Goal: Information Seeking & Learning: Check status

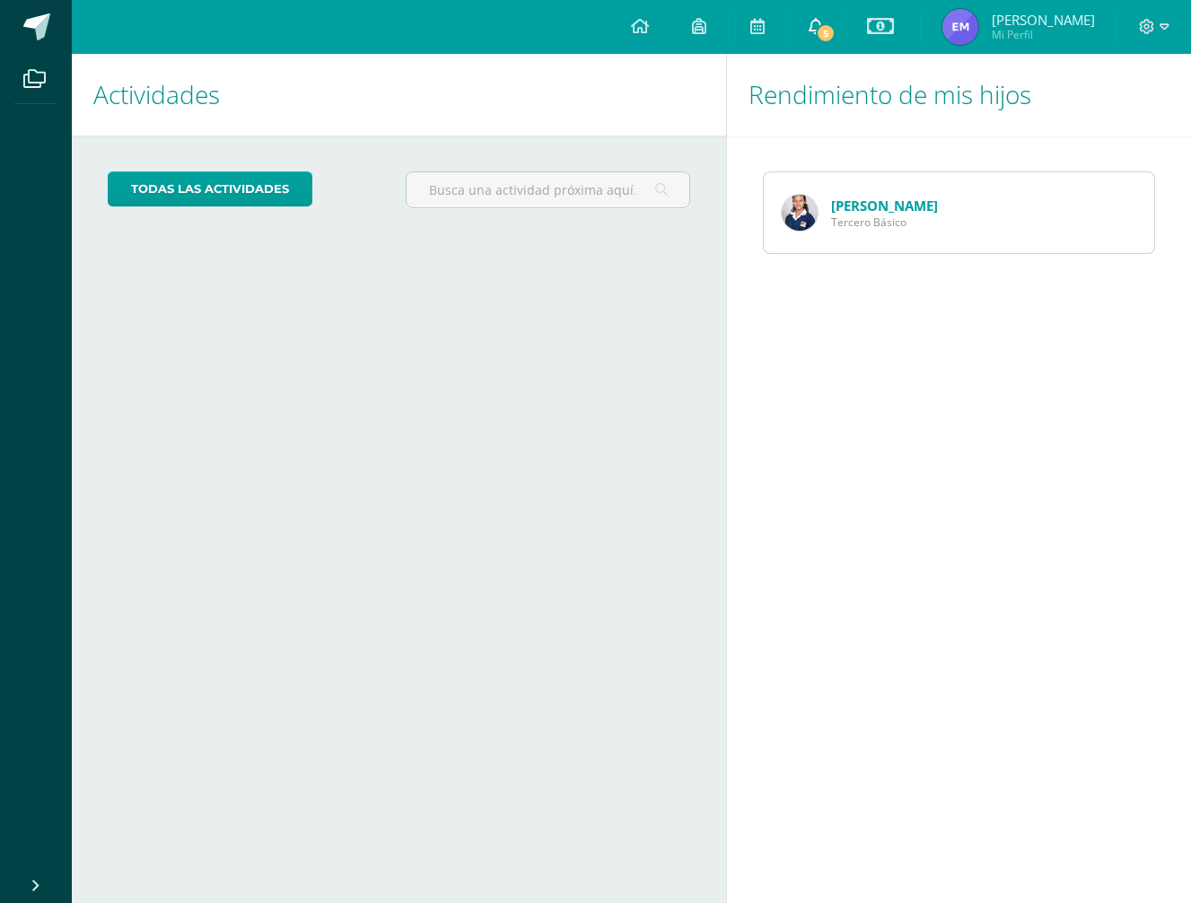
click at [835, 28] on span "5" at bounding box center [826, 33] width 20 height 20
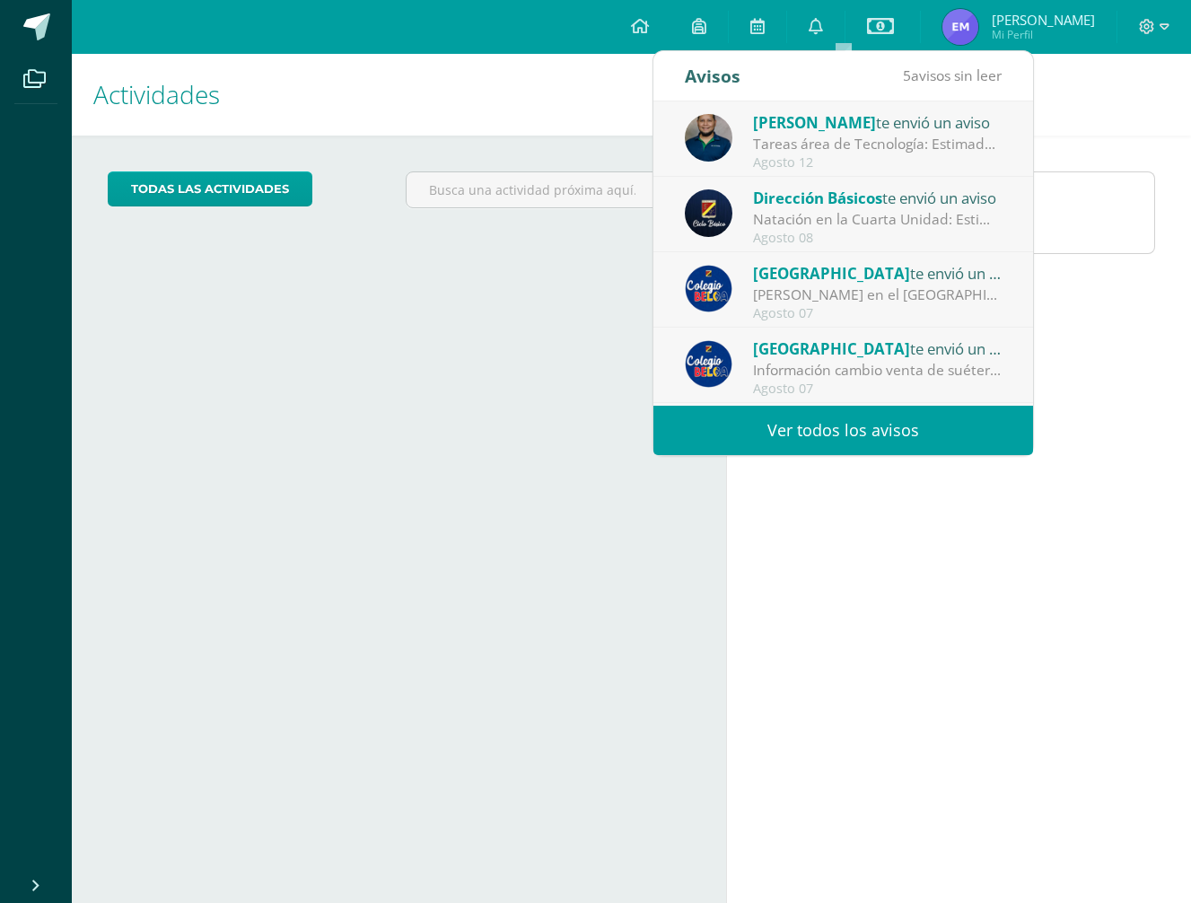
drag, startPoint x: 820, startPoint y: 437, endPoint x: 817, endPoint y: 428, distance: 9.7
click at [820, 437] on link "Ver todos los avisos" at bounding box center [843, 430] width 380 height 49
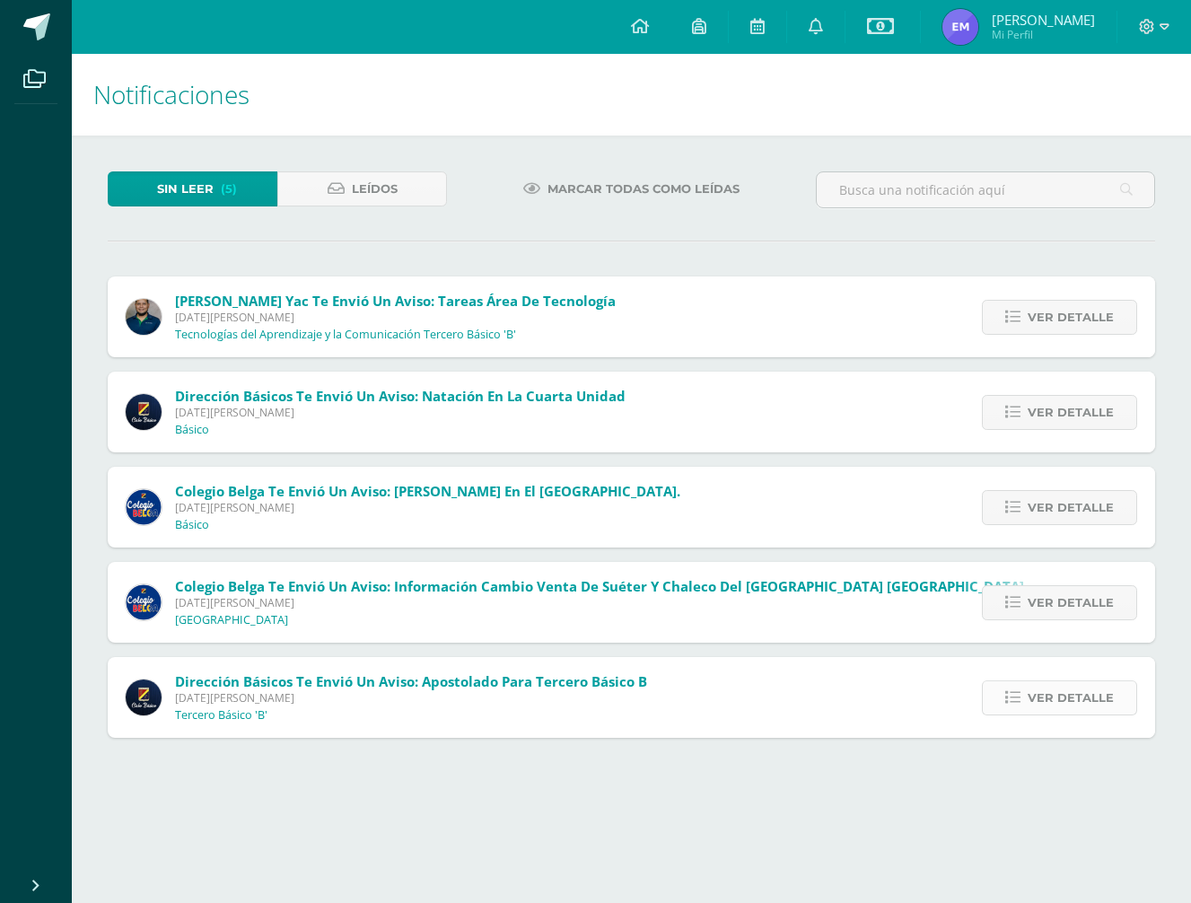
click at [1044, 698] on span "Ver detalle" at bounding box center [1070, 697] width 86 height 33
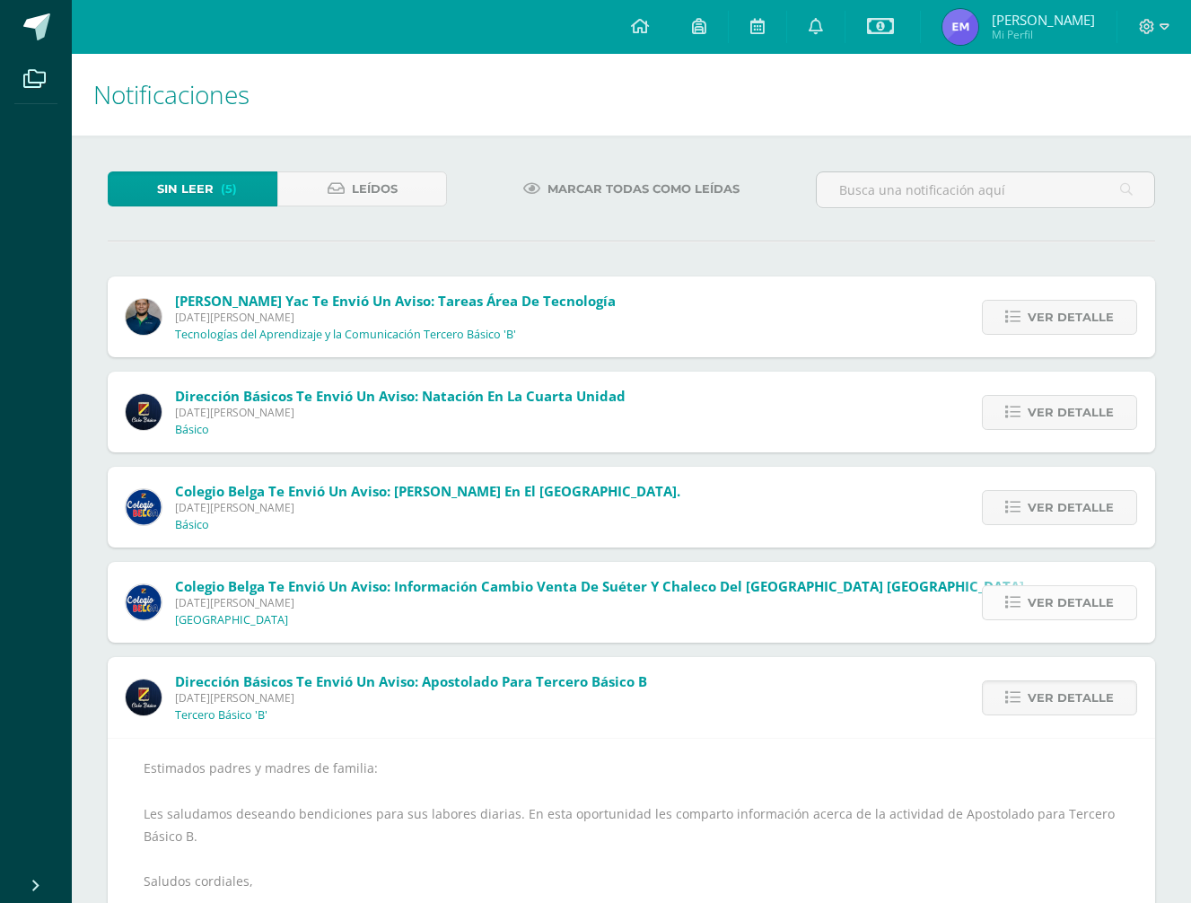
click at [1046, 600] on span "Ver detalle" at bounding box center [1070, 602] width 86 height 33
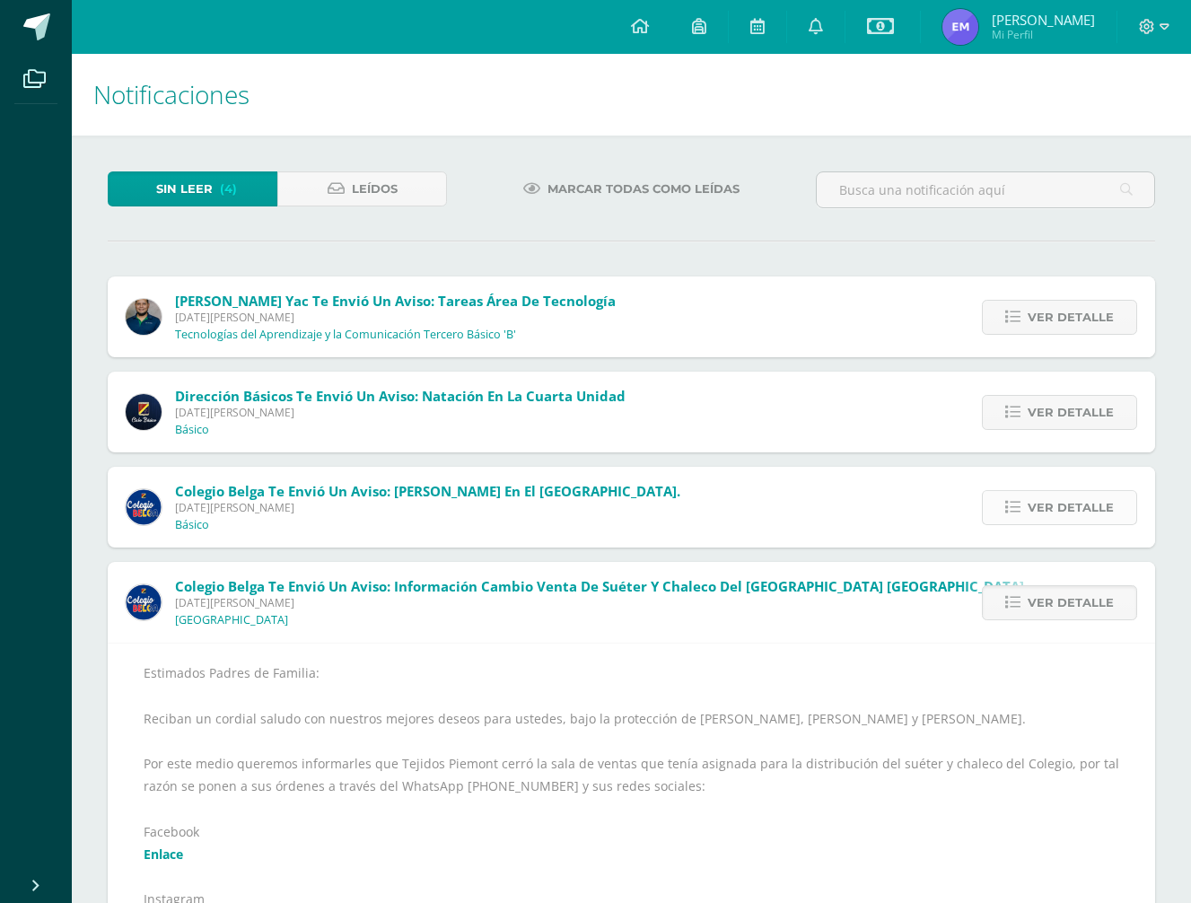
click at [1059, 512] on span "Ver detalle" at bounding box center [1070, 507] width 86 height 33
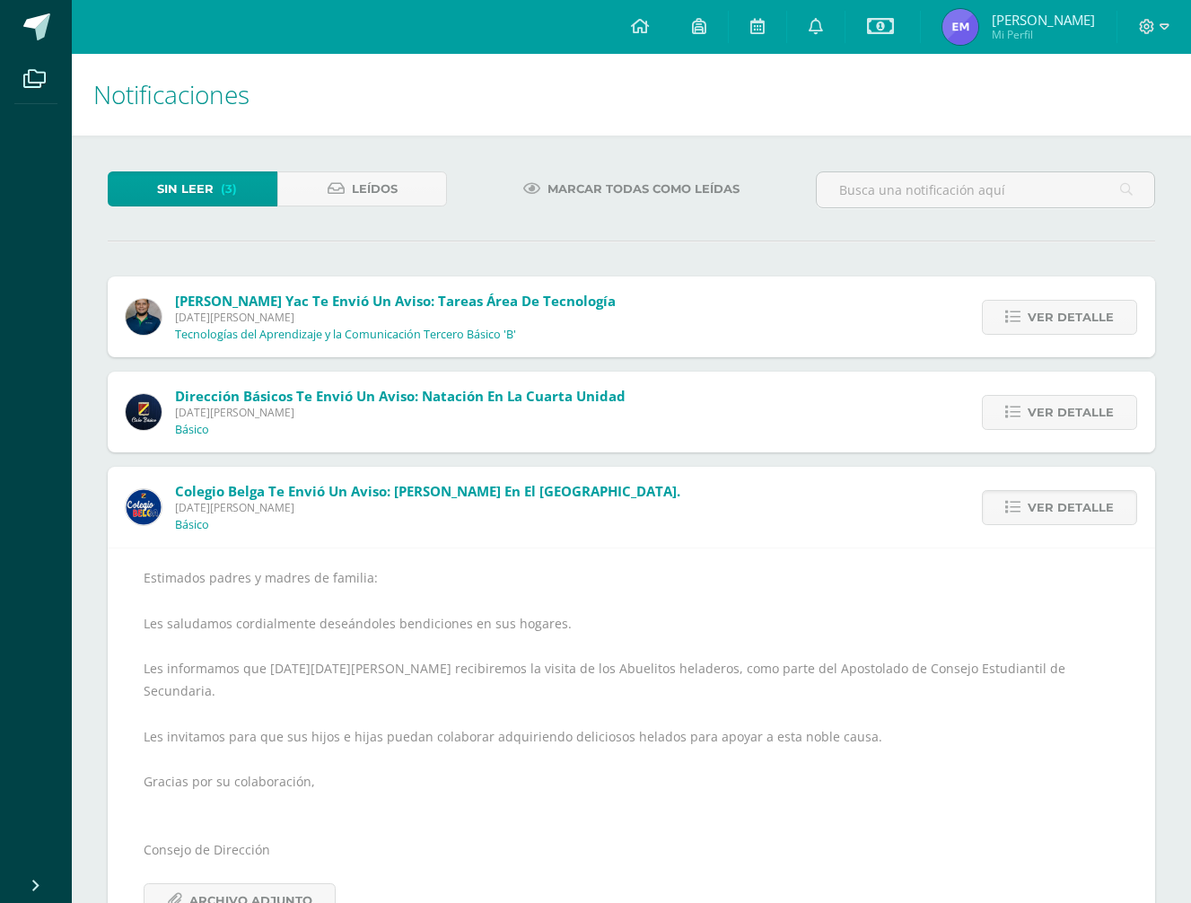
scroll to position [47, 0]
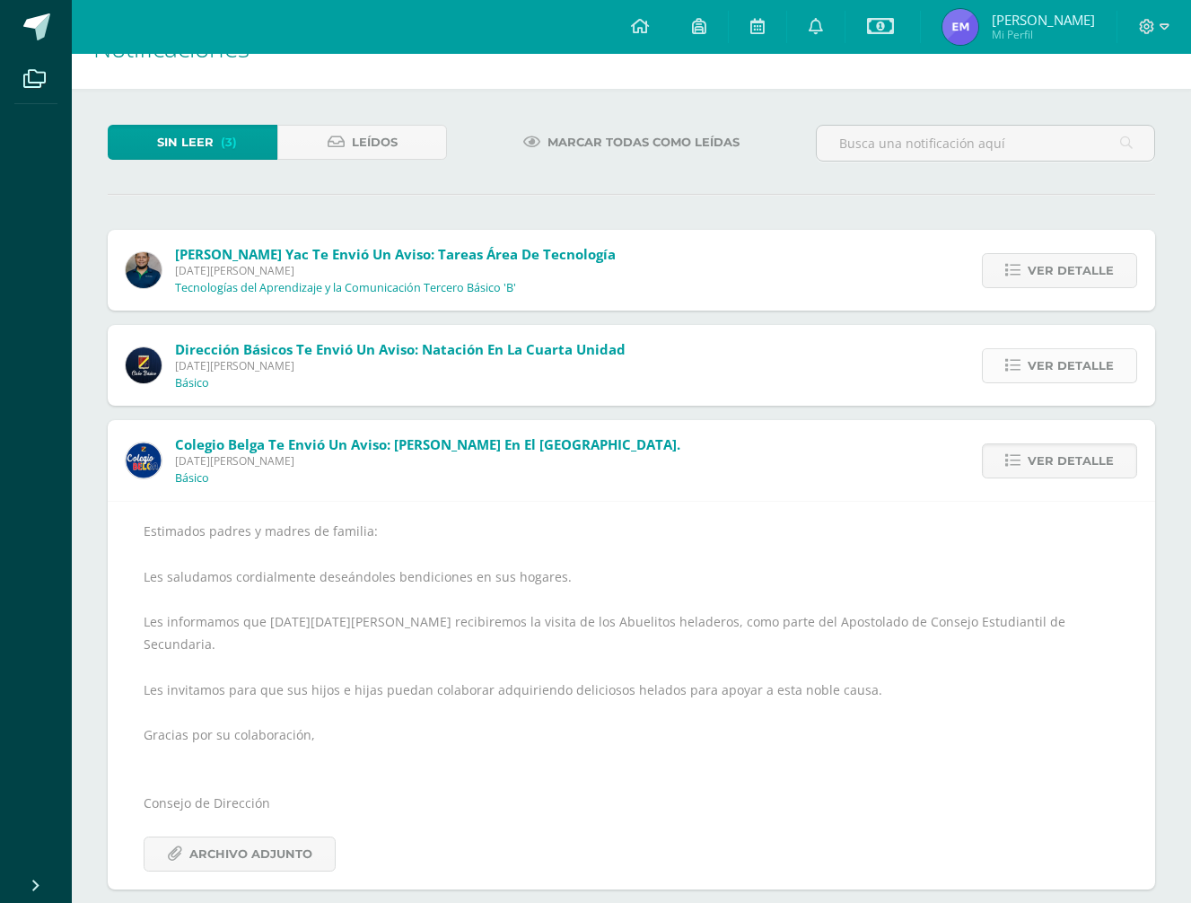
click at [1061, 372] on span "Ver detalle" at bounding box center [1070, 365] width 86 height 33
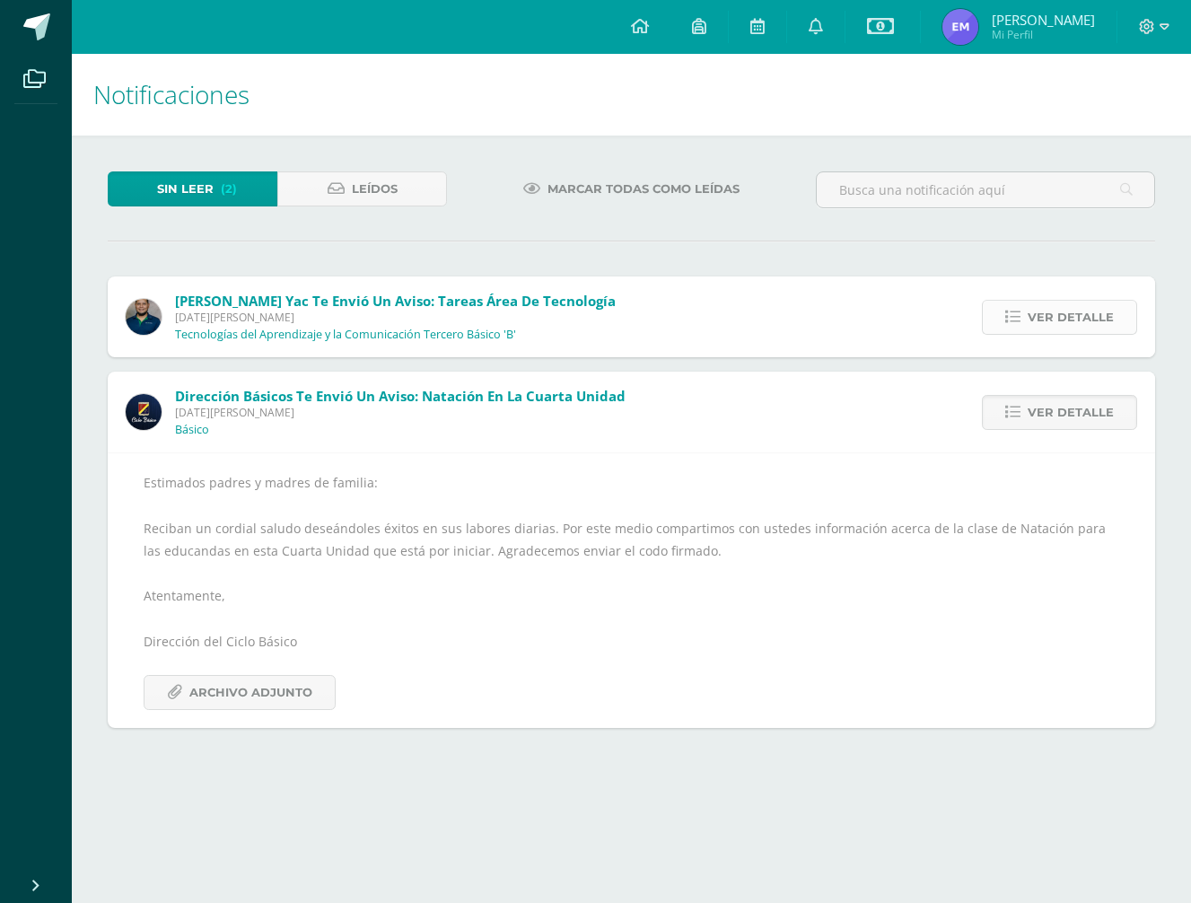
click at [1038, 311] on span "Ver detalle" at bounding box center [1070, 317] width 86 height 33
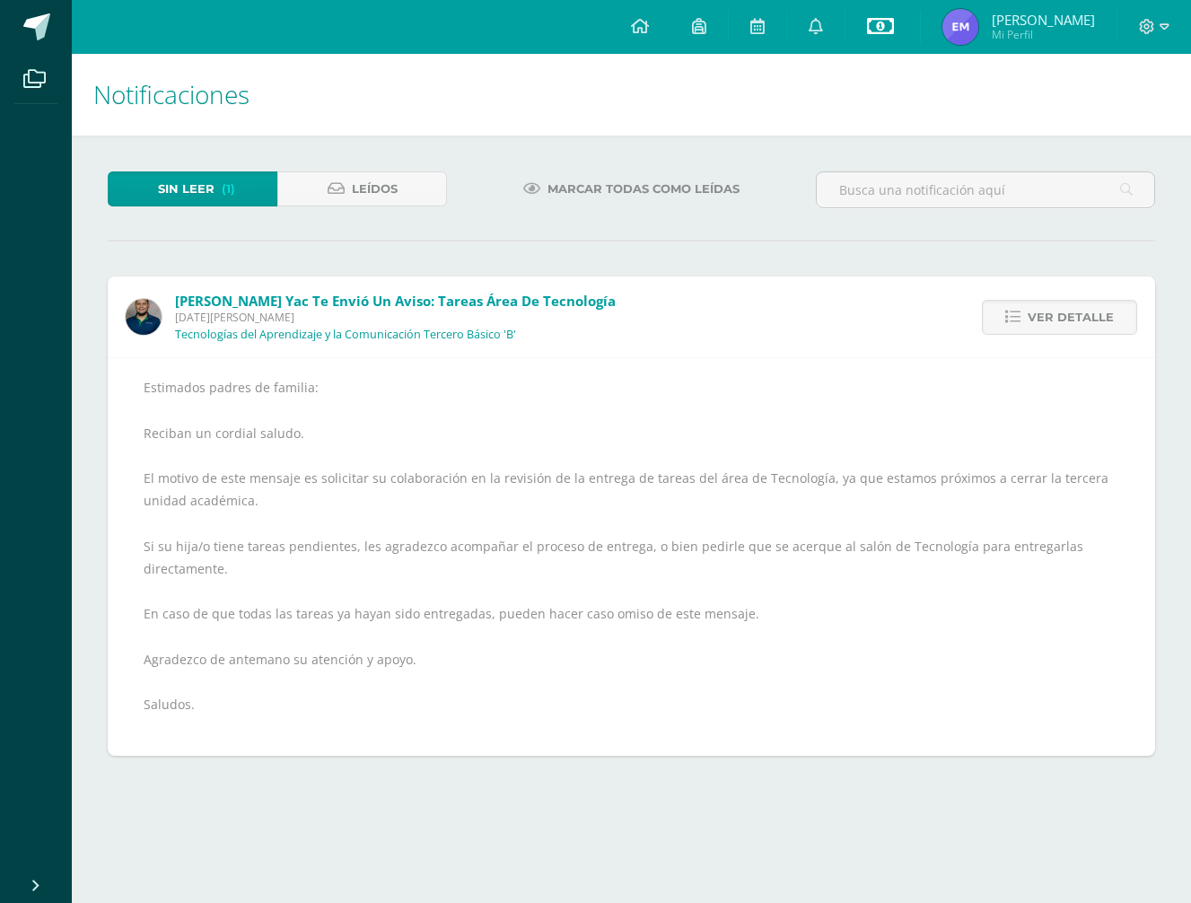
click at [894, 31] on icon at bounding box center [880, 26] width 27 height 22
click at [978, 21] on img at bounding box center [960, 27] width 36 height 36
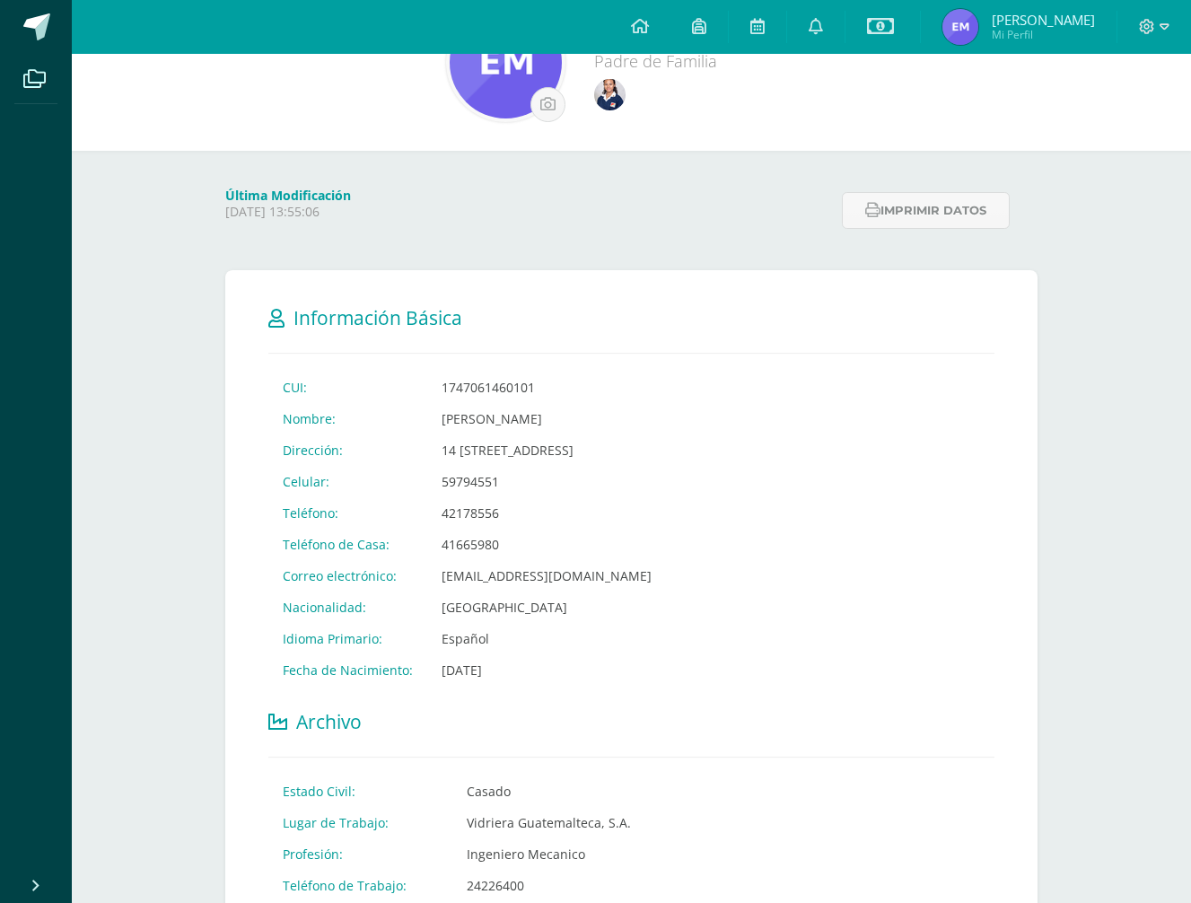
scroll to position [91, 0]
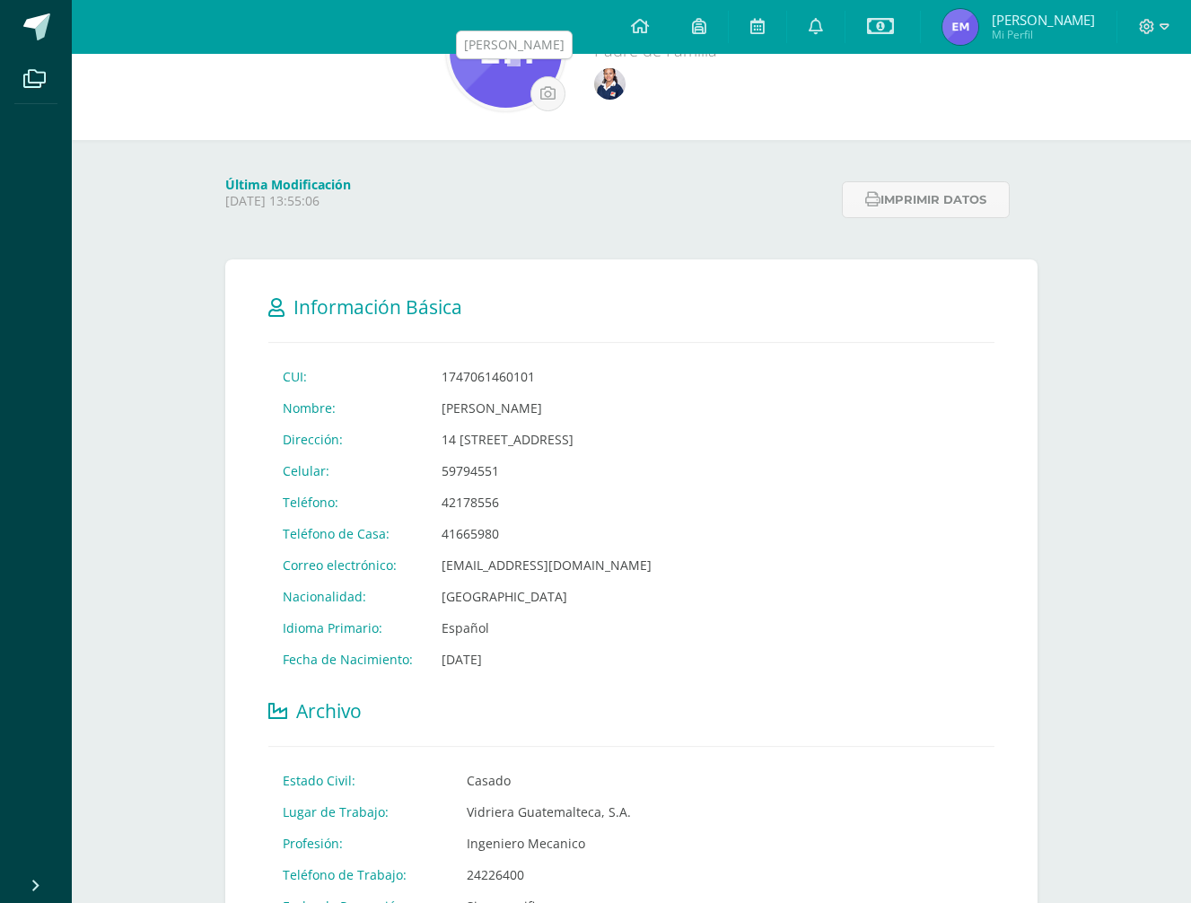
click at [594, 83] on img at bounding box center [609, 83] width 31 height 31
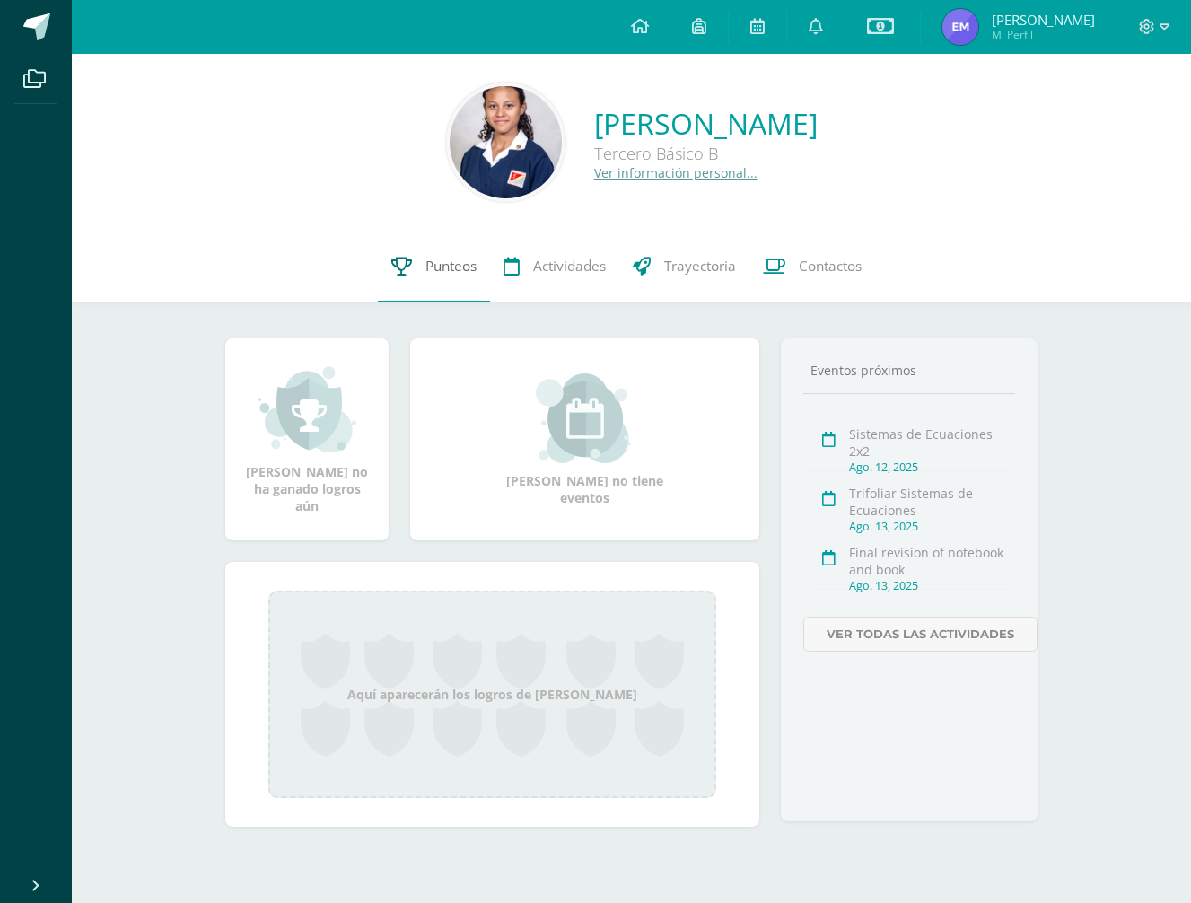
click at [450, 270] on span "Punteos" at bounding box center [450, 266] width 51 height 19
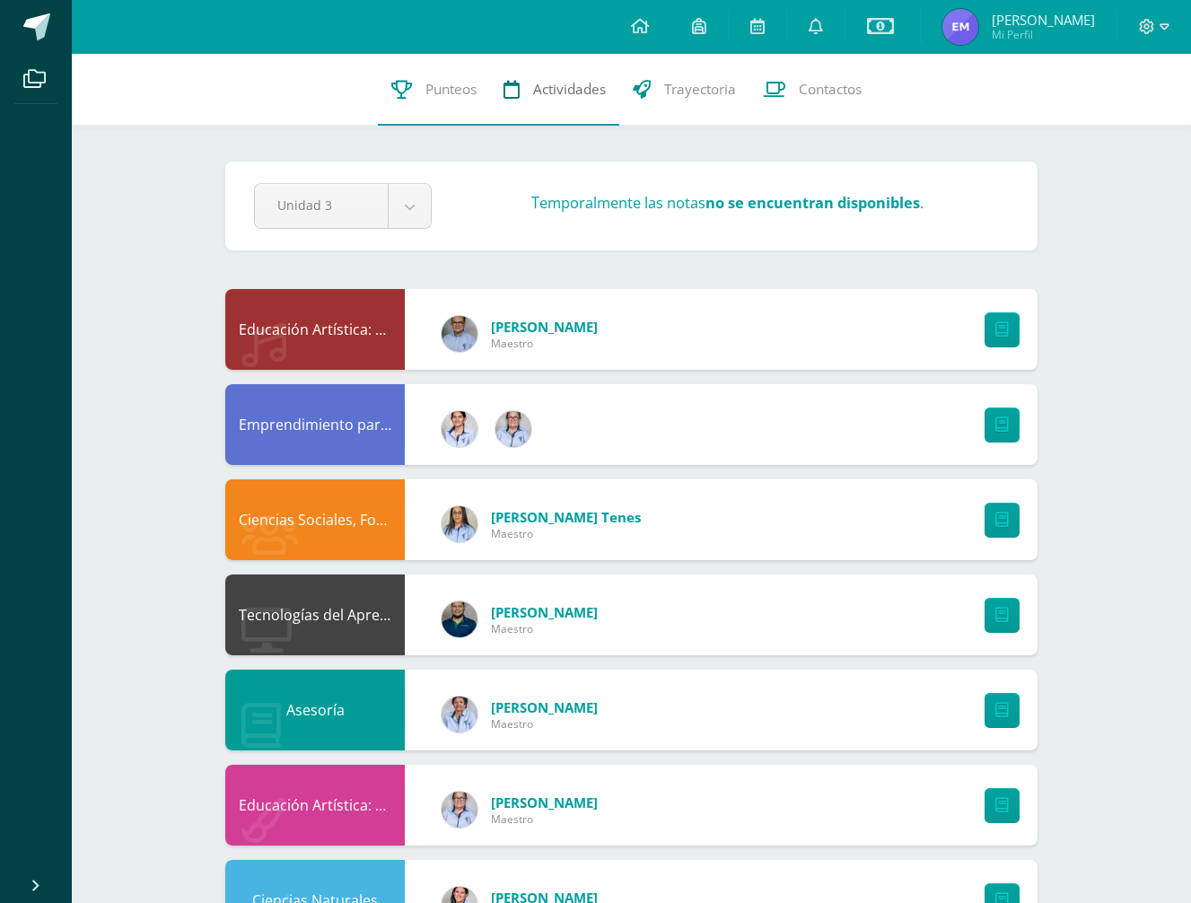
click at [564, 98] on span "Actividades" at bounding box center [569, 89] width 73 height 19
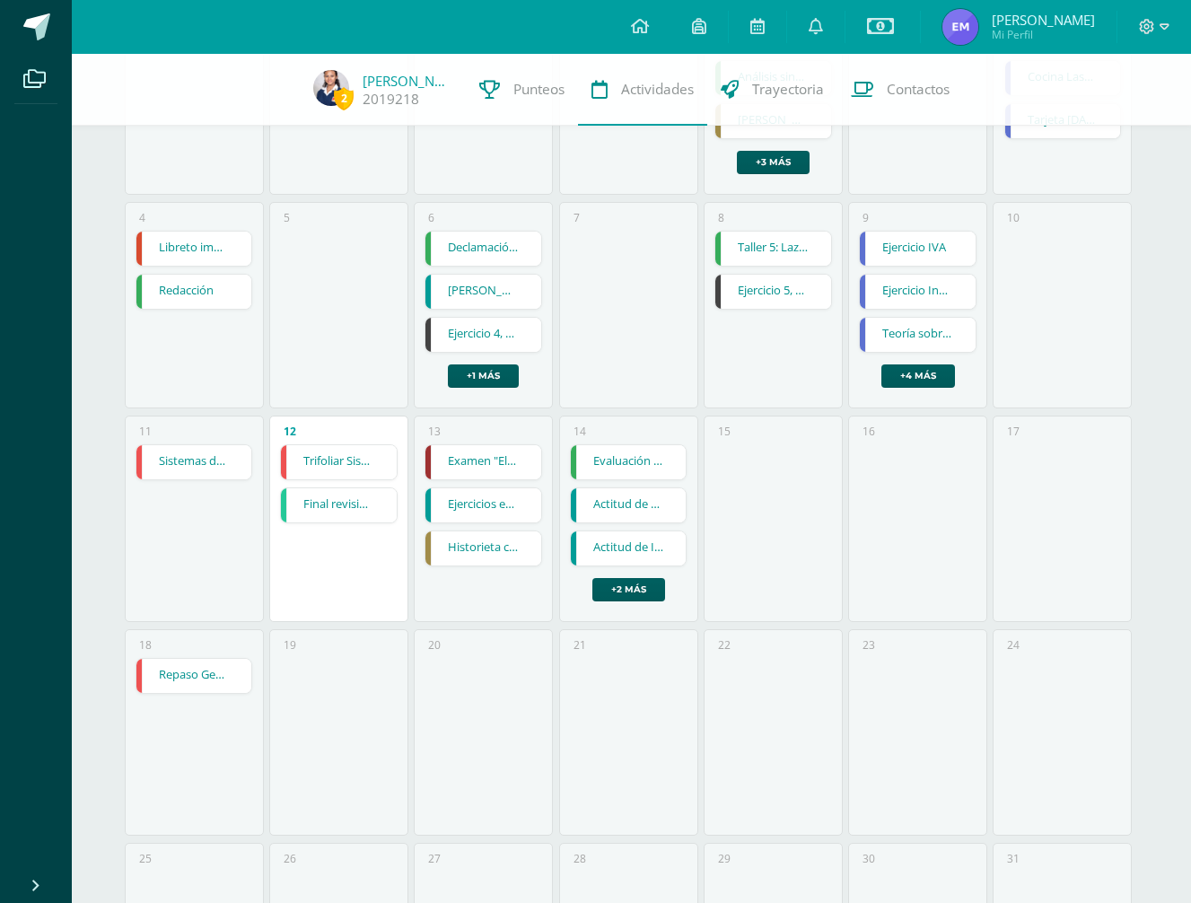
scroll to position [327, 0]
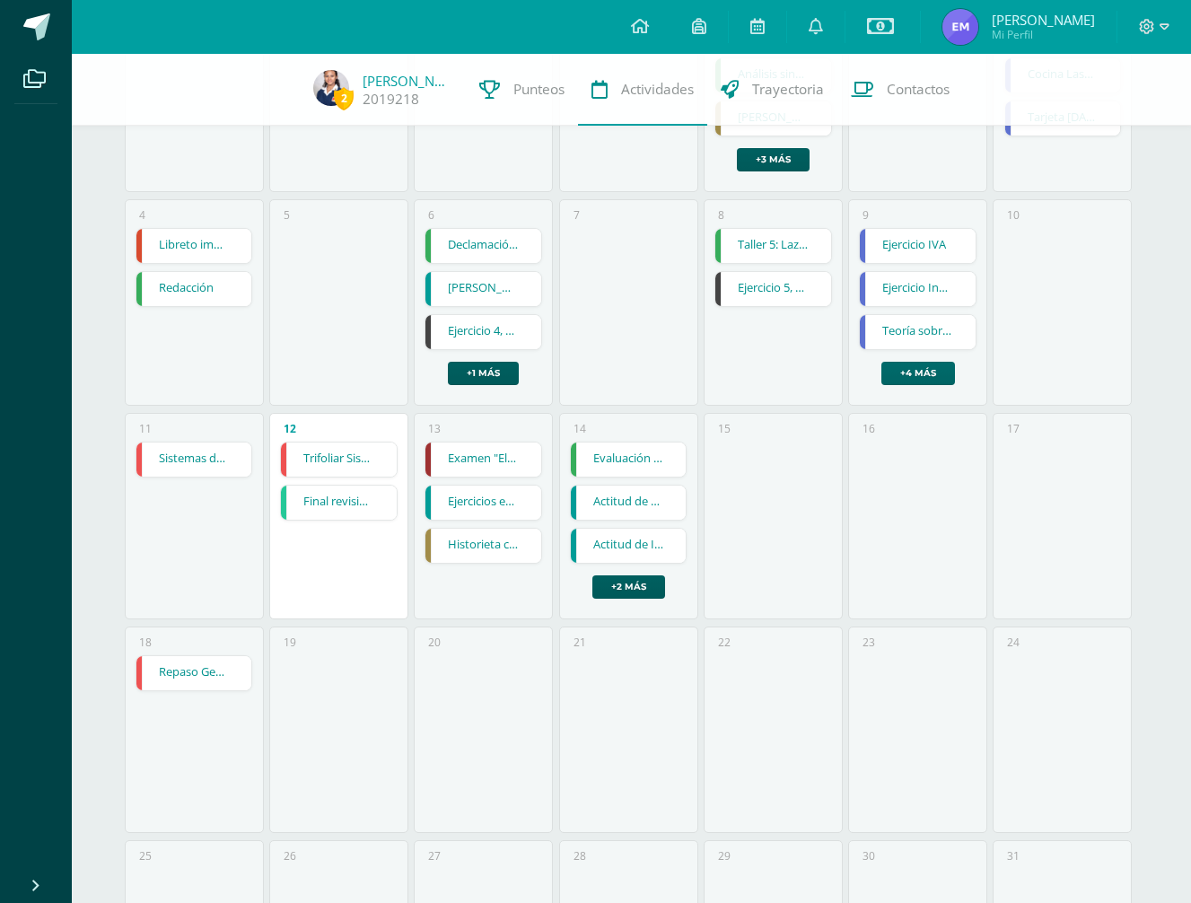
click at [932, 376] on link "+4 más" at bounding box center [918, 373] width 74 height 23
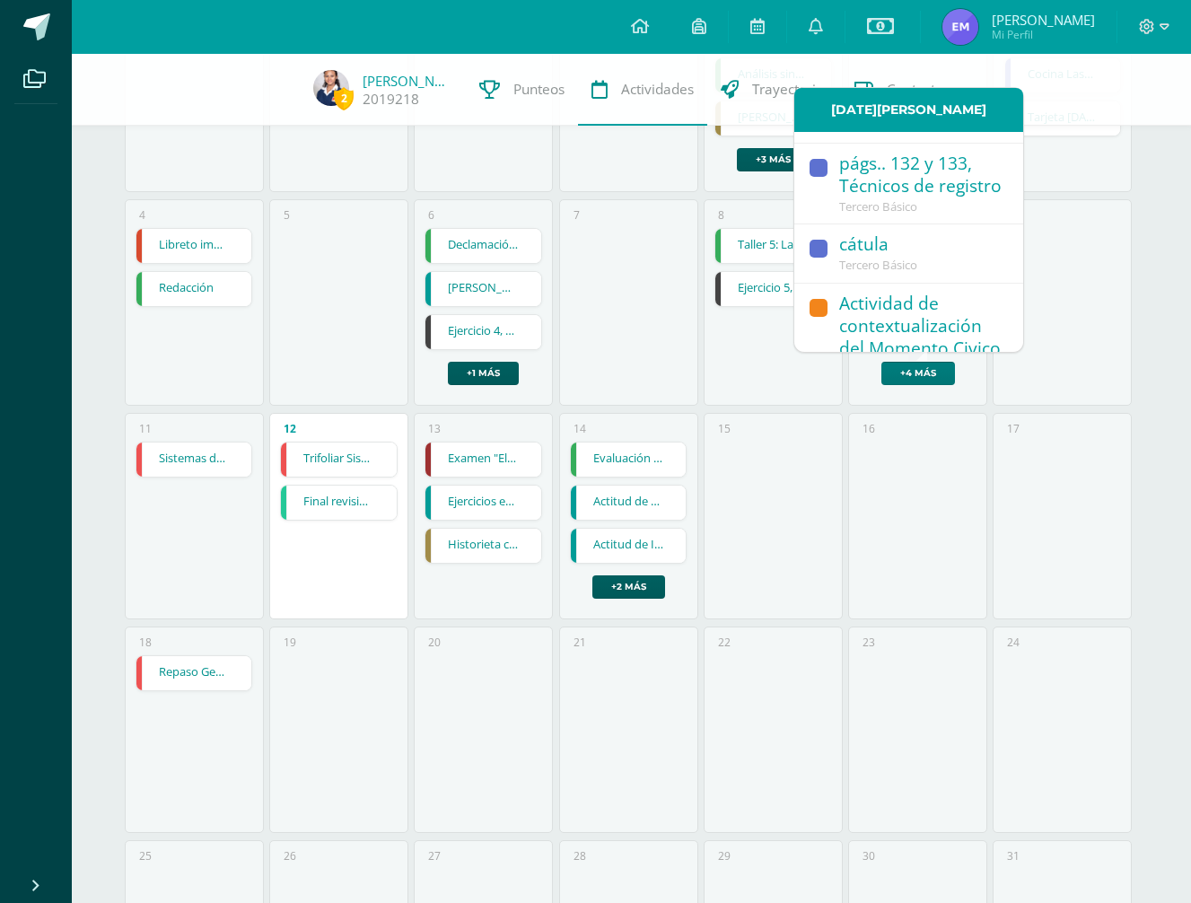
scroll to position [275, 0]
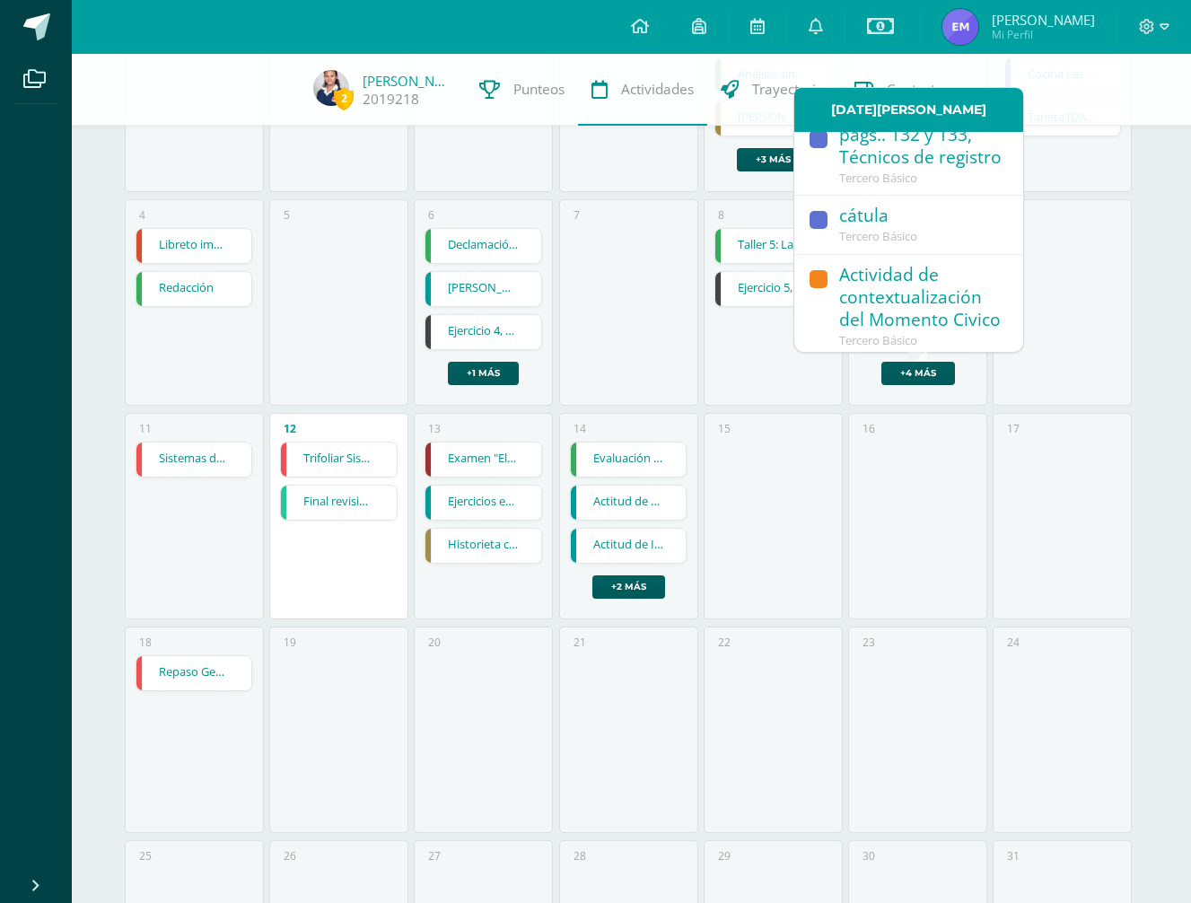
click at [923, 275] on div "Actividad de contextualización del Momento Civico" at bounding box center [922, 298] width 166 height 69
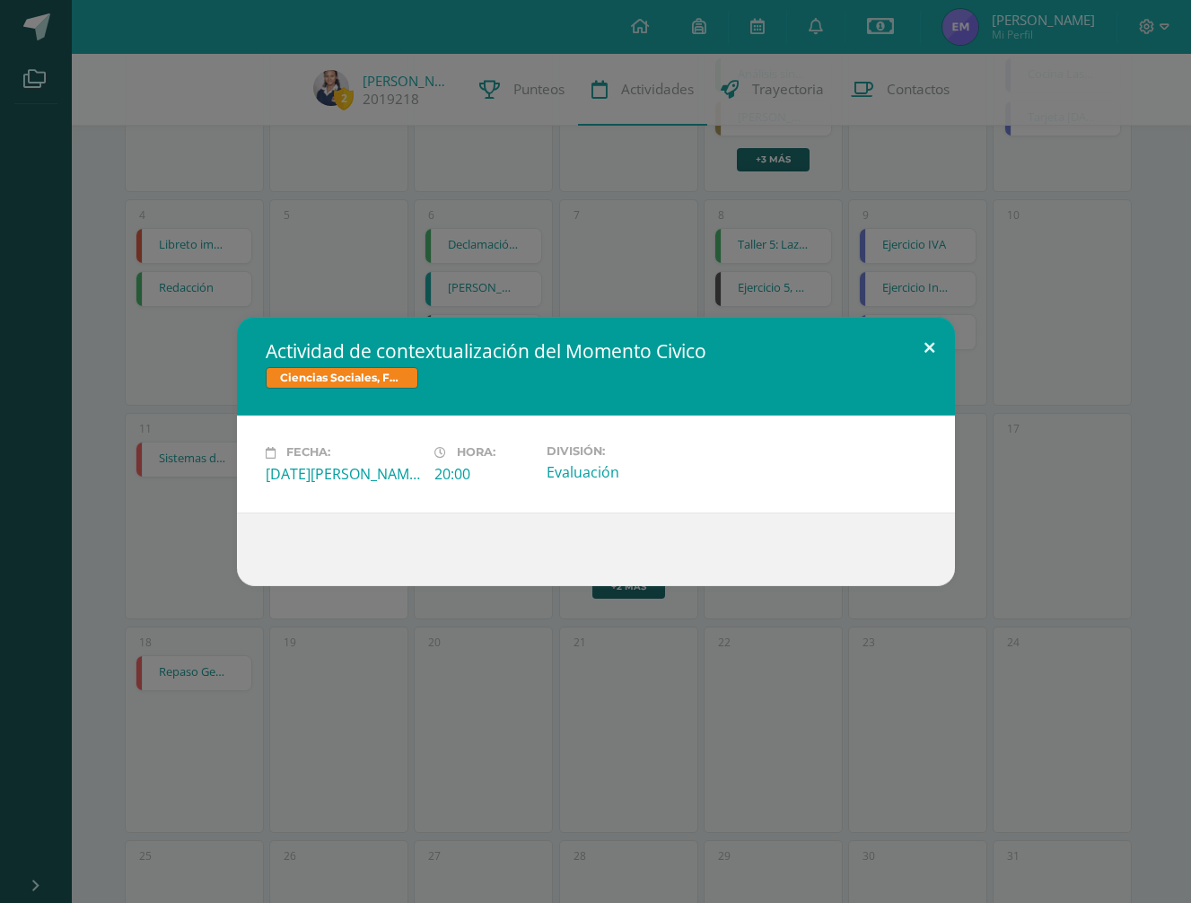
click at [926, 343] on button at bounding box center [929, 347] width 51 height 61
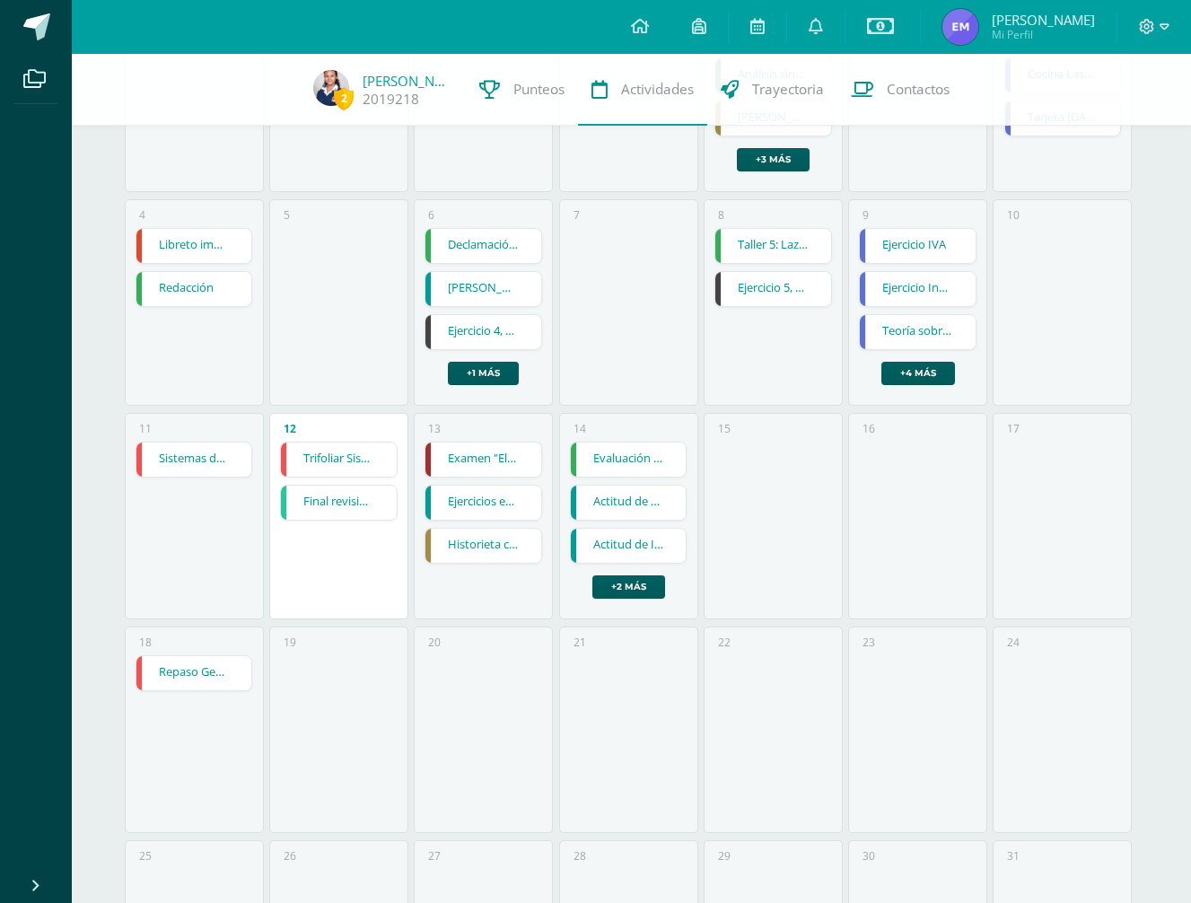
click at [930, 250] on link "Ejercicio IVA" at bounding box center [918, 246] width 116 height 34
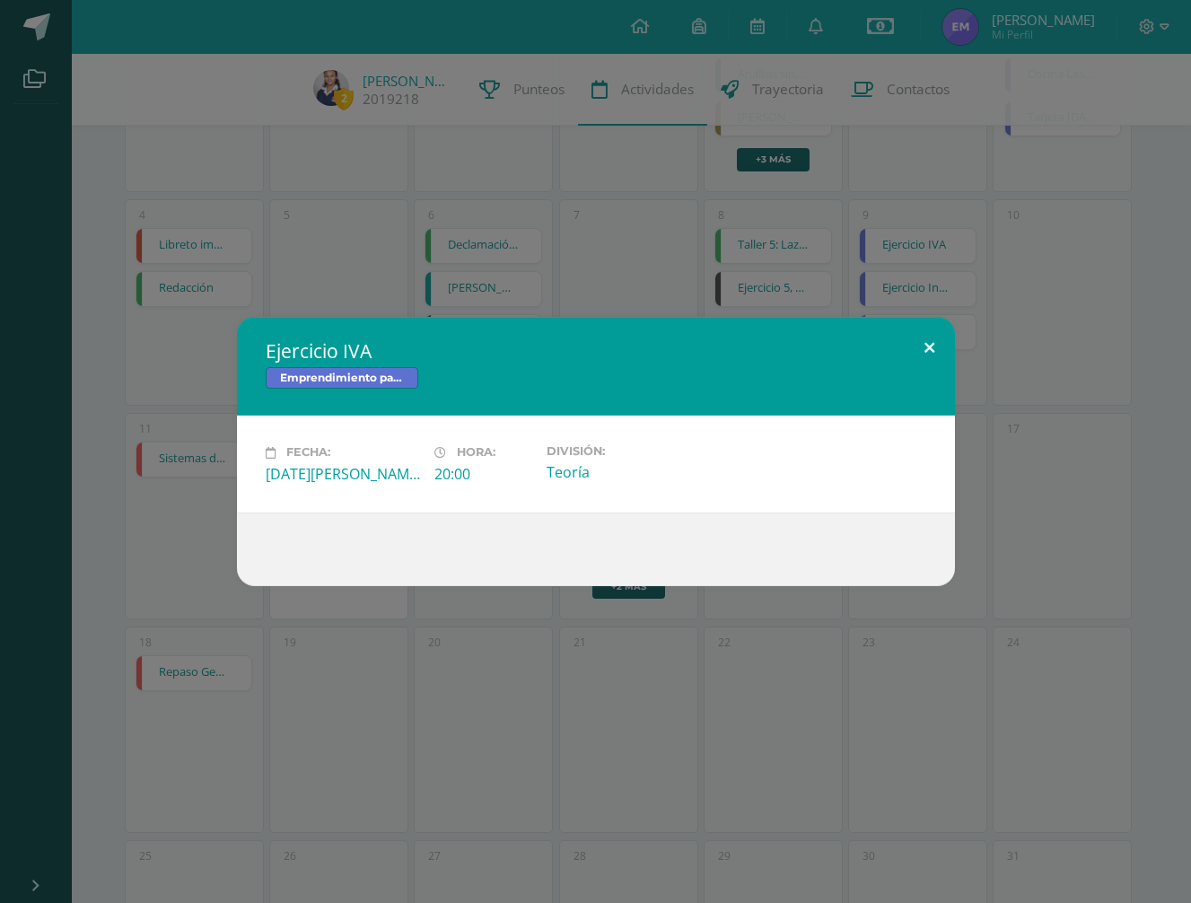
click at [926, 339] on button at bounding box center [929, 347] width 51 height 61
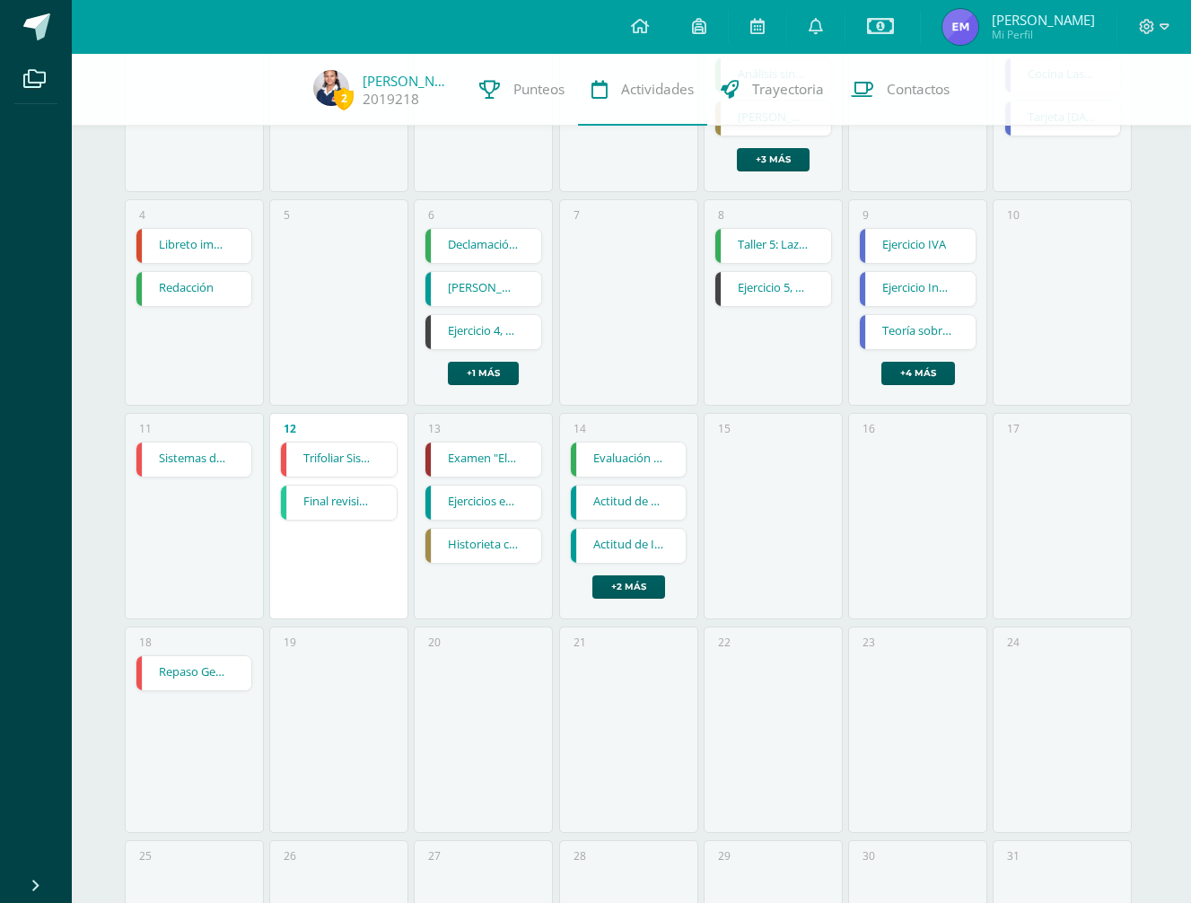
click at [943, 283] on link "Ejercicio Inventario la Bendición" at bounding box center [918, 289] width 116 height 34
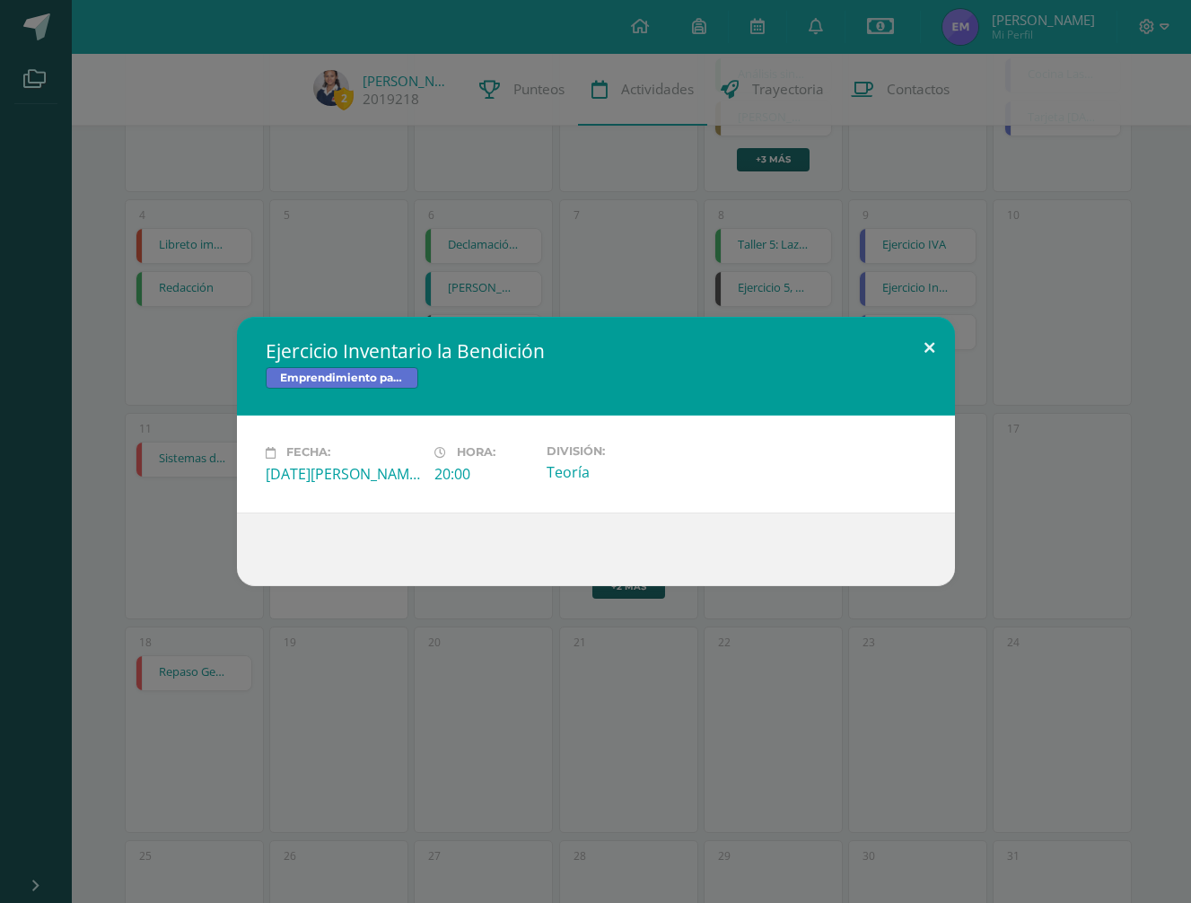
click at [930, 344] on button at bounding box center [929, 347] width 51 height 61
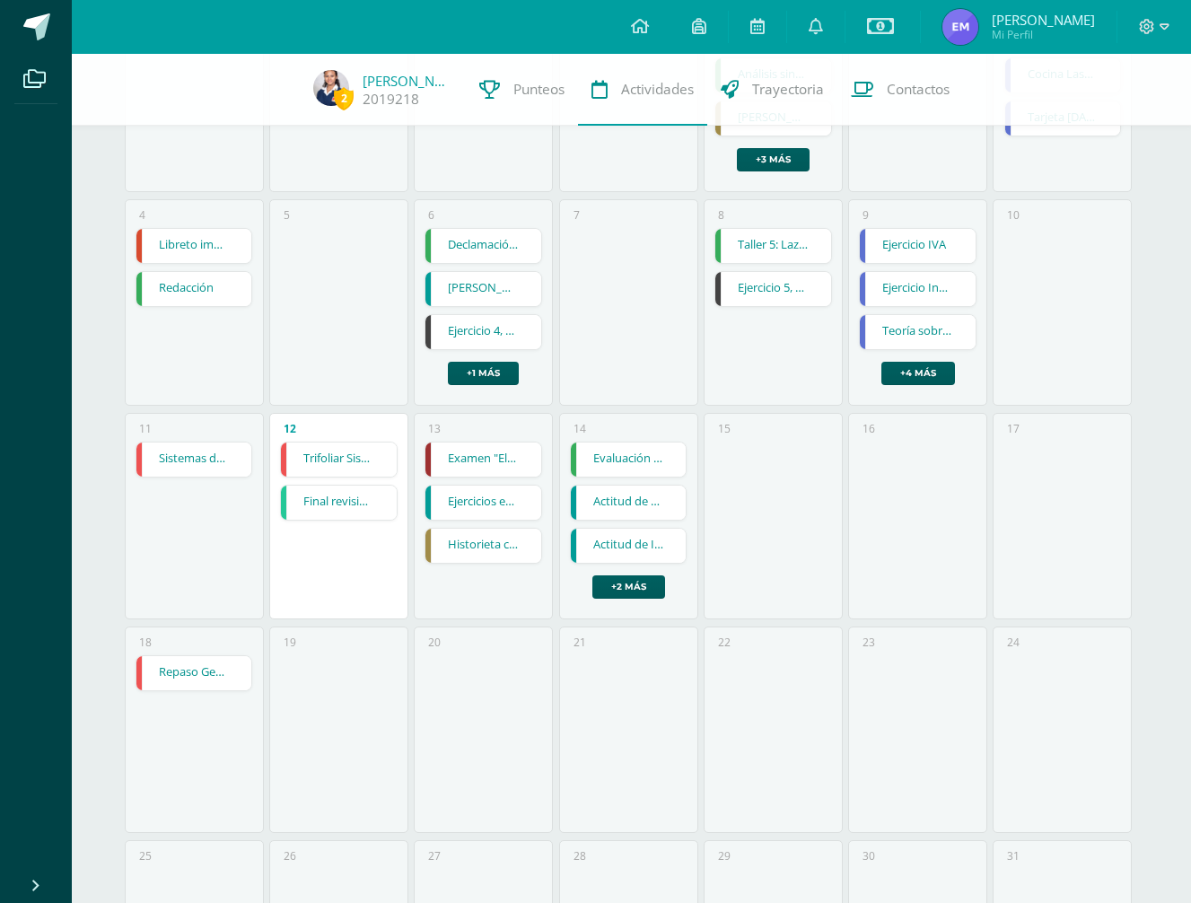
click at [941, 331] on link "Teoría sobre IVA" at bounding box center [918, 332] width 116 height 34
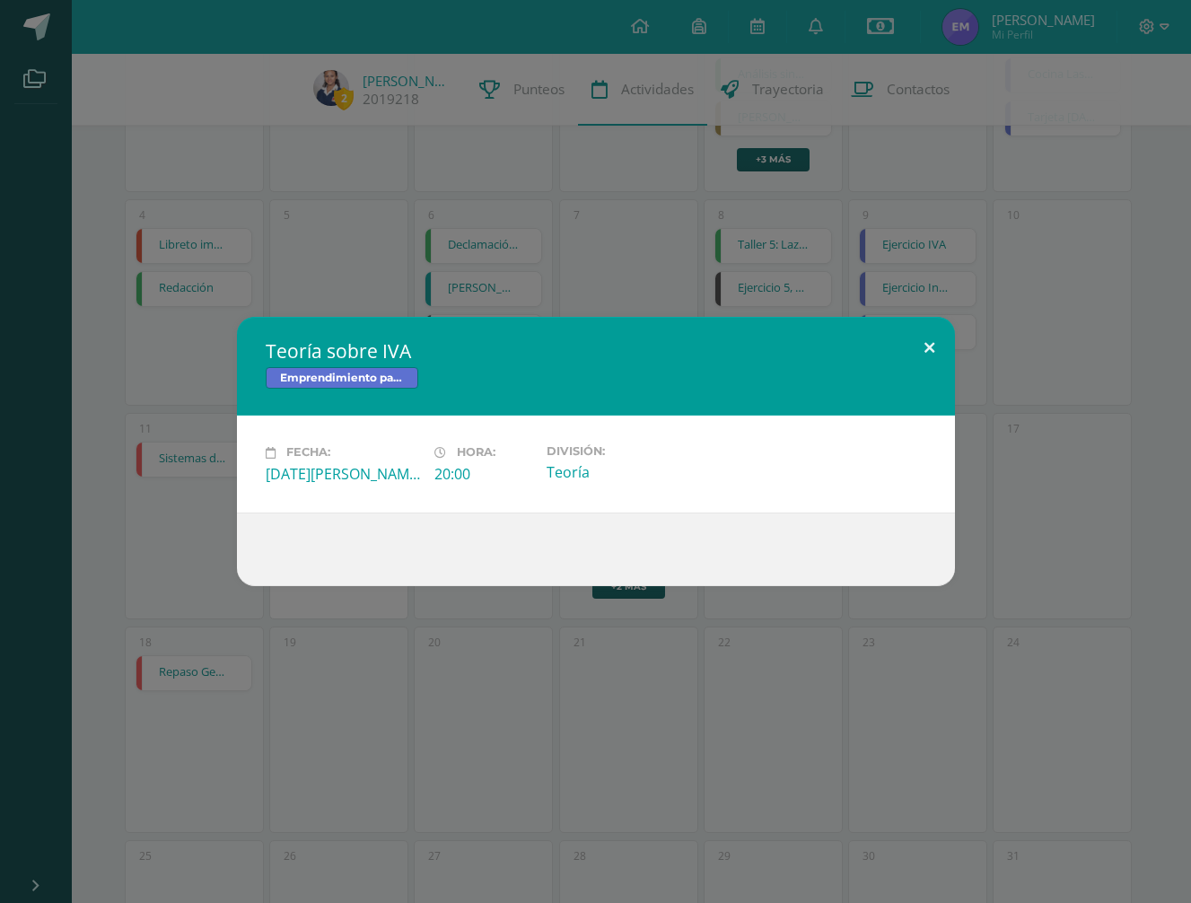
click at [922, 343] on button at bounding box center [929, 347] width 51 height 61
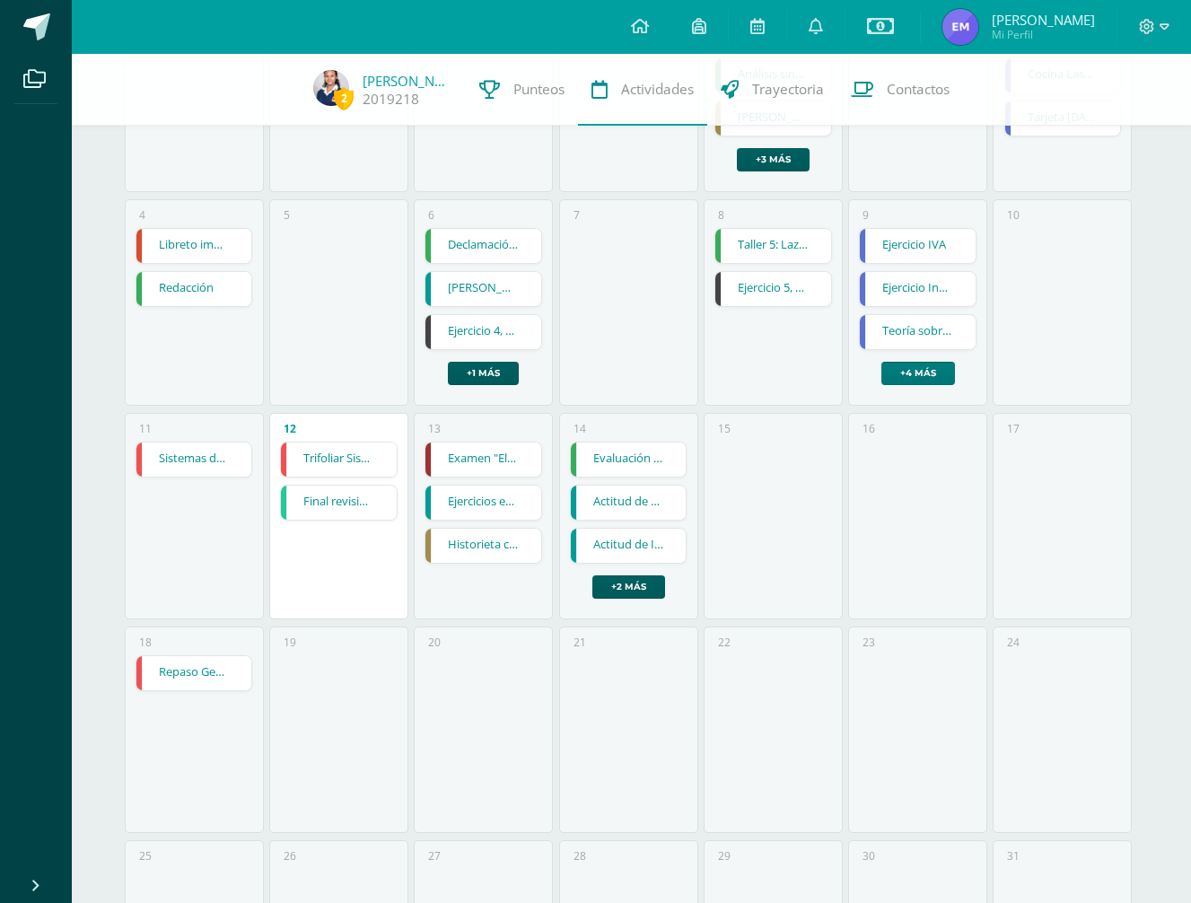
click at [921, 365] on link "+4 más" at bounding box center [918, 373] width 74 height 23
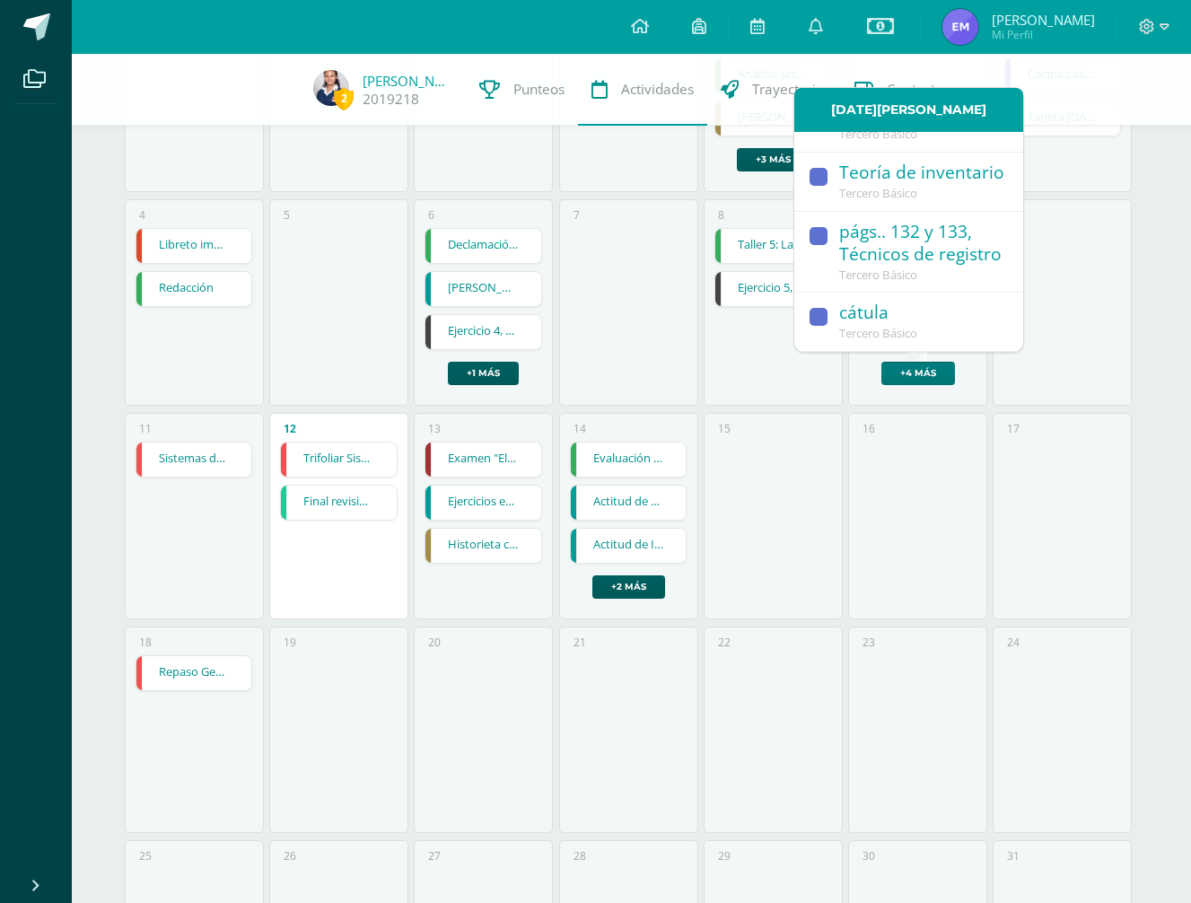
scroll to position [238, 0]
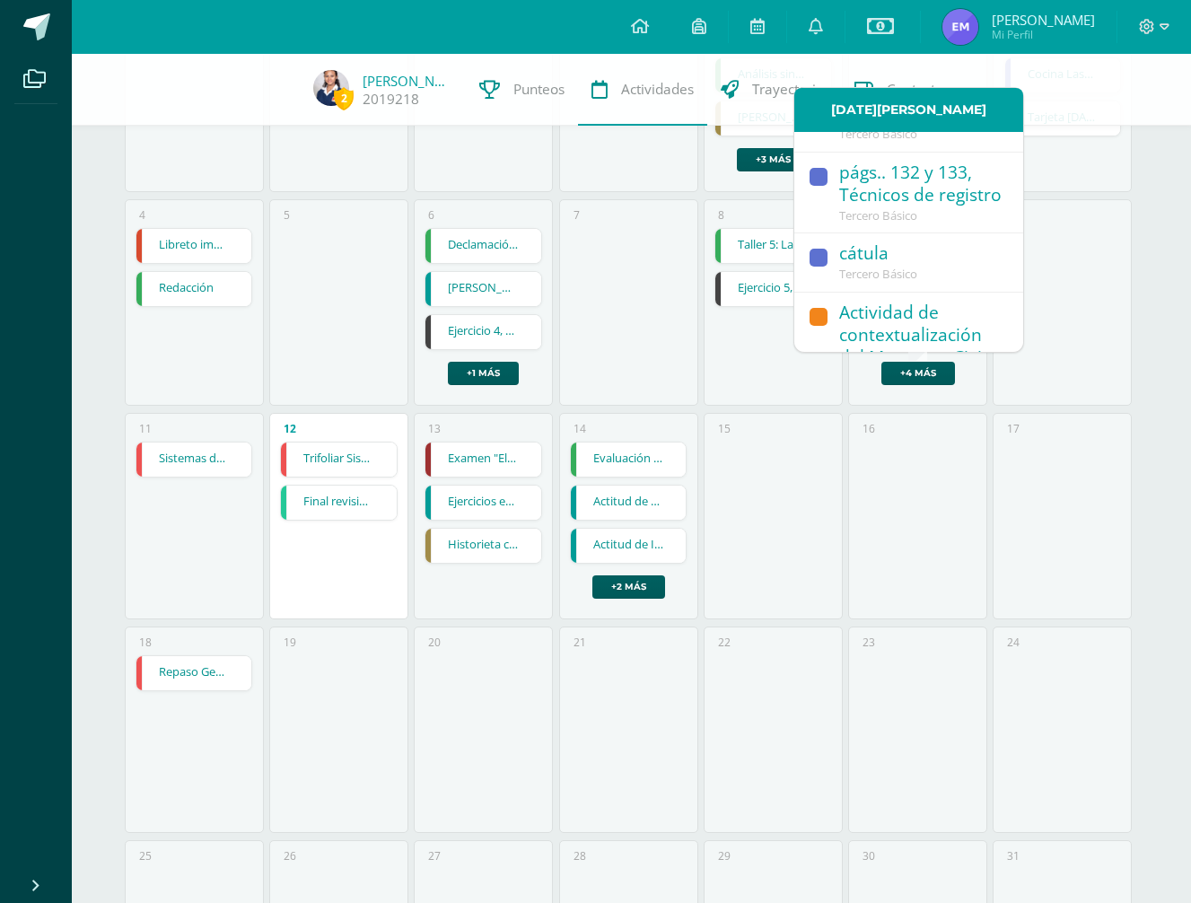
click at [948, 271] on div "Tercero Básico" at bounding box center [922, 274] width 166 height 16
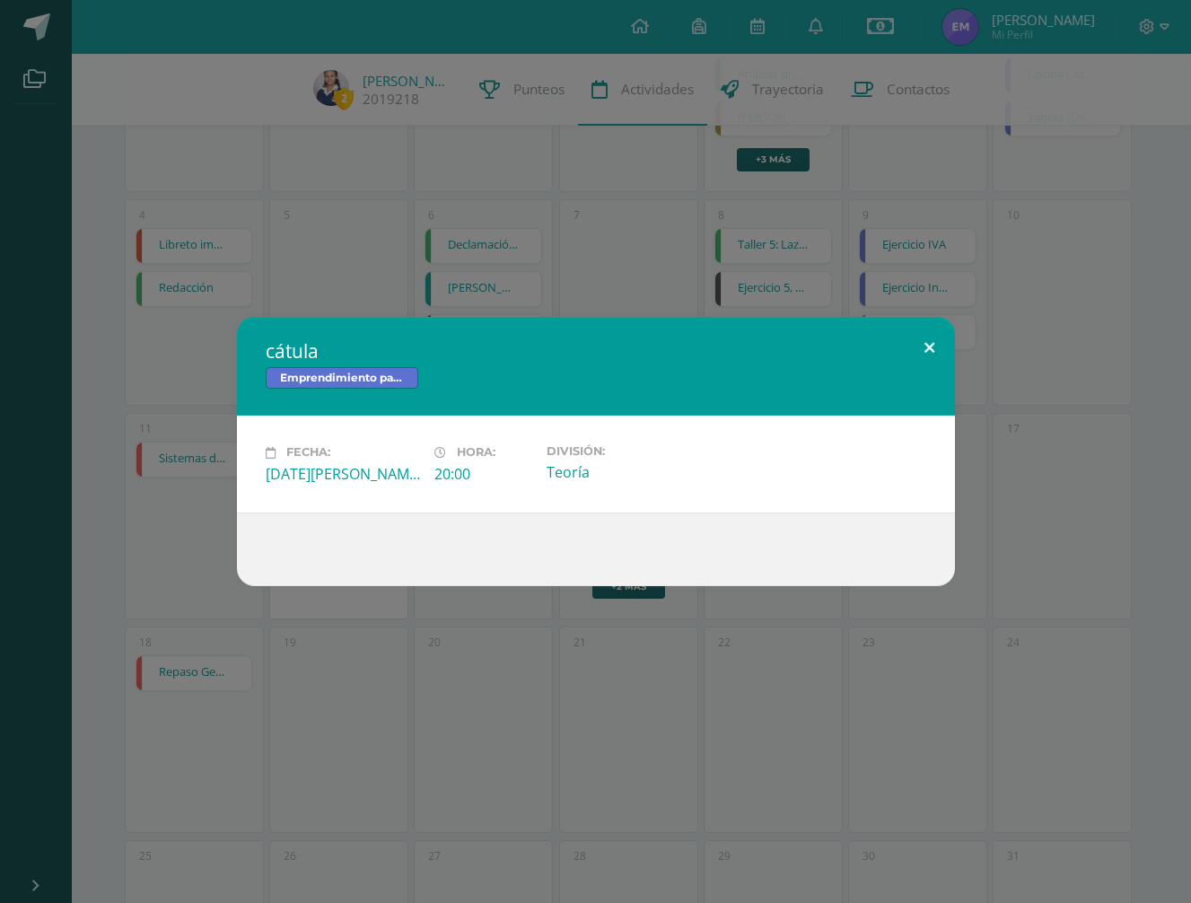
click at [925, 342] on button at bounding box center [929, 347] width 51 height 61
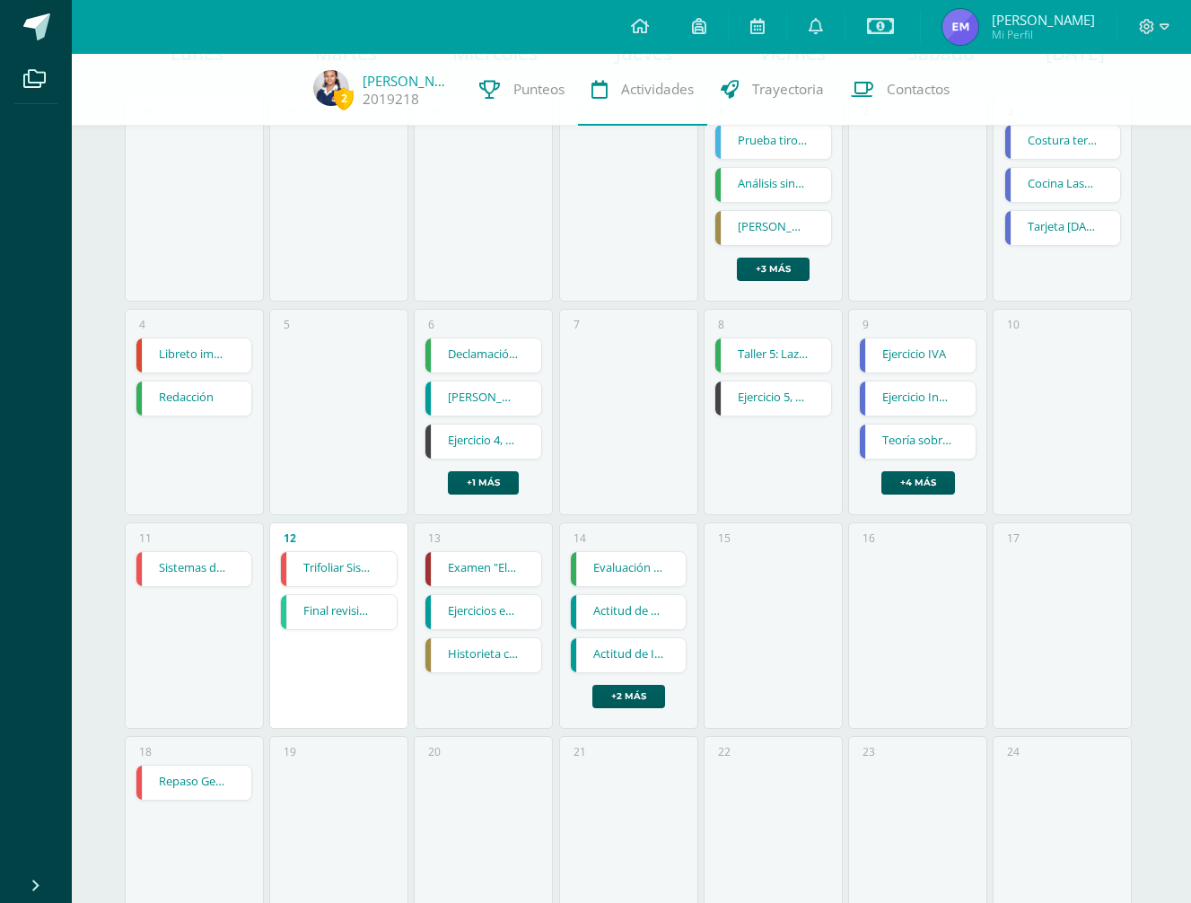
scroll to position [82, 0]
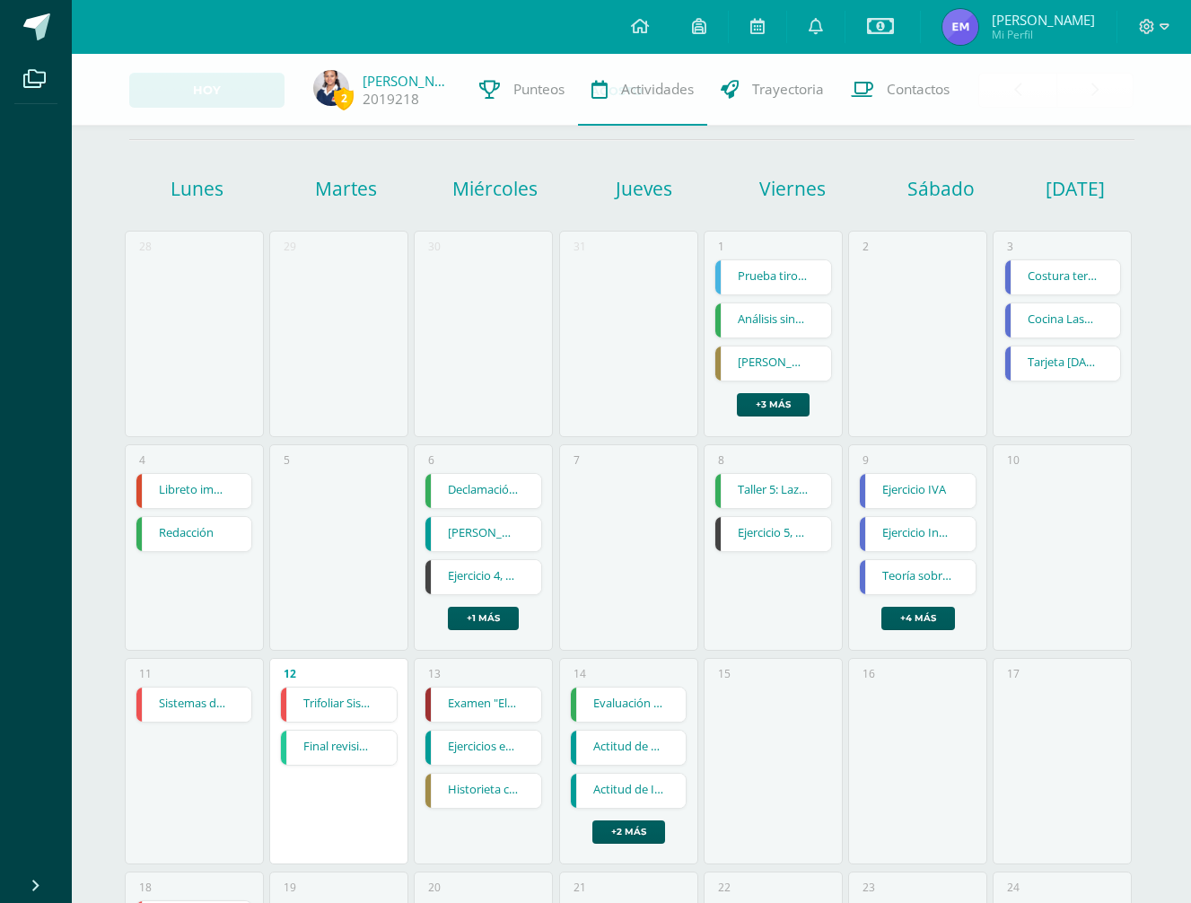
click at [799, 280] on link "Prueba tiro parabólico" at bounding box center [773, 277] width 116 height 34
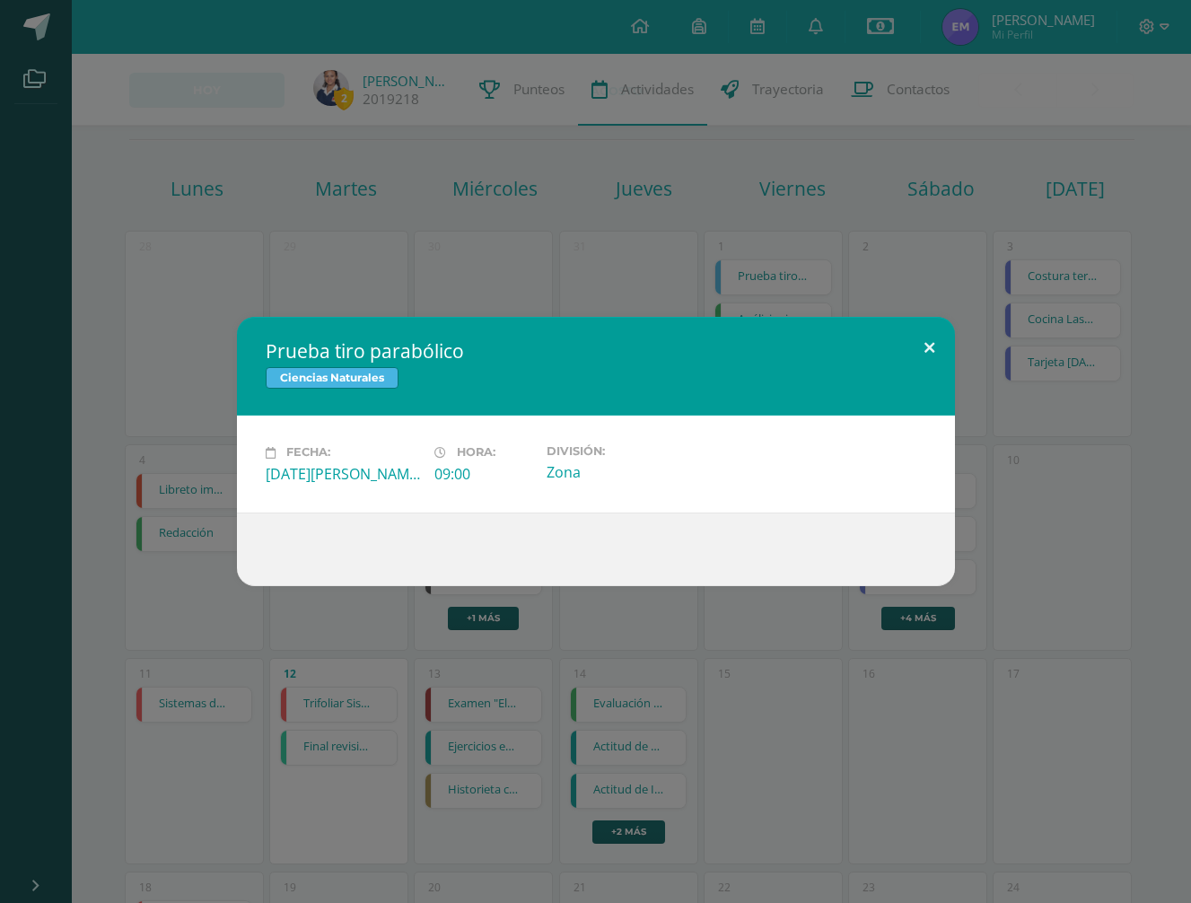
click at [931, 337] on button at bounding box center [929, 347] width 51 height 61
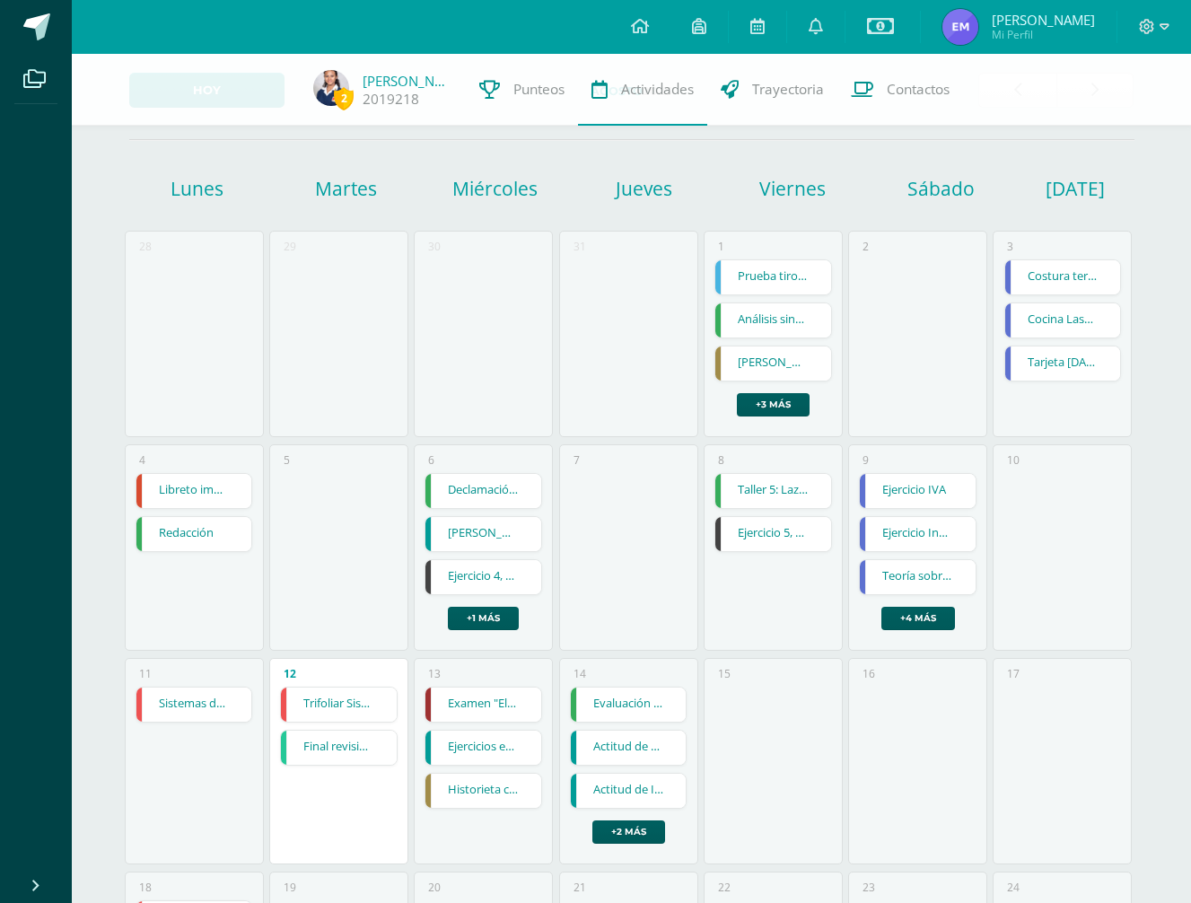
click at [814, 313] on link "Análisis sintáctico" at bounding box center [773, 320] width 116 height 34
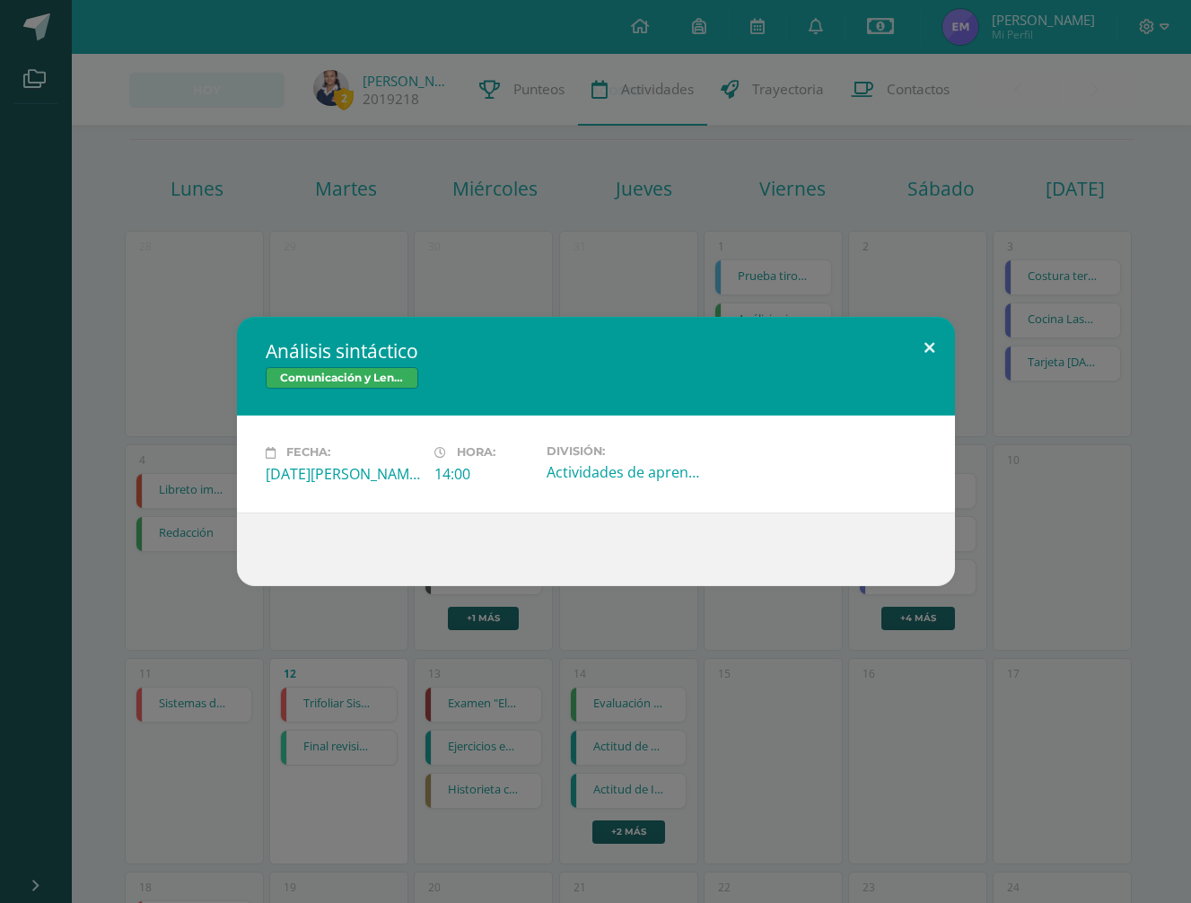
click at [930, 346] on button at bounding box center [929, 347] width 51 height 61
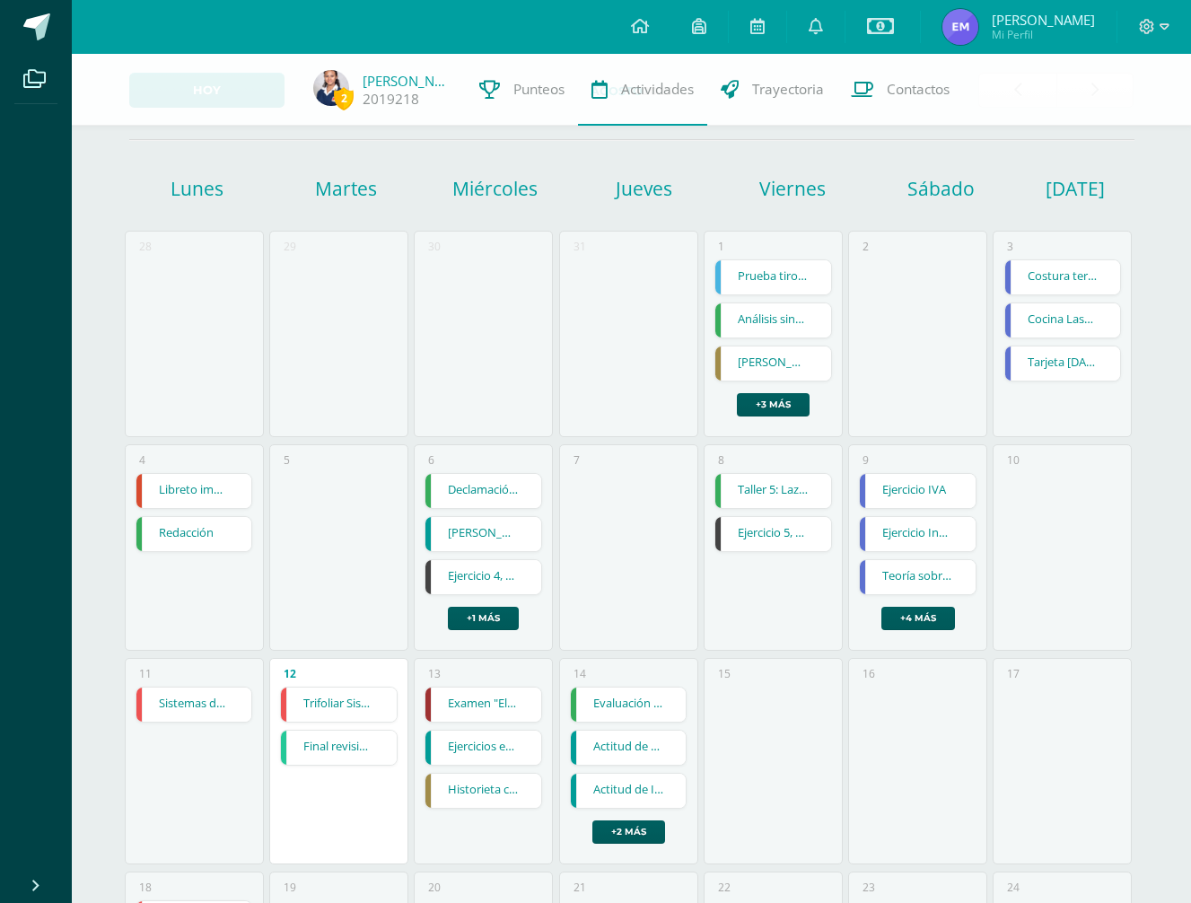
click at [799, 362] on link "Baile de zumba con los números cardinales de 1 a 20 en kaqchikel" at bounding box center [773, 363] width 116 height 34
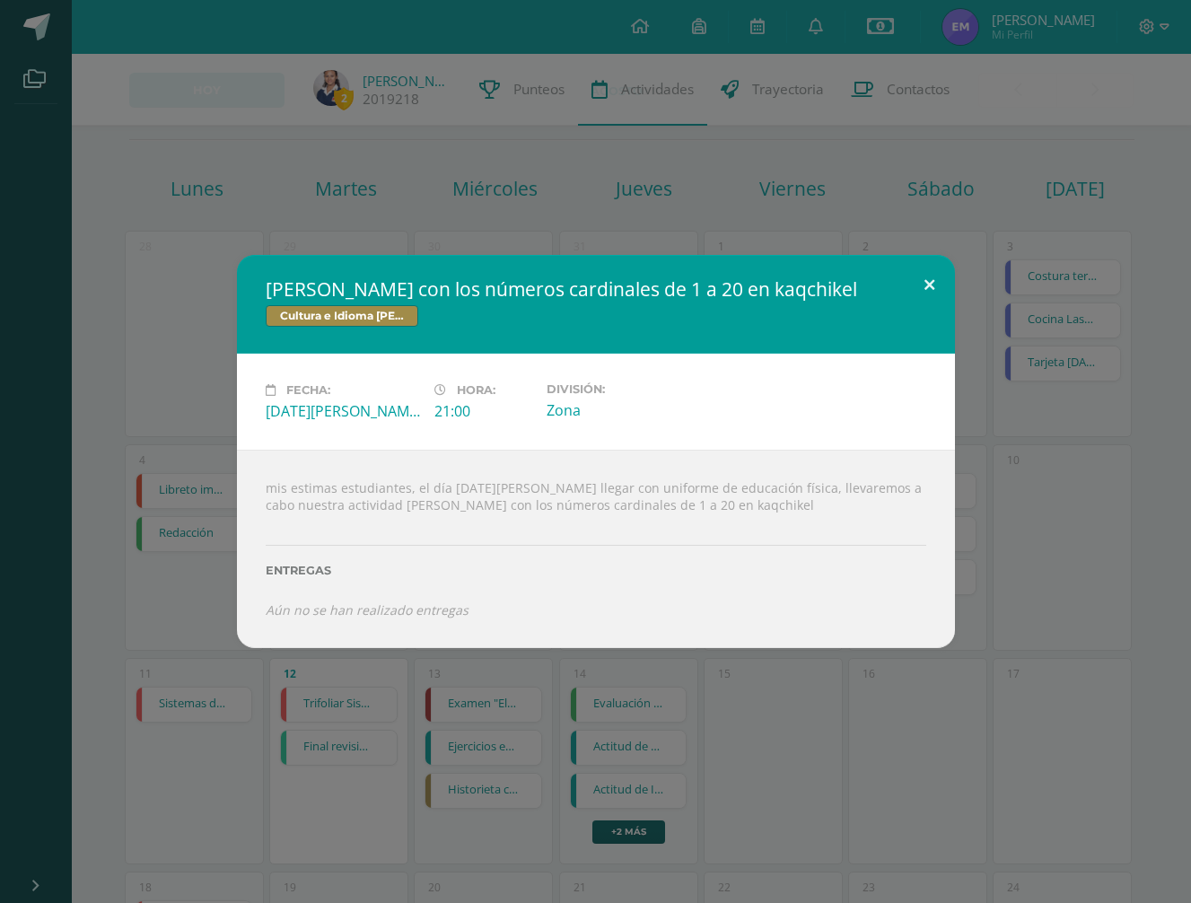
click at [929, 280] on button at bounding box center [929, 285] width 51 height 61
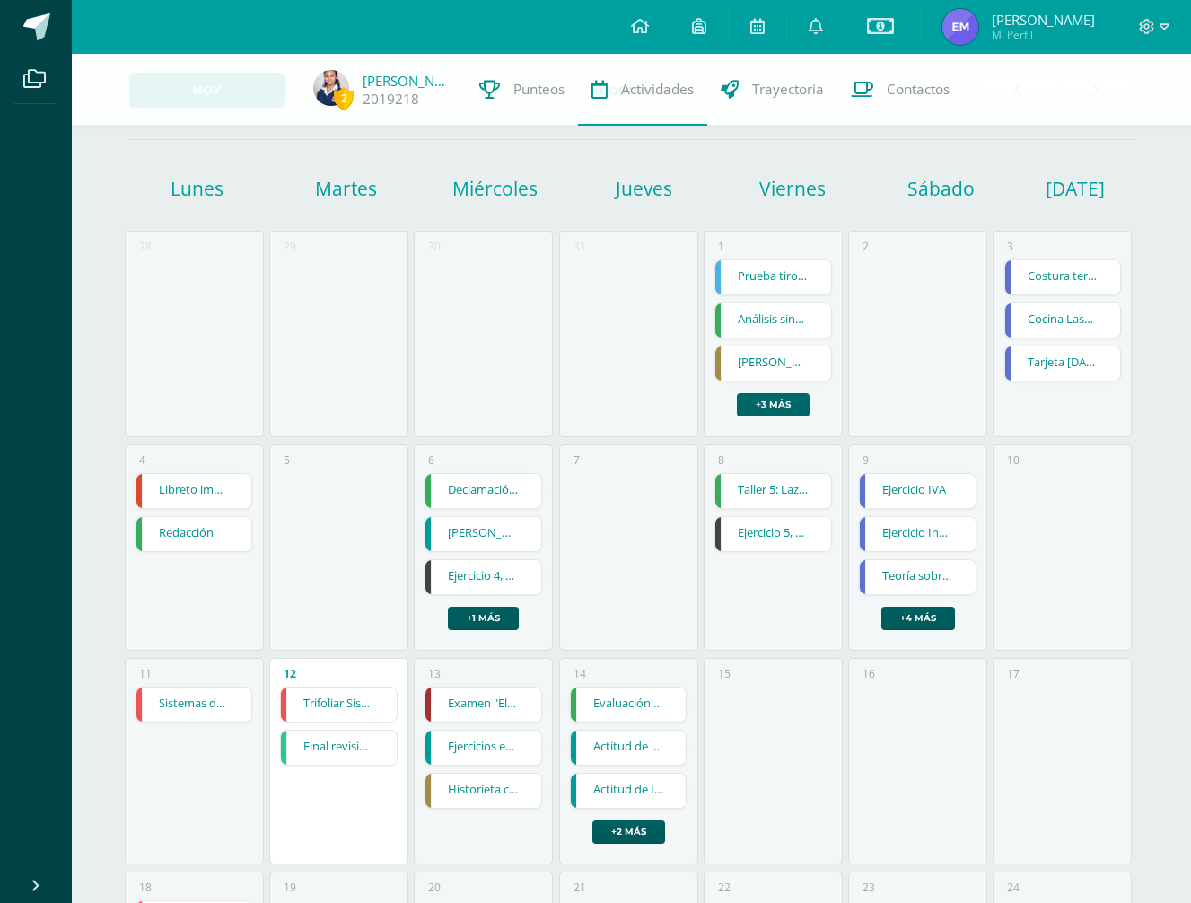
click at [773, 401] on link "+3 más" at bounding box center [773, 404] width 73 height 23
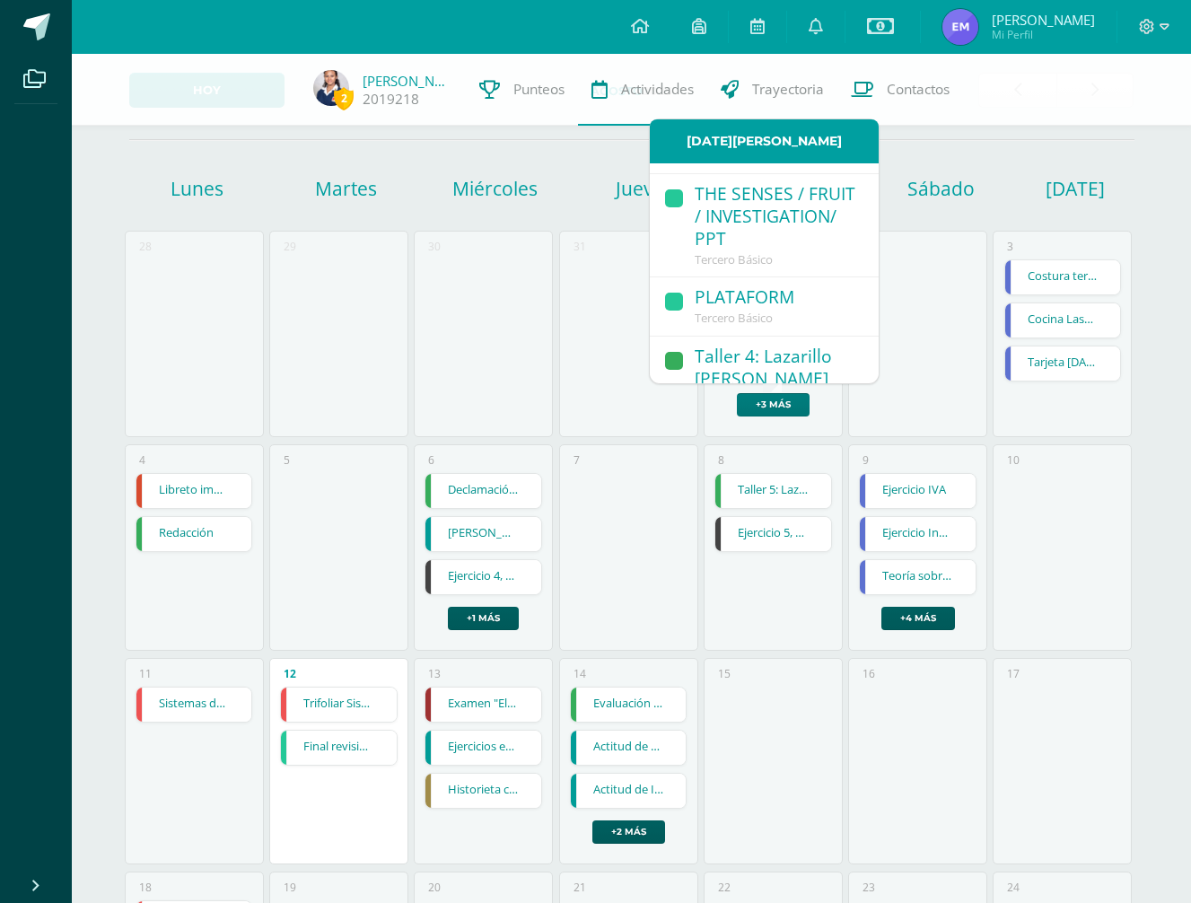
scroll to position [269, 0]
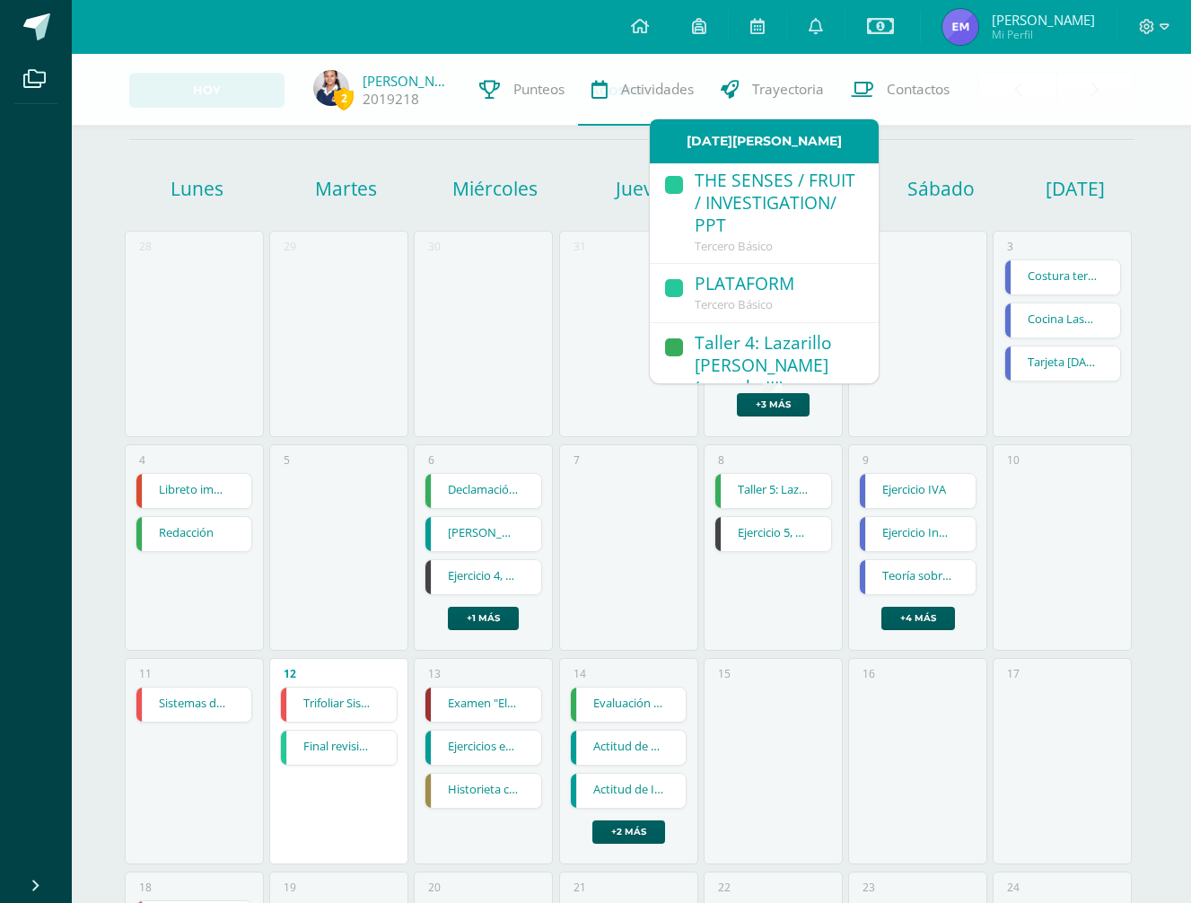
click at [792, 345] on div "Taller 4: Lazarillo de Tormes (tratado III)" at bounding box center [777, 366] width 166 height 69
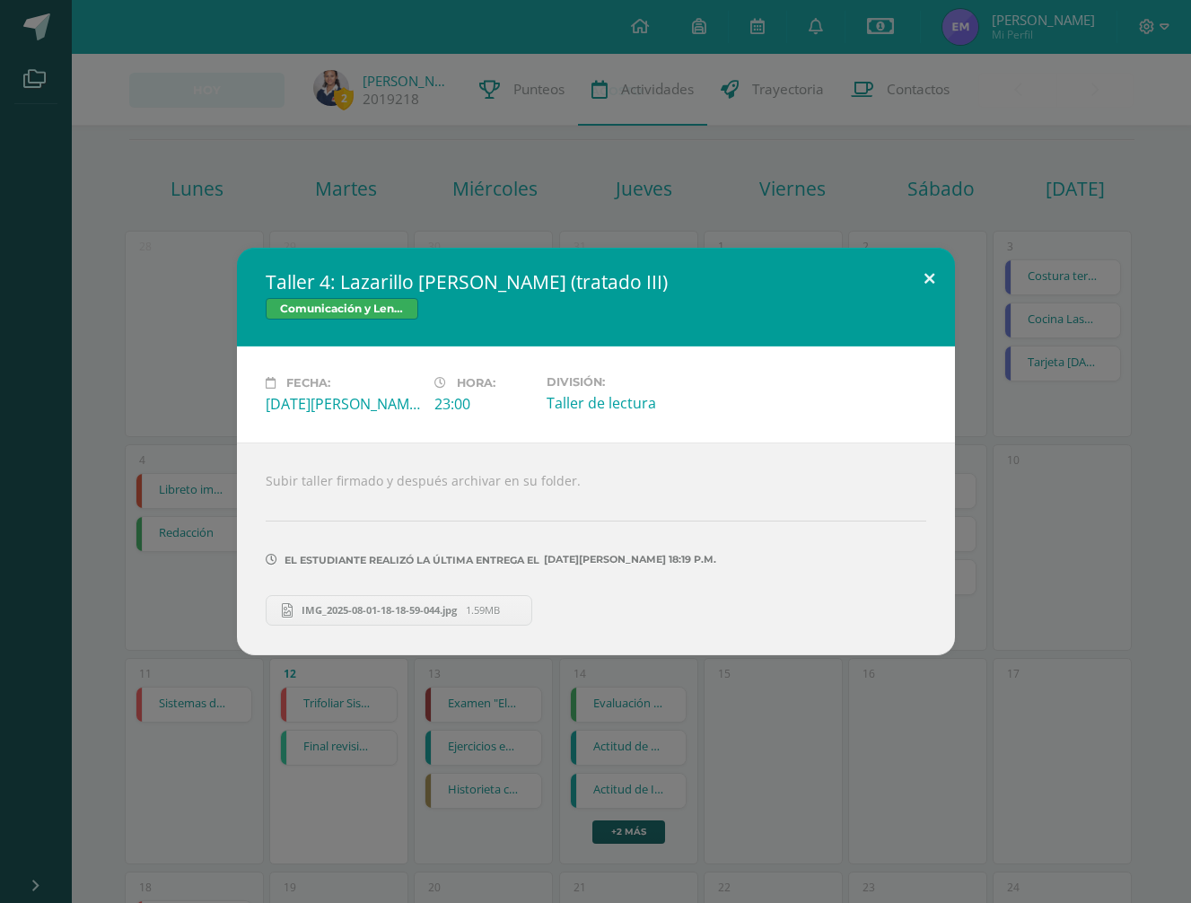
click at [930, 275] on button at bounding box center [929, 278] width 51 height 61
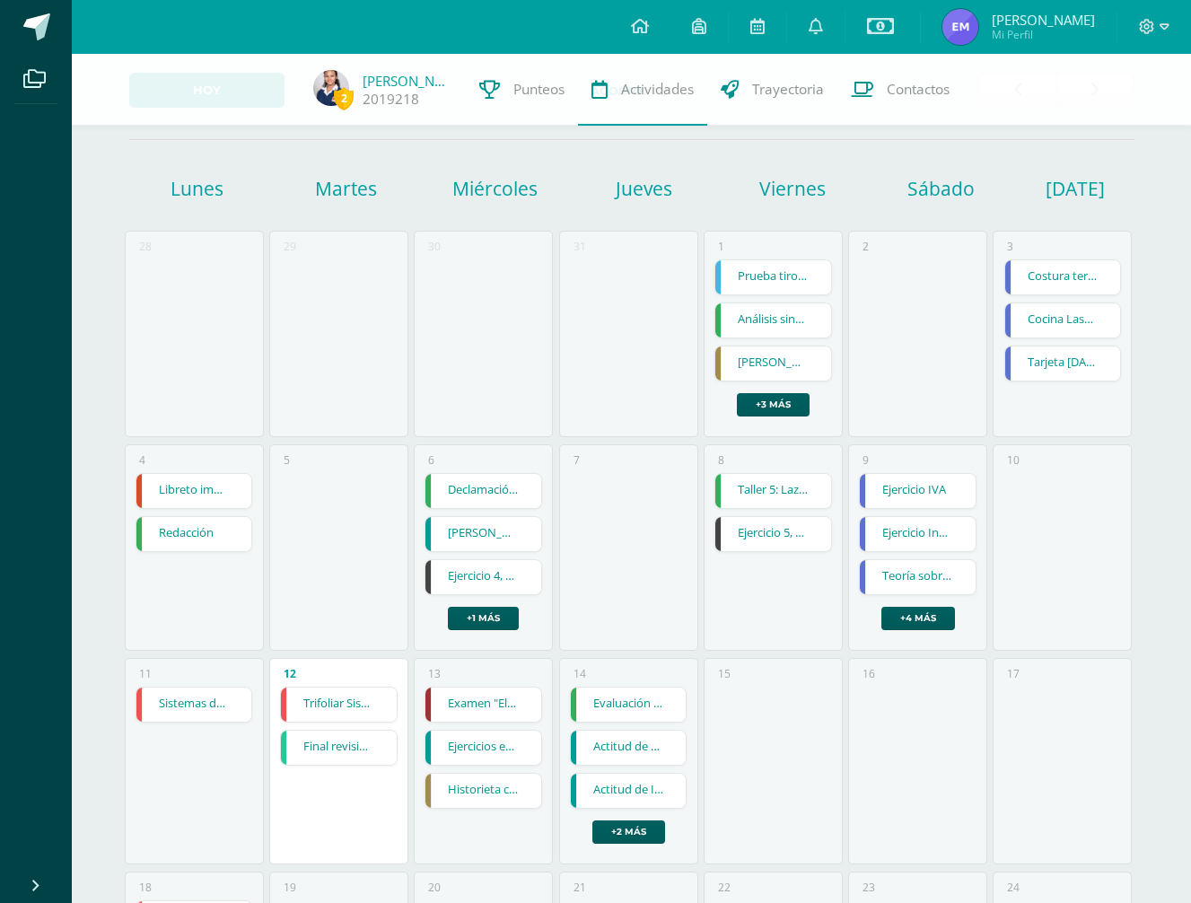
click at [1025, 268] on link "Costura terminada" at bounding box center [1063, 277] width 116 height 34
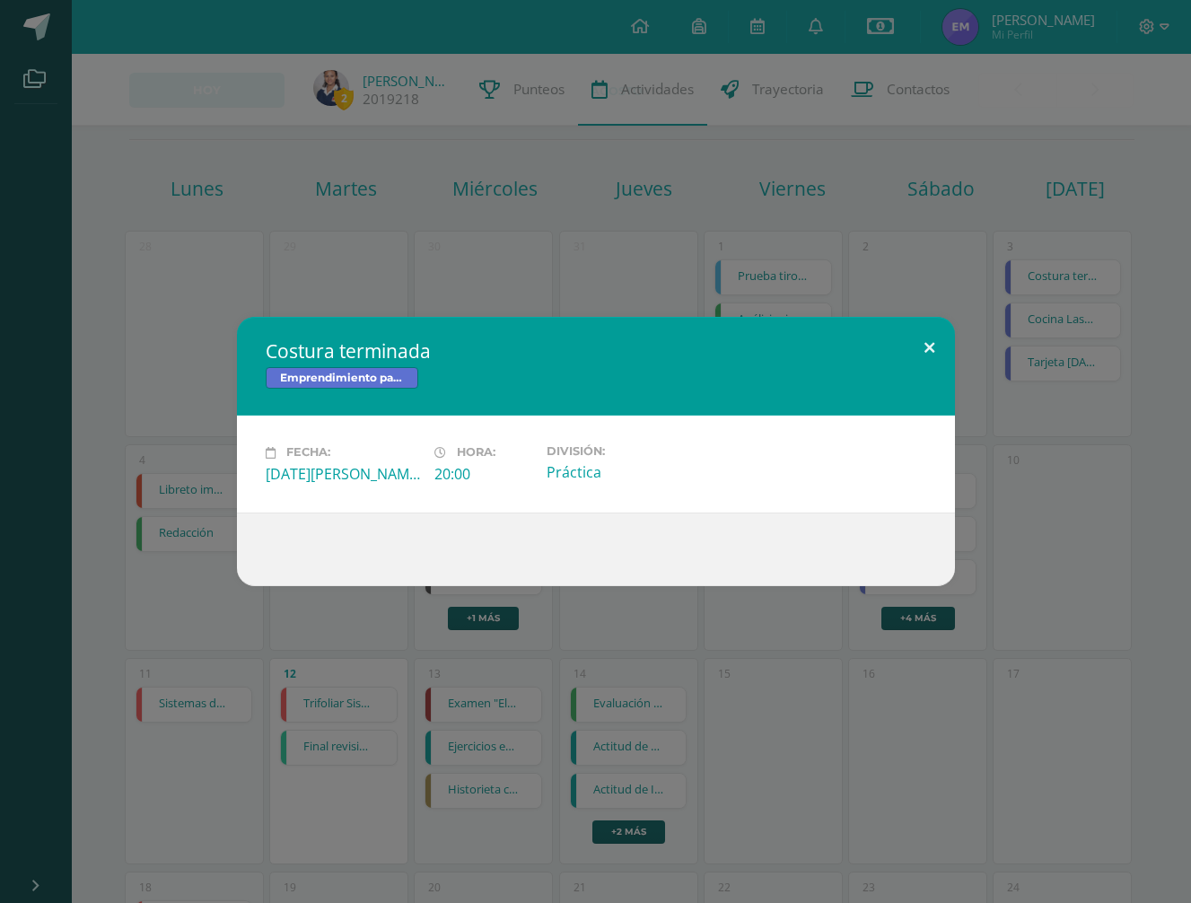
click at [917, 348] on button at bounding box center [929, 347] width 51 height 61
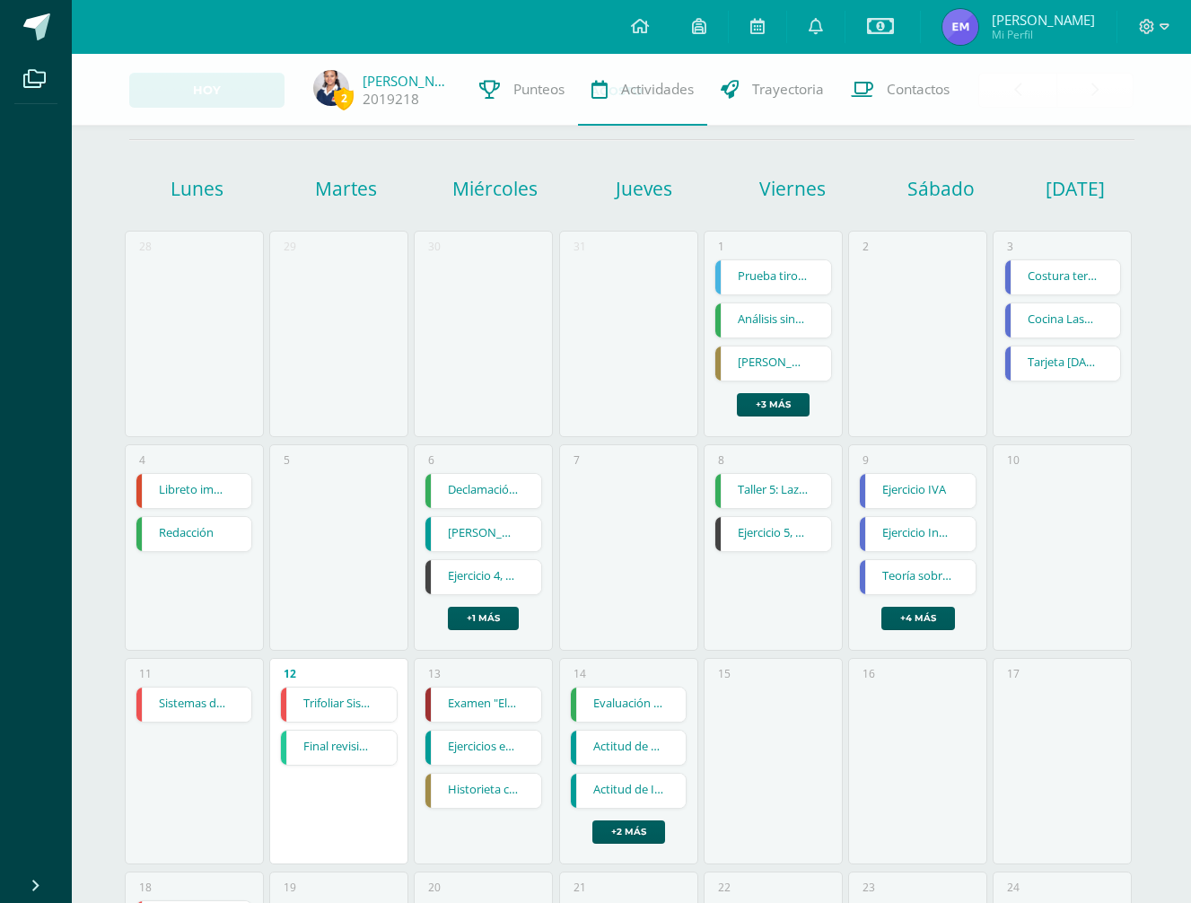
click at [1054, 319] on link "Cocina Lasaña" at bounding box center [1063, 320] width 116 height 34
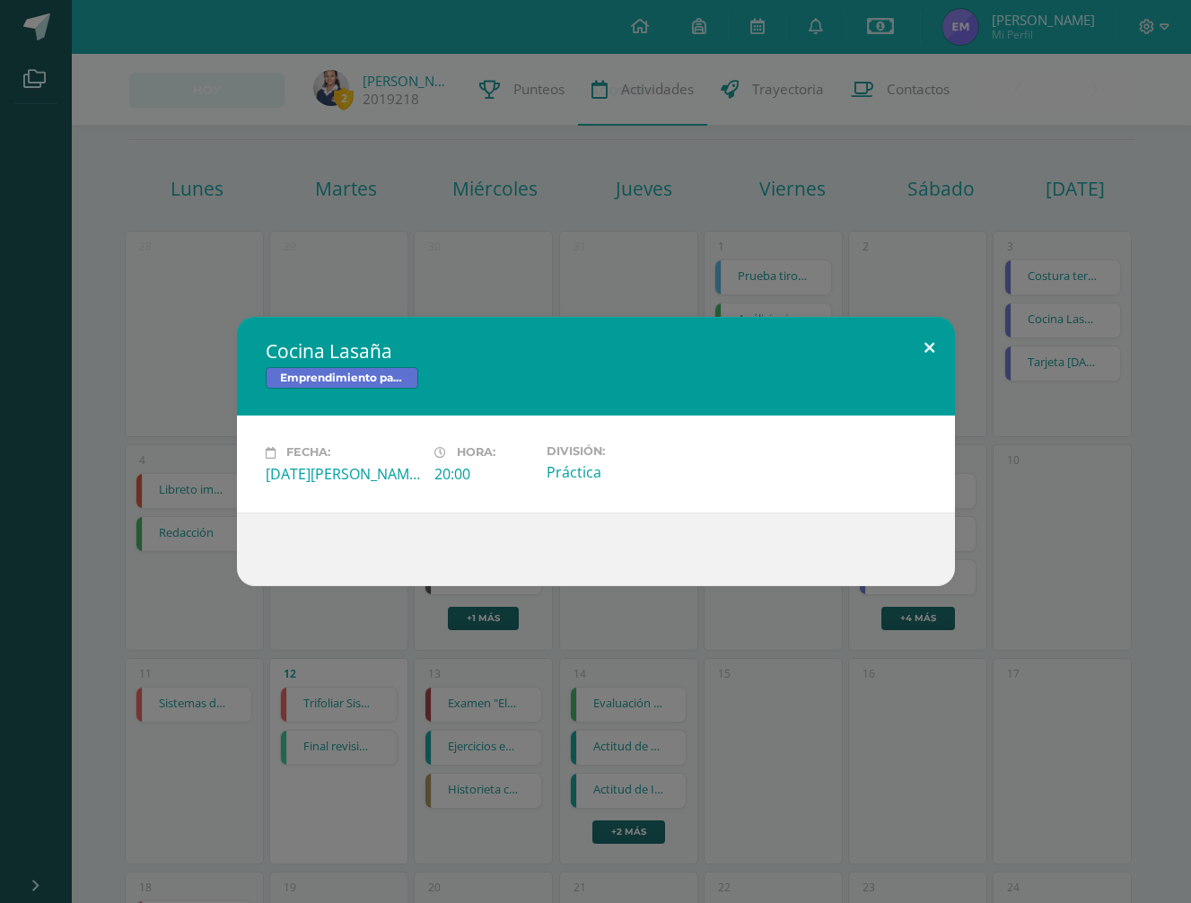
drag, startPoint x: 922, startPoint y: 344, endPoint x: 957, endPoint y: 345, distance: 35.0
click at [922, 344] on button at bounding box center [929, 347] width 51 height 61
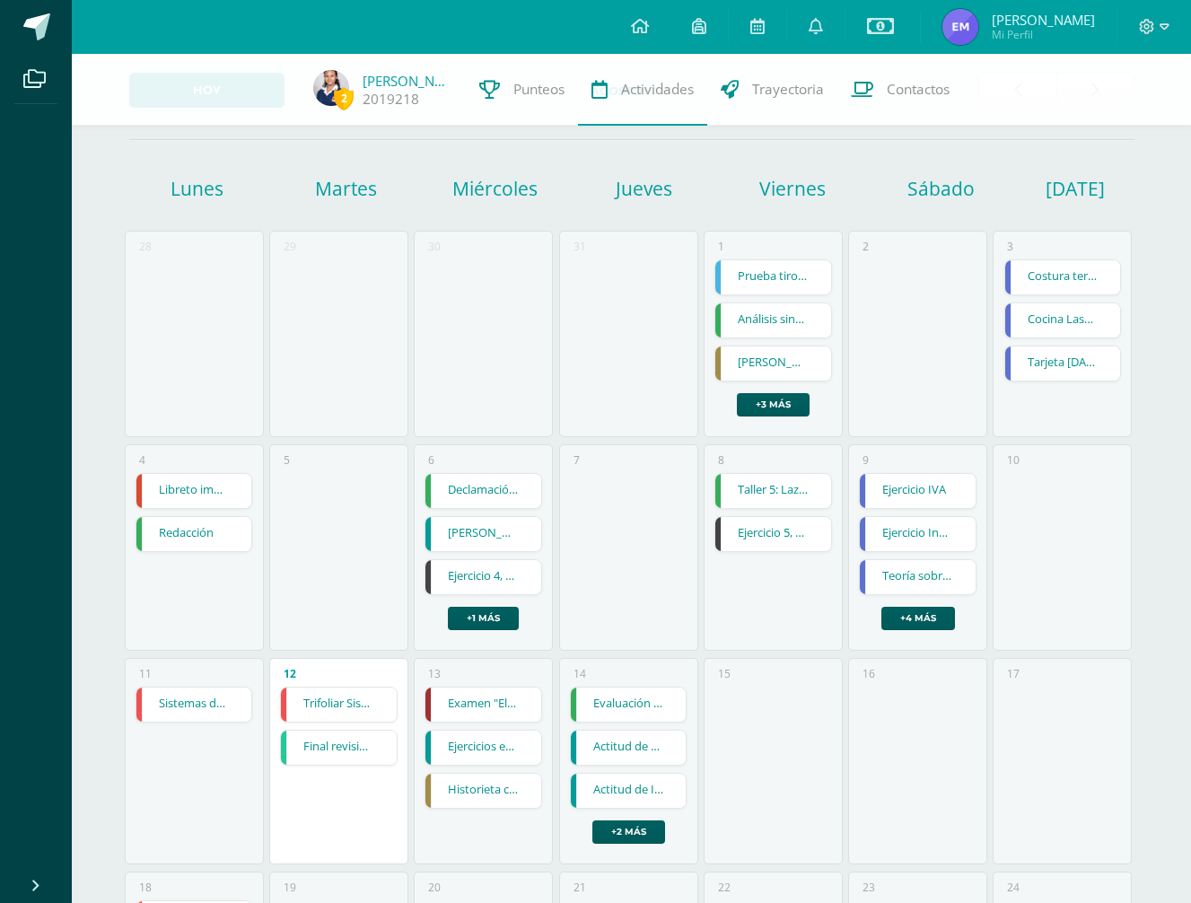
click at [1052, 363] on link "Tarjeta día del Padre" at bounding box center [1063, 363] width 116 height 34
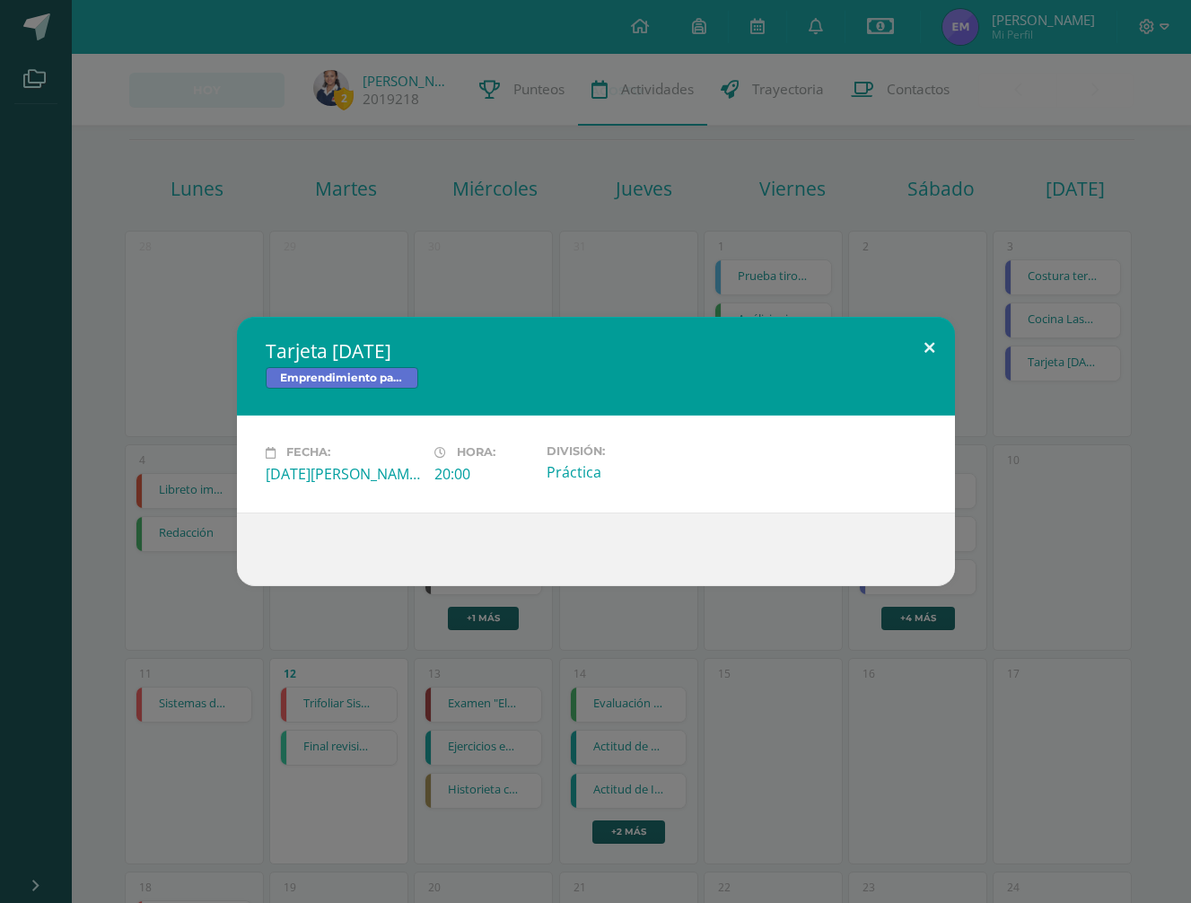
click at [926, 341] on button at bounding box center [929, 347] width 51 height 61
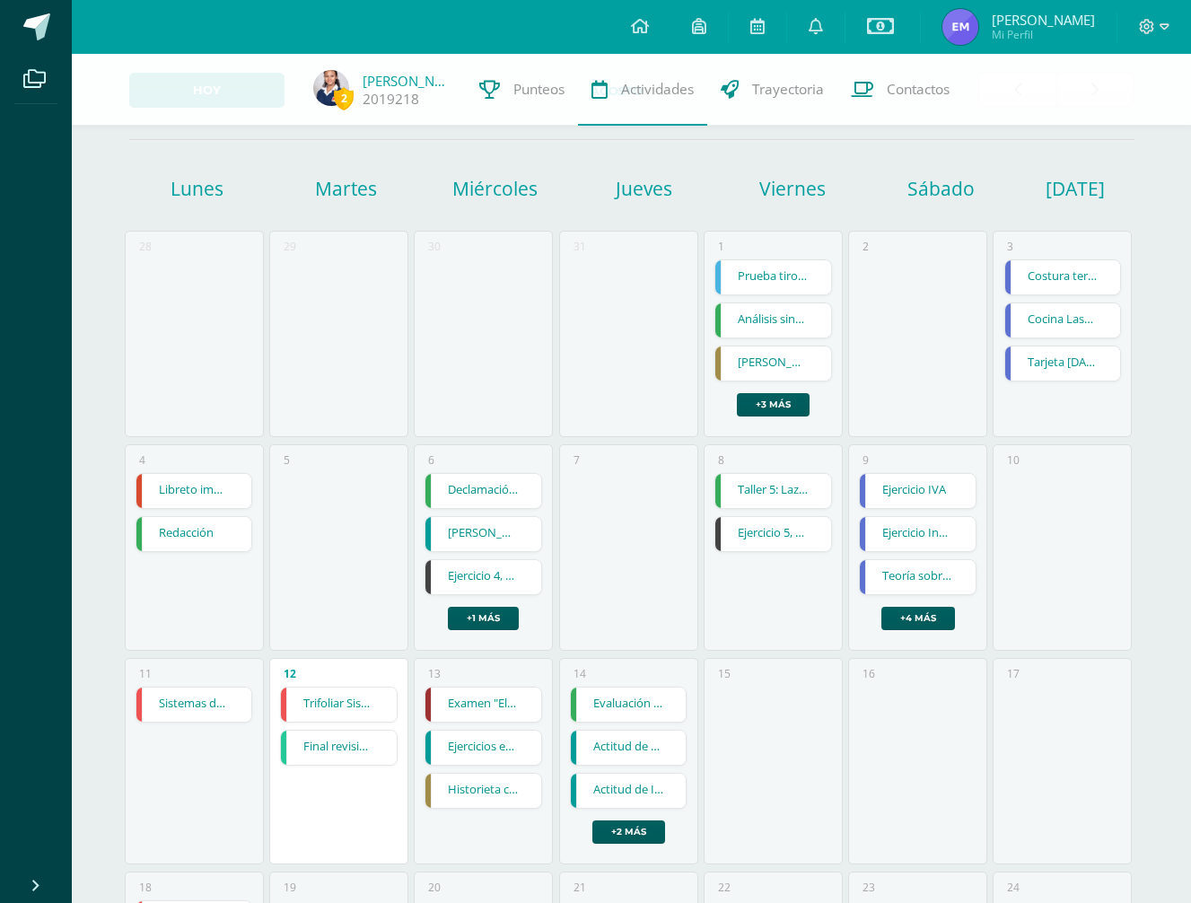
click at [195, 489] on link "Libreto impreso" at bounding box center [194, 491] width 116 height 34
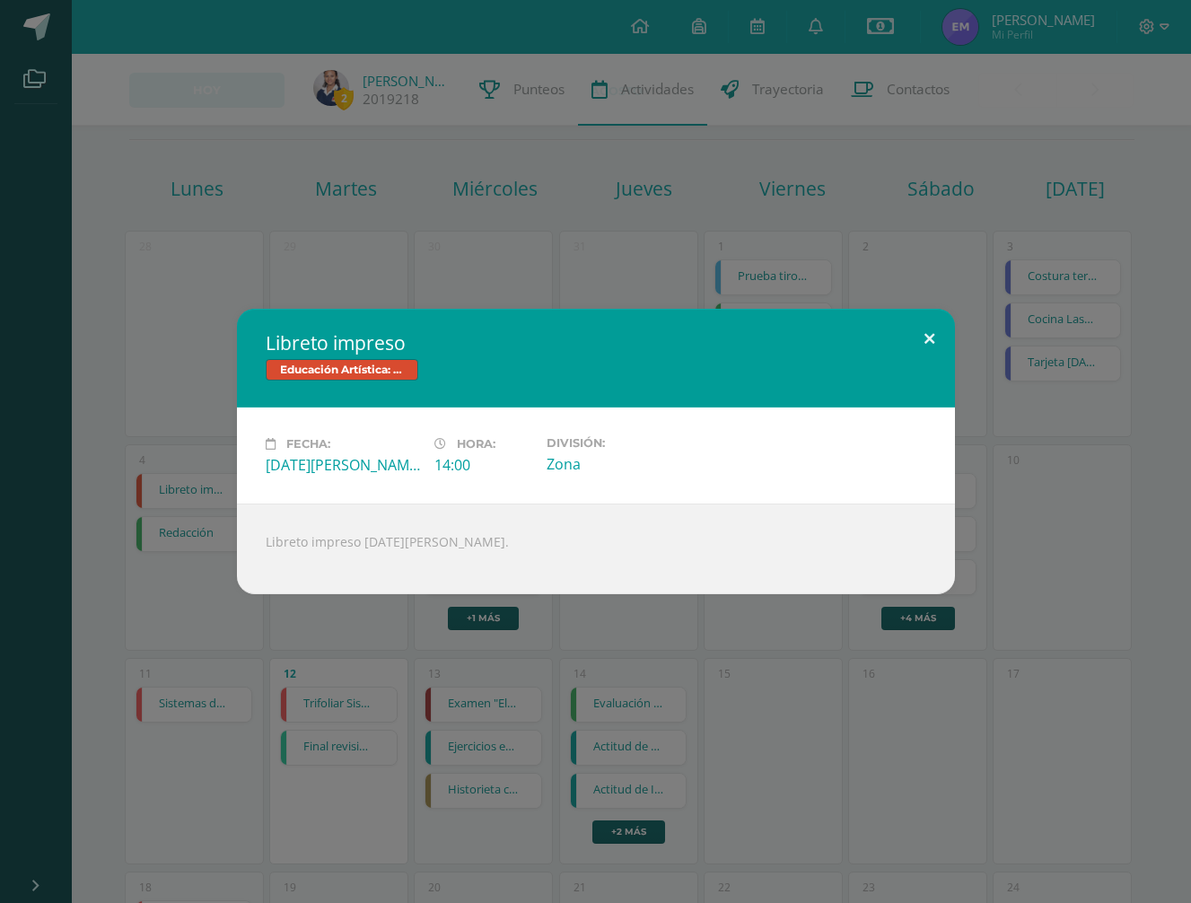
click at [930, 339] on button at bounding box center [929, 339] width 51 height 61
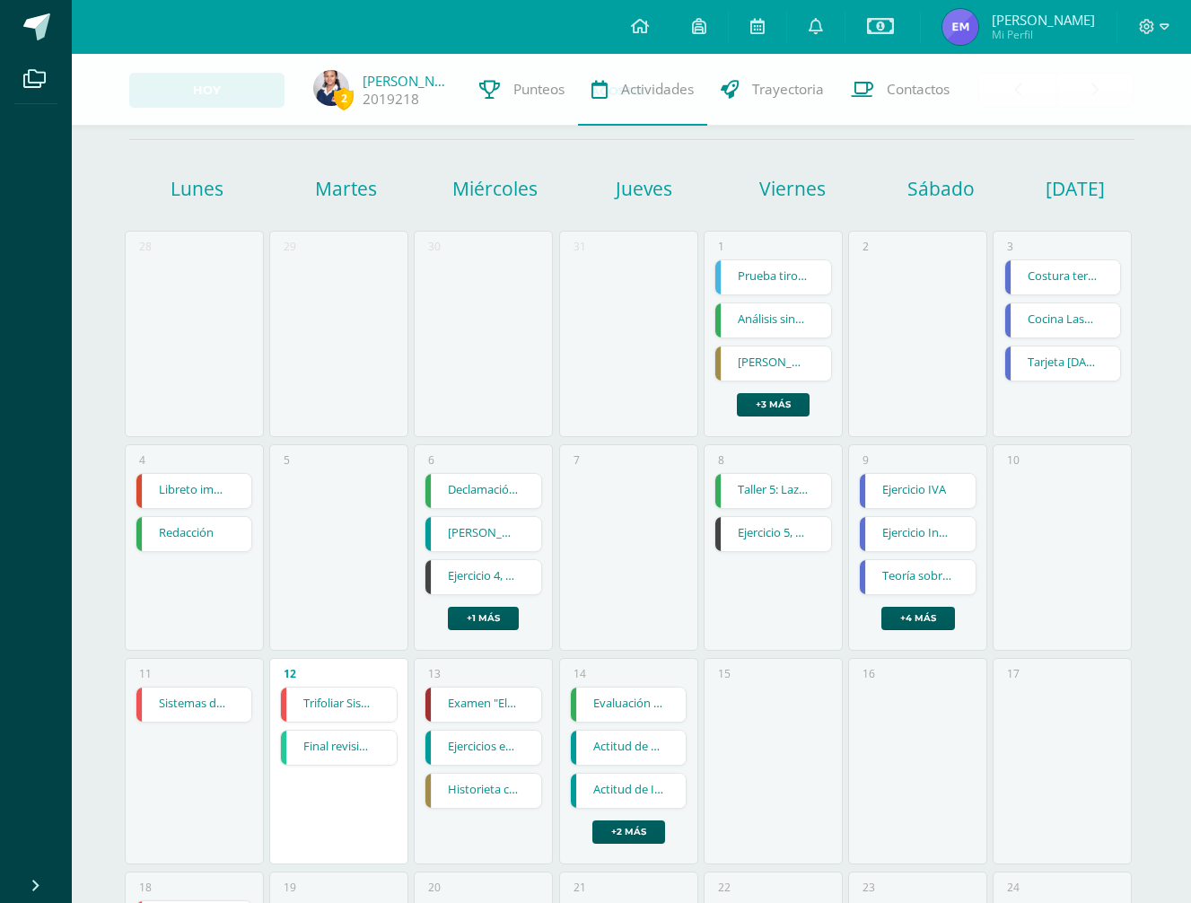
click at [192, 545] on link "Redacción" at bounding box center [194, 534] width 116 height 34
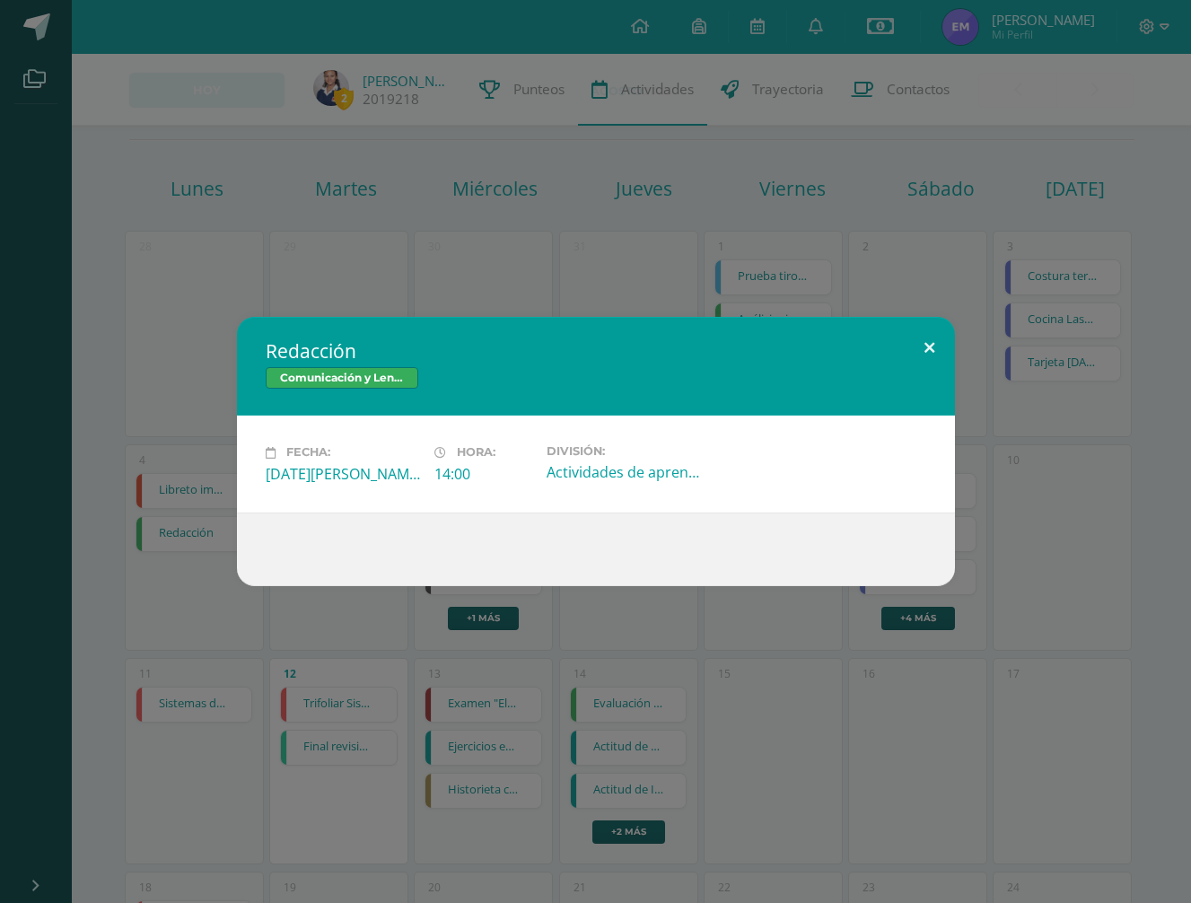
click at [921, 348] on button at bounding box center [929, 347] width 51 height 61
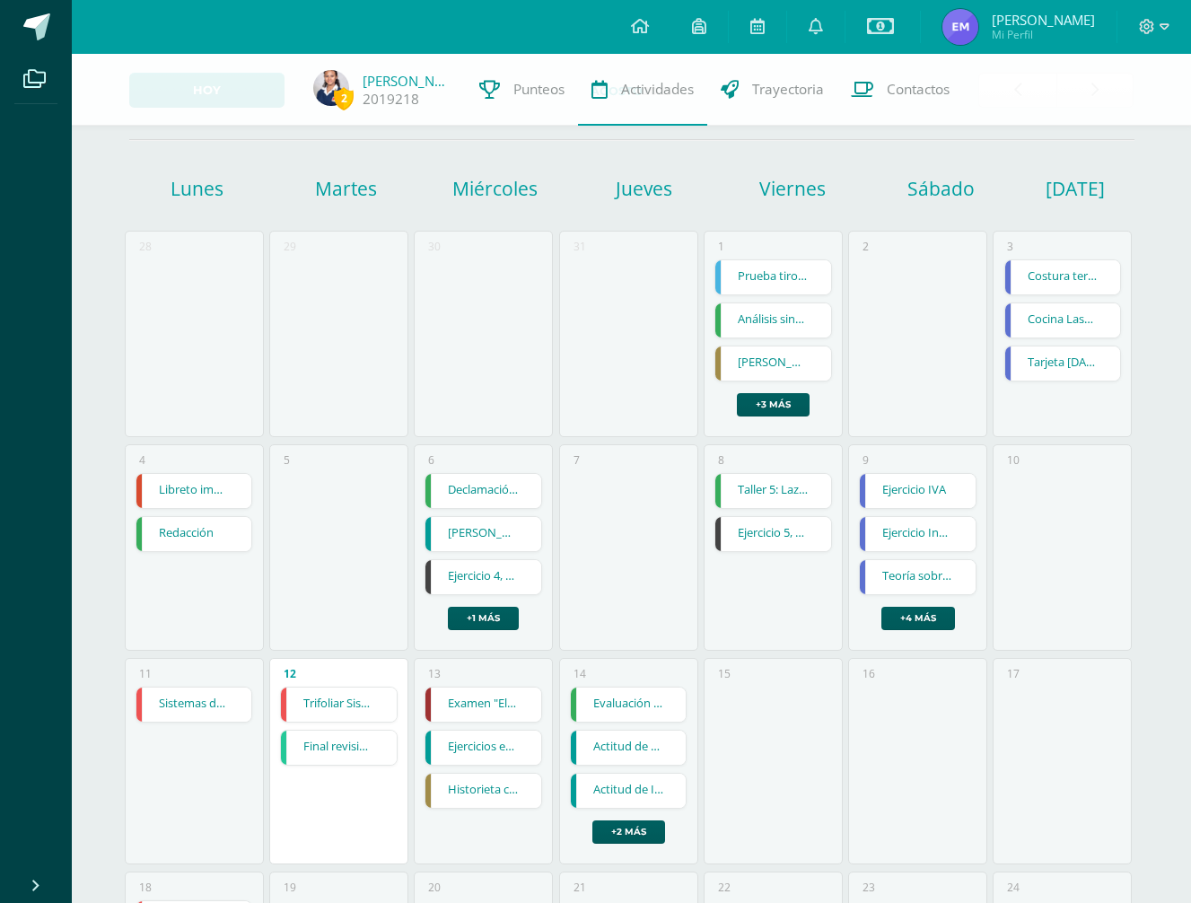
click at [483, 492] on link "Declamación de poema" at bounding box center [483, 491] width 116 height 34
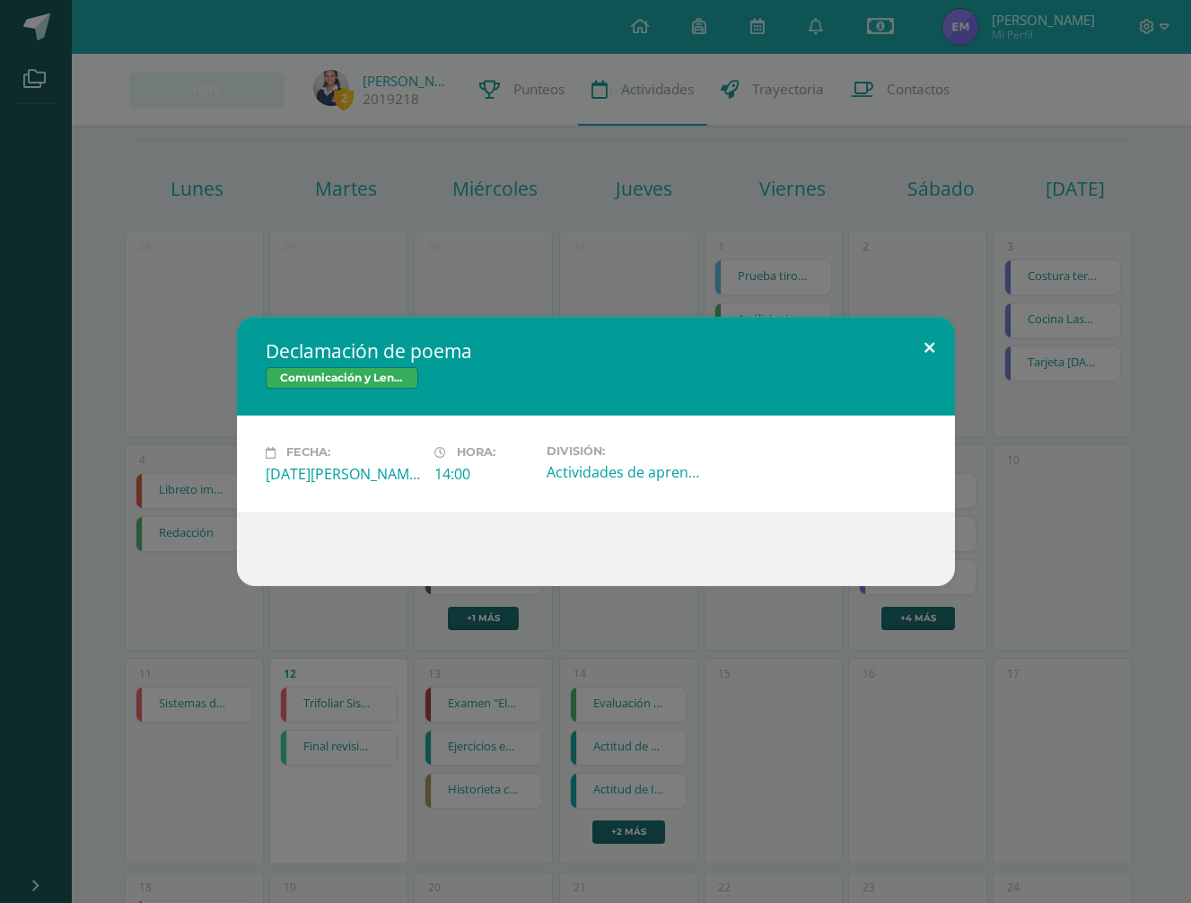
click at [920, 347] on button at bounding box center [929, 347] width 51 height 61
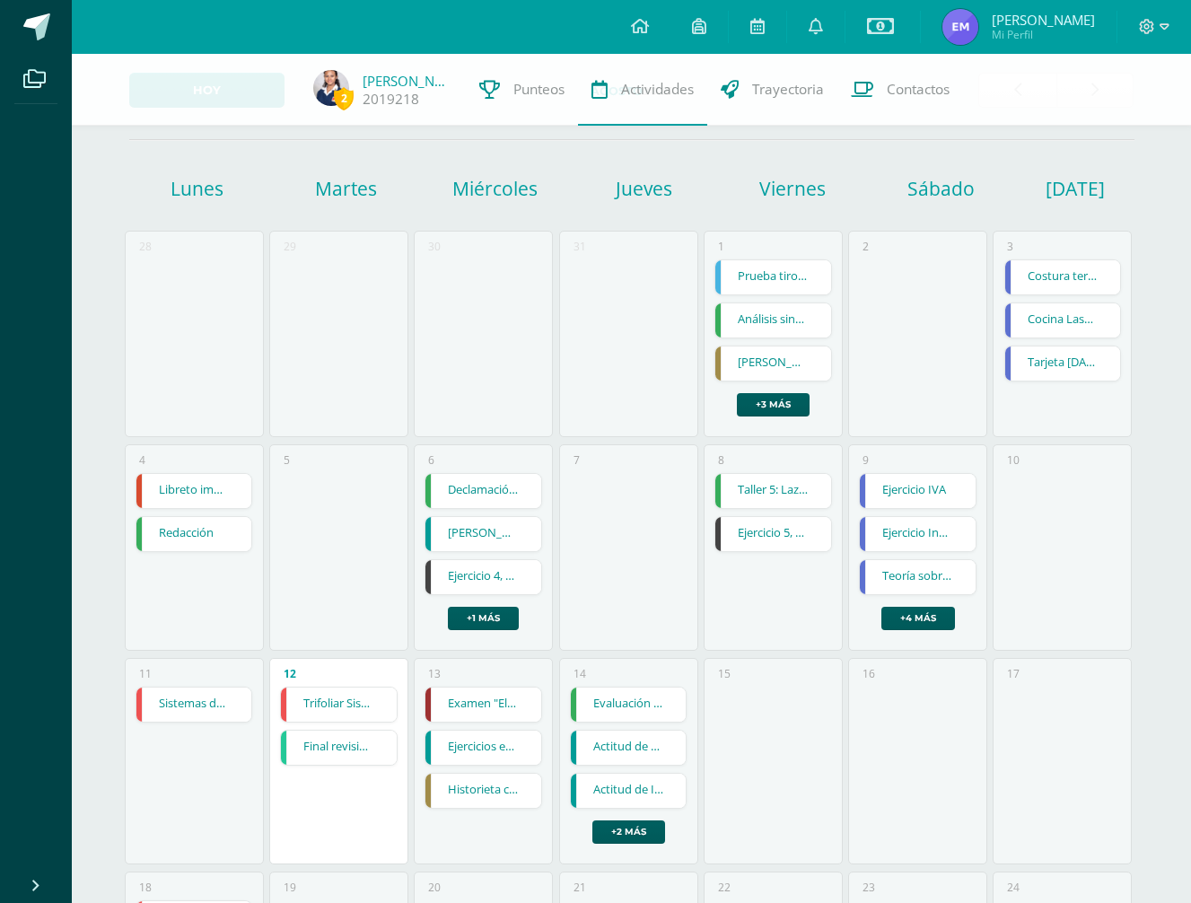
click at [492, 538] on link "Asunción de María" at bounding box center [483, 534] width 116 height 34
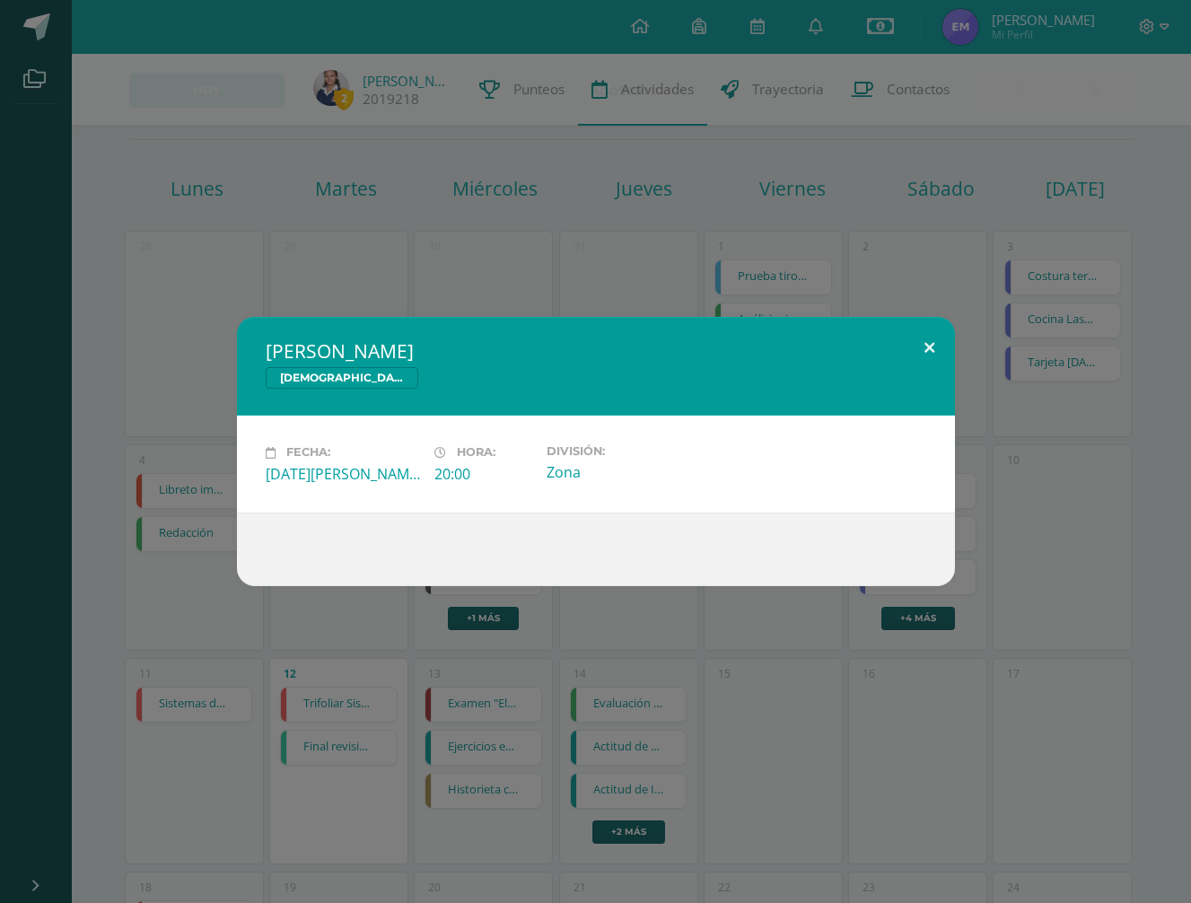
click at [929, 343] on button at bounding box center [929, 347] width 51 height 61
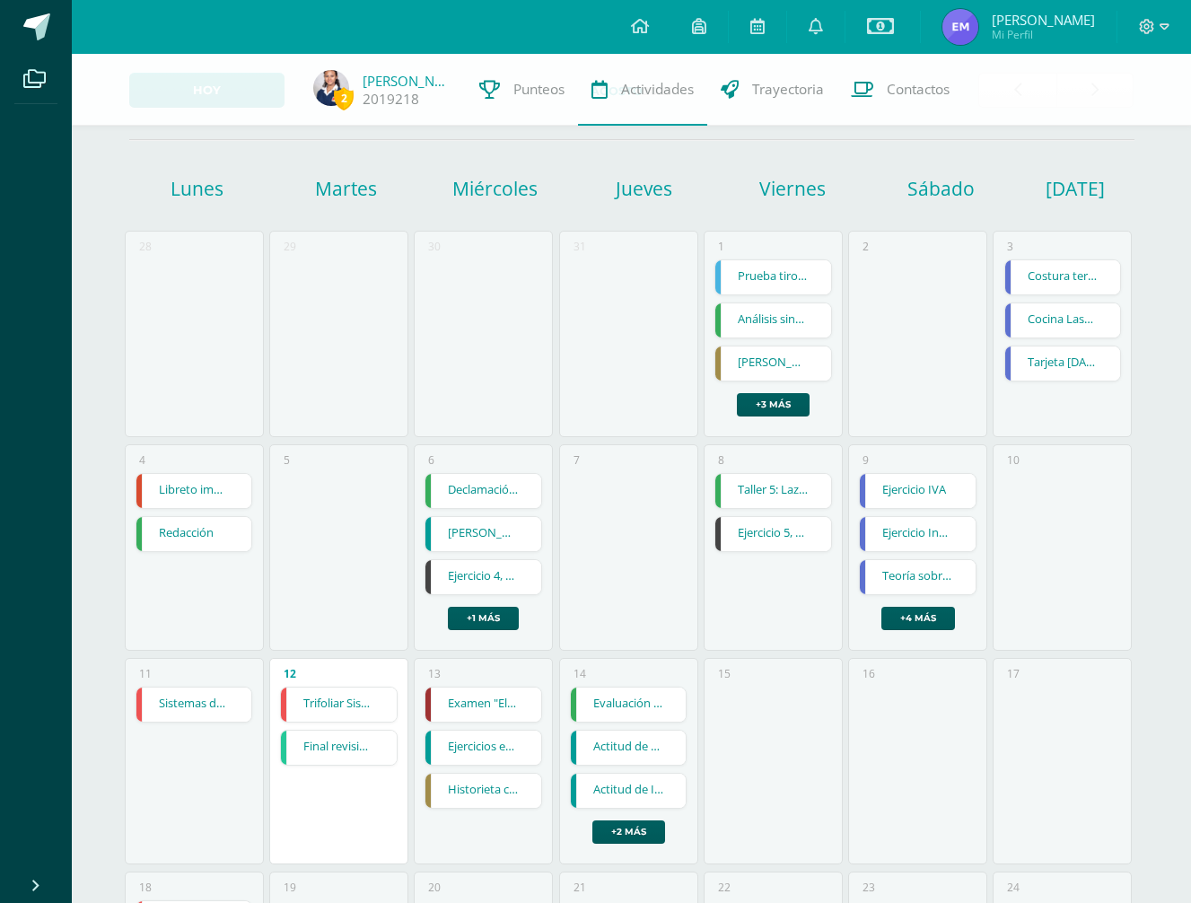
click at [522, 572] on link "Ejercicio 4, página 53" at bounding box center [483, 577] width 116 height 34
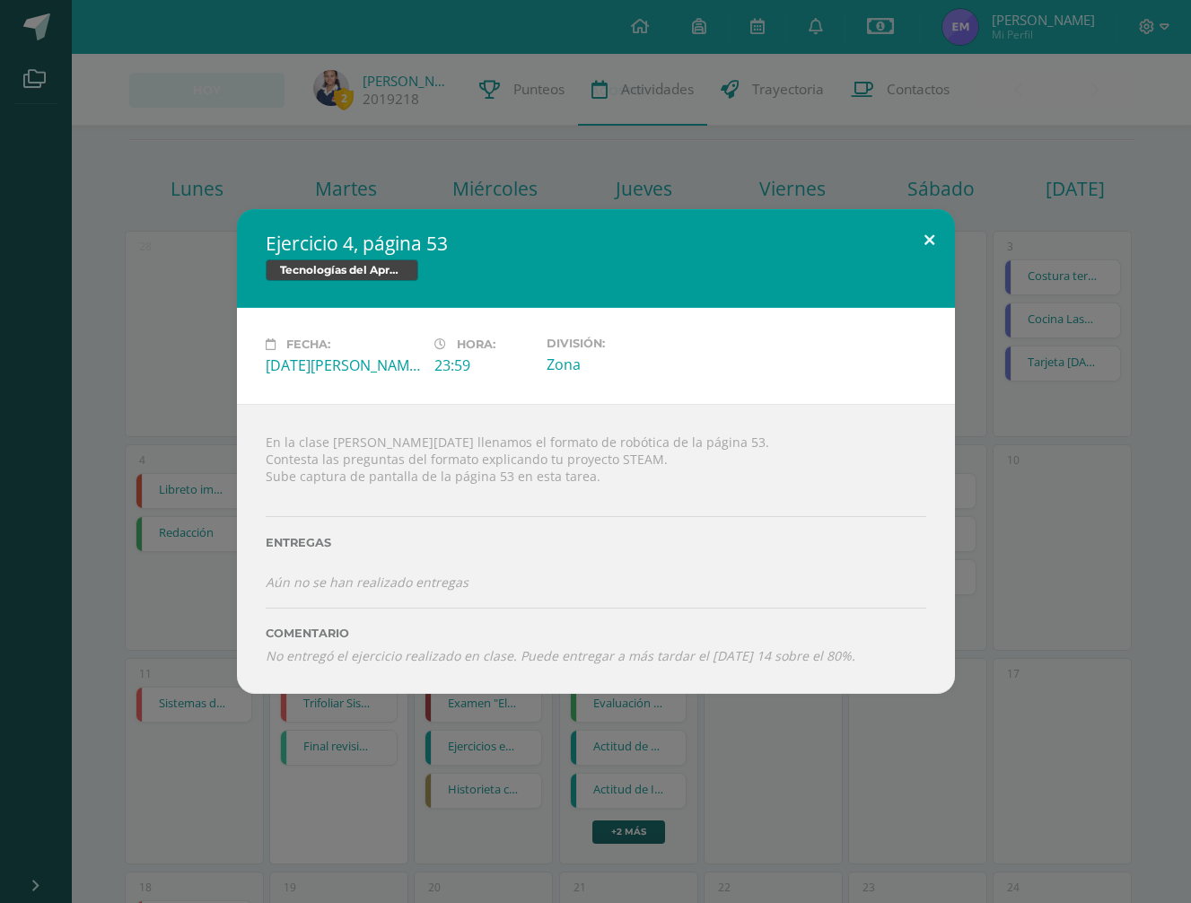
click at [928, 240] on button at bounding box center [929, 239] width 51 height 61
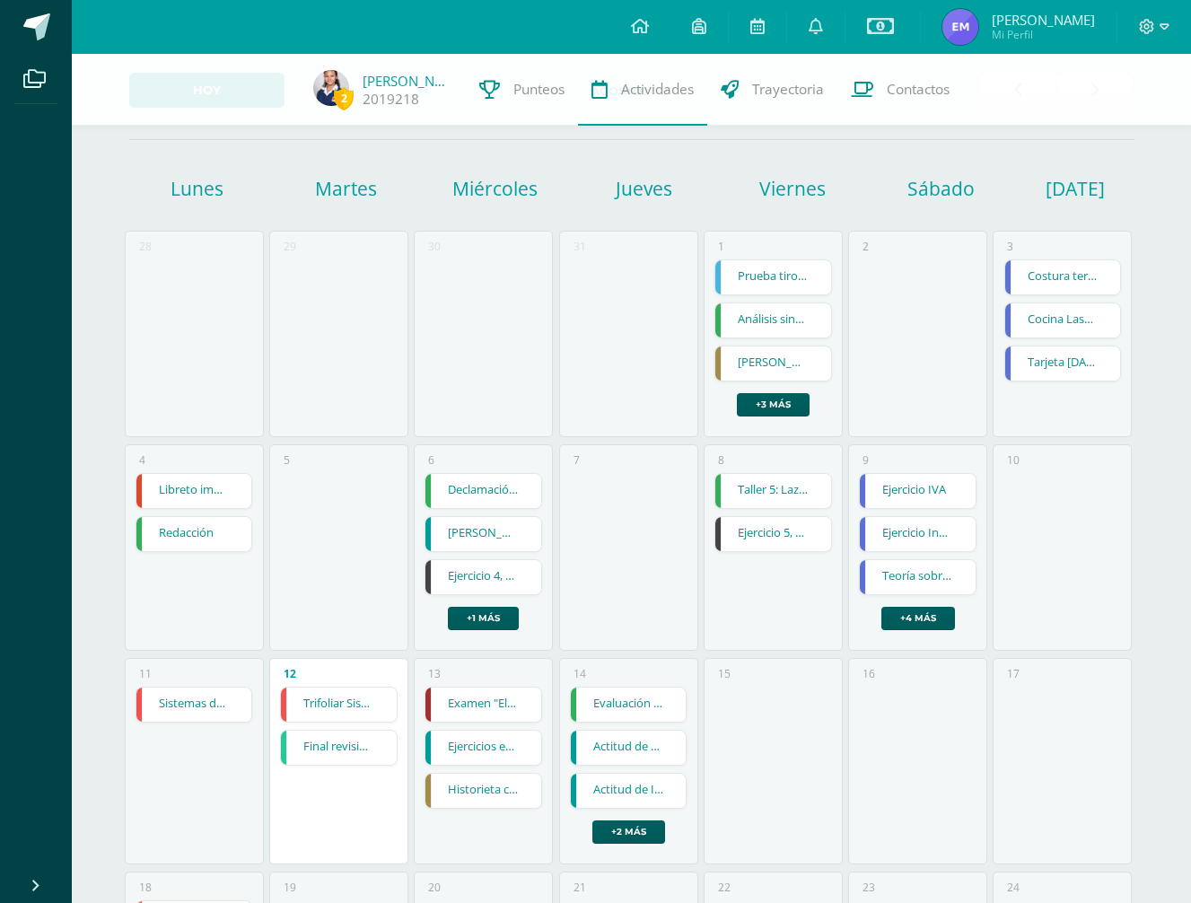
click at [511, 580] on link "Ejercicio 4, página 53" at bounding box center [483, 577] width 116 height 34
click at [497, 622] on link "+1 más" at bounding box center [483, 618] width 71 height 23
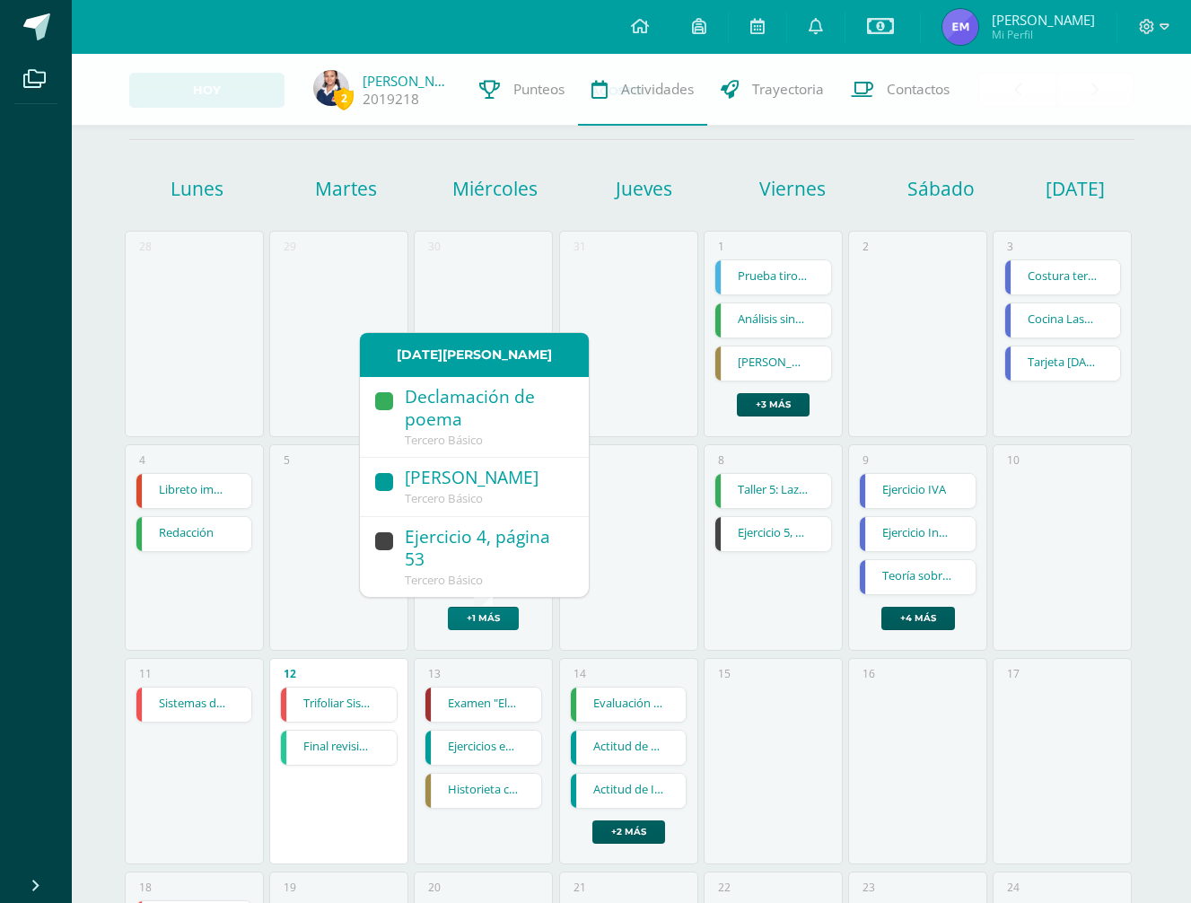
scroll to position [79, 0]
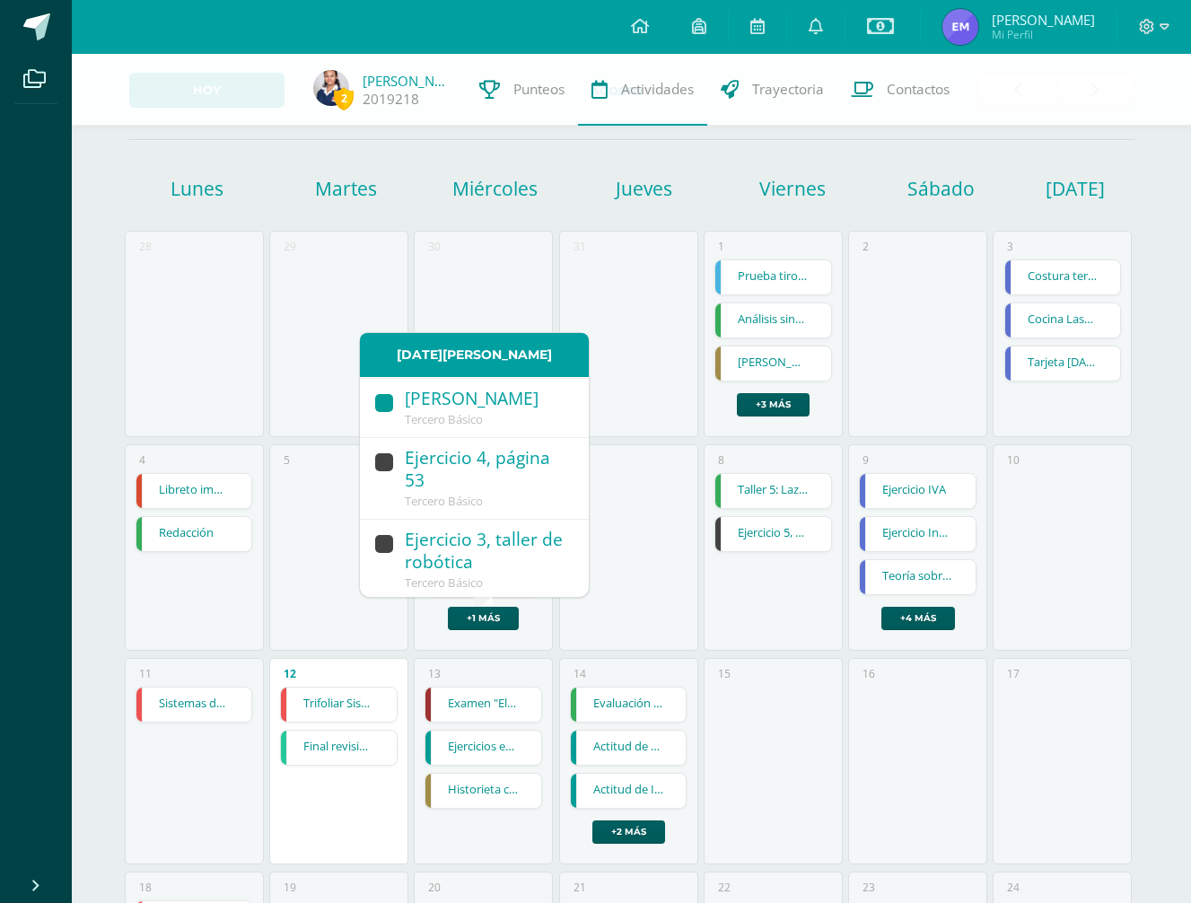
click at [506, 567] on div "Ejercicio 3, taller de robótica" at bounding box center [488, 551] width 166 height 47
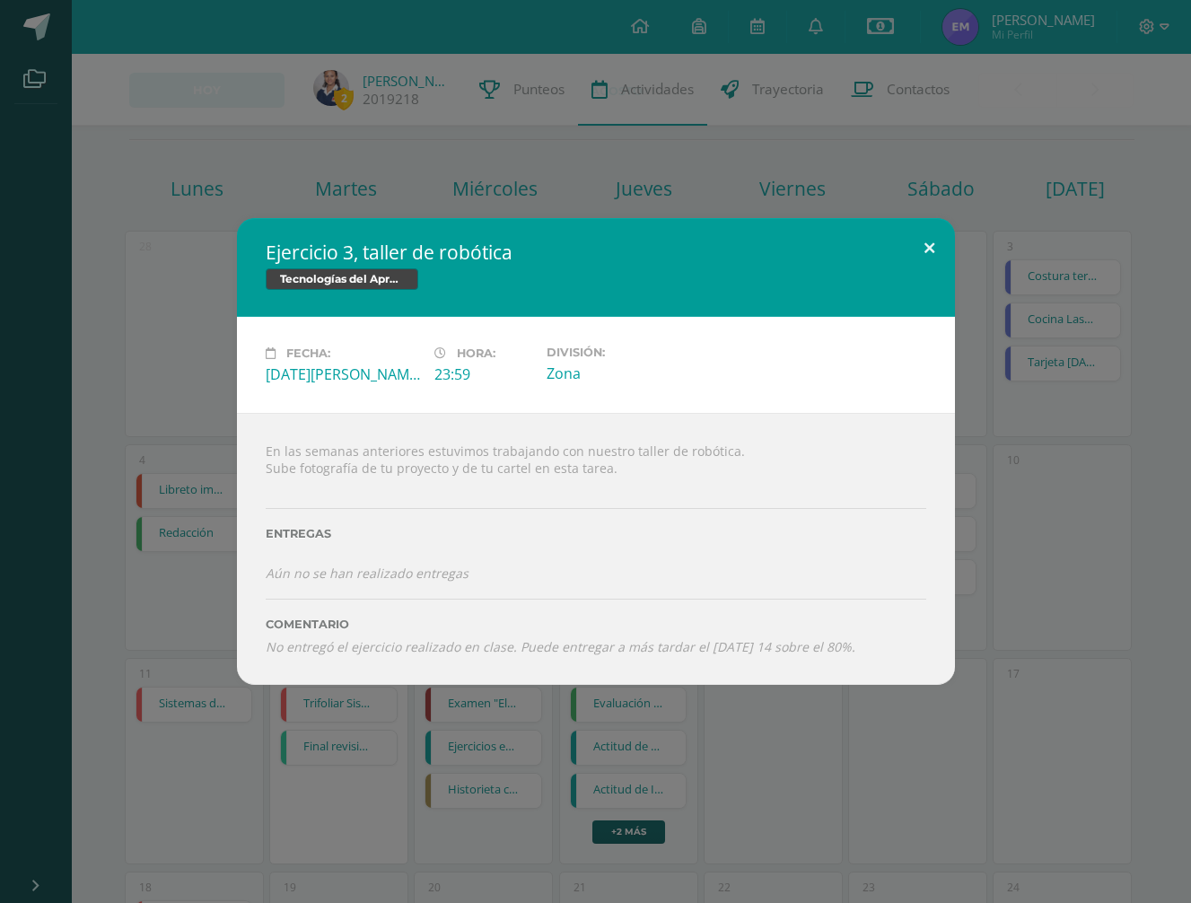
click at [932, 237] on button at bounding box center [929, 248] width 51 height 61
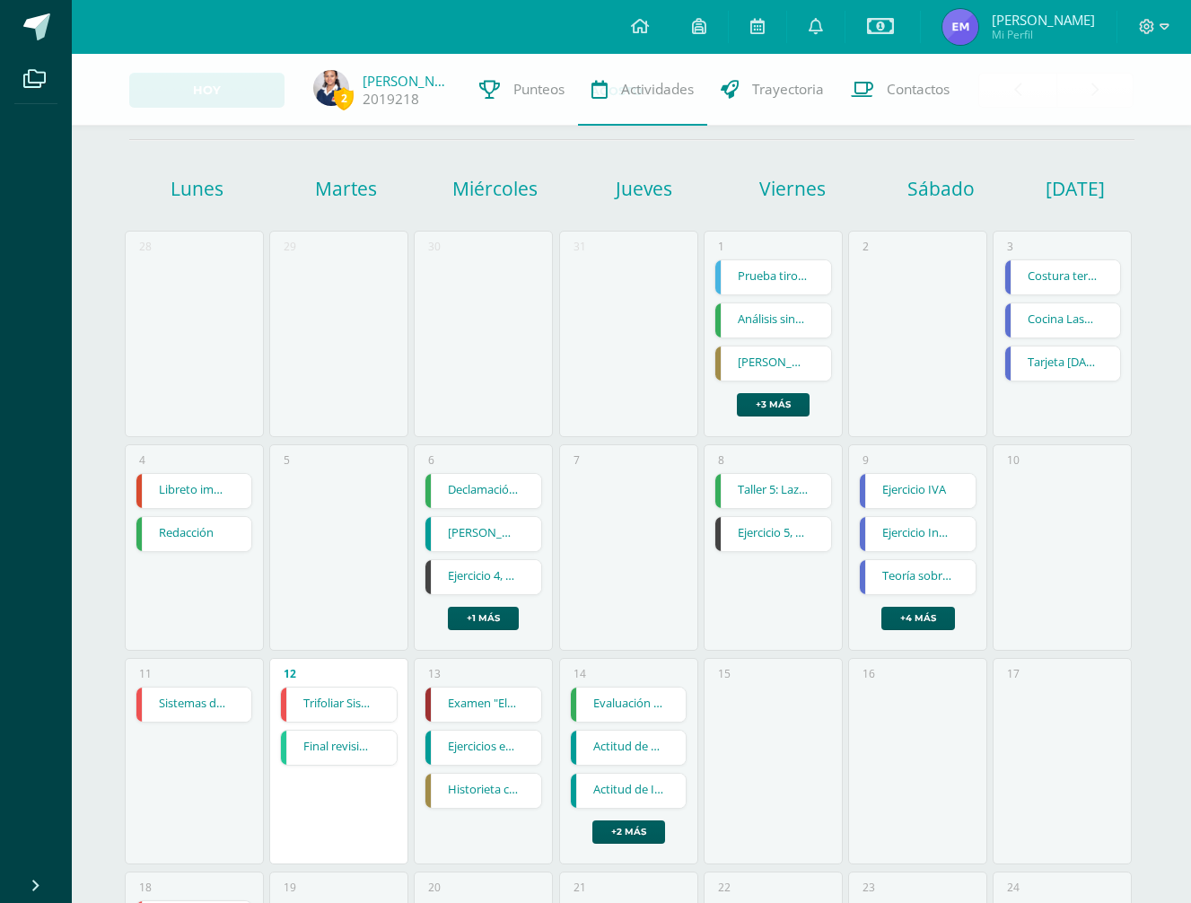
click at [764, 543] on link "Ejercicio 5, Wikis" at bounding box center [773, 534] width 116 height 34
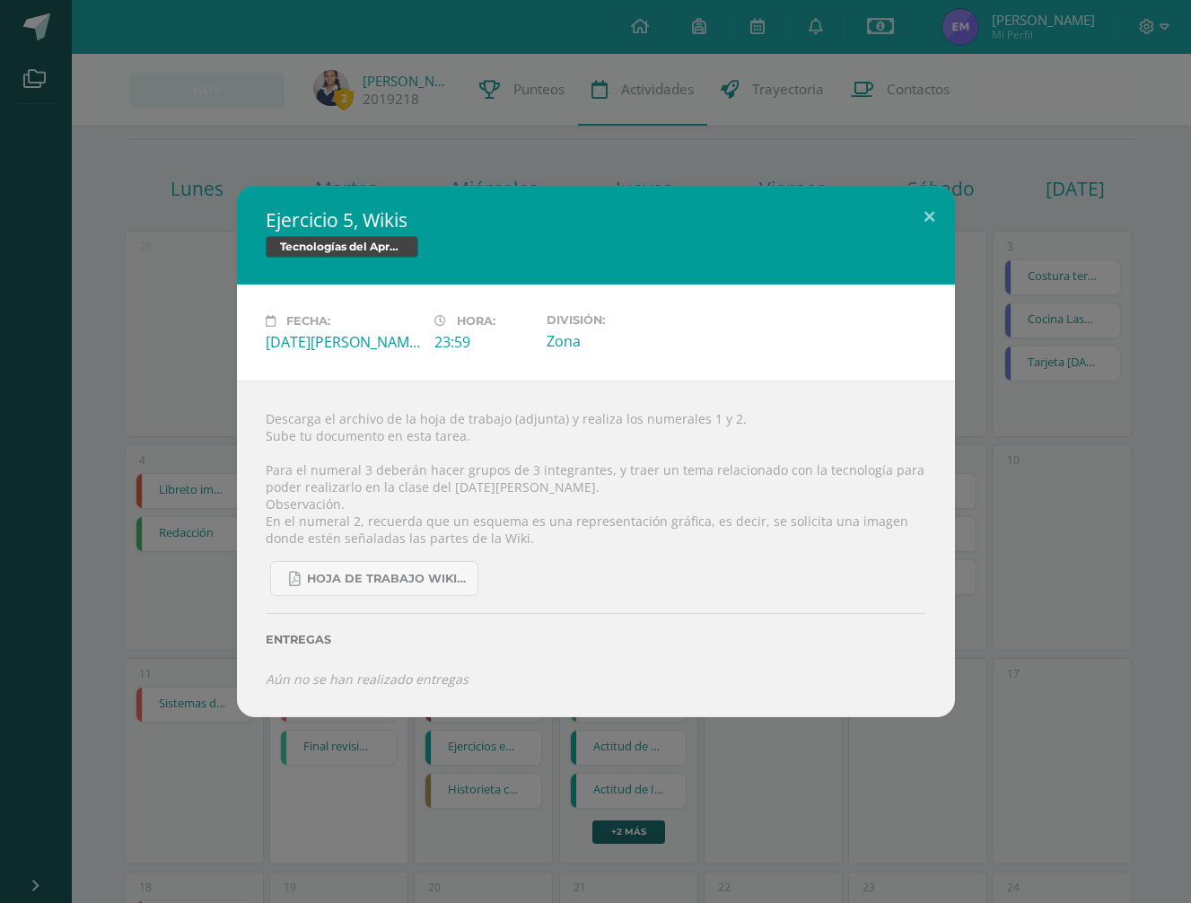
click at [1045, 472] on div "Ejercicio 5, Wikis Tecnologías del Aprendizaje y la Comunicación Fecha: Viernes…" at bounding box center [595, 451] width 1176 height 530
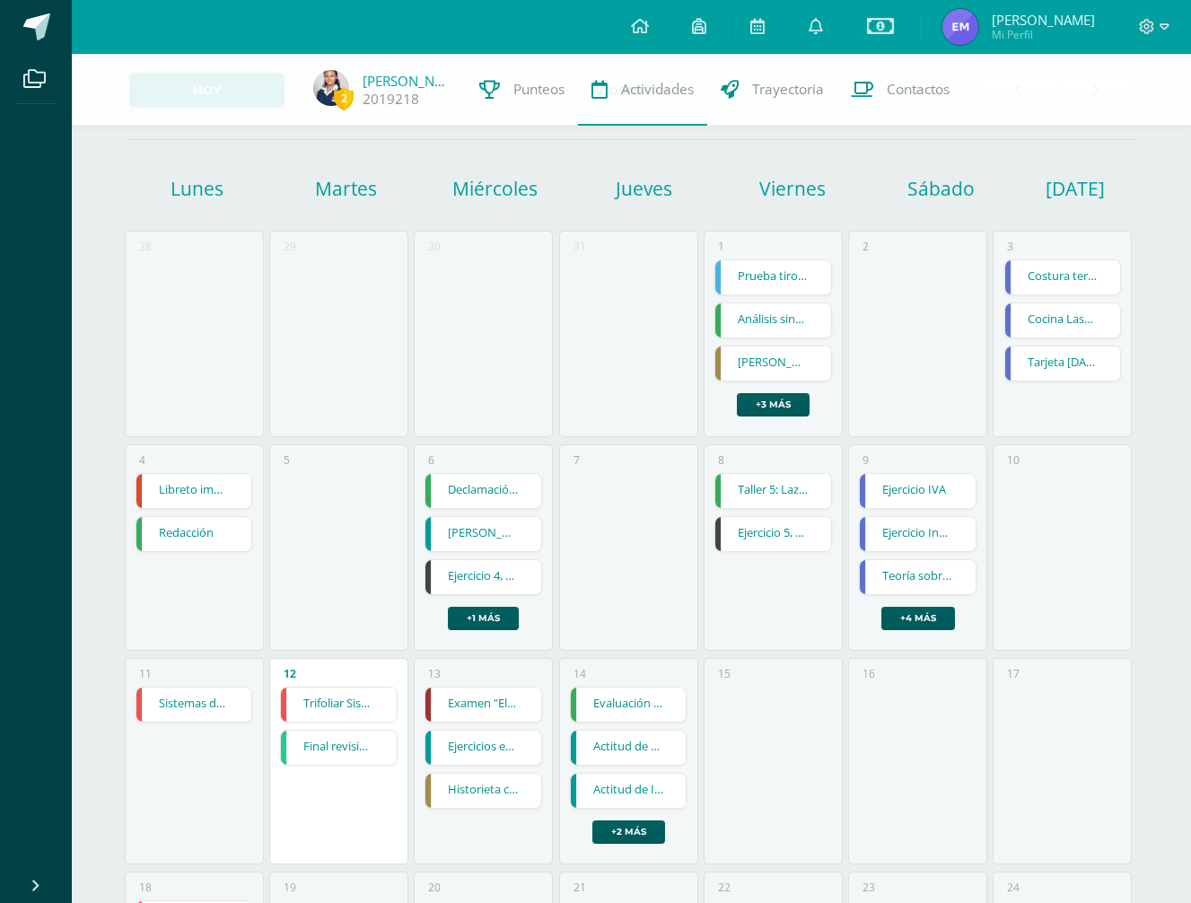
scroll to position [0, 0]
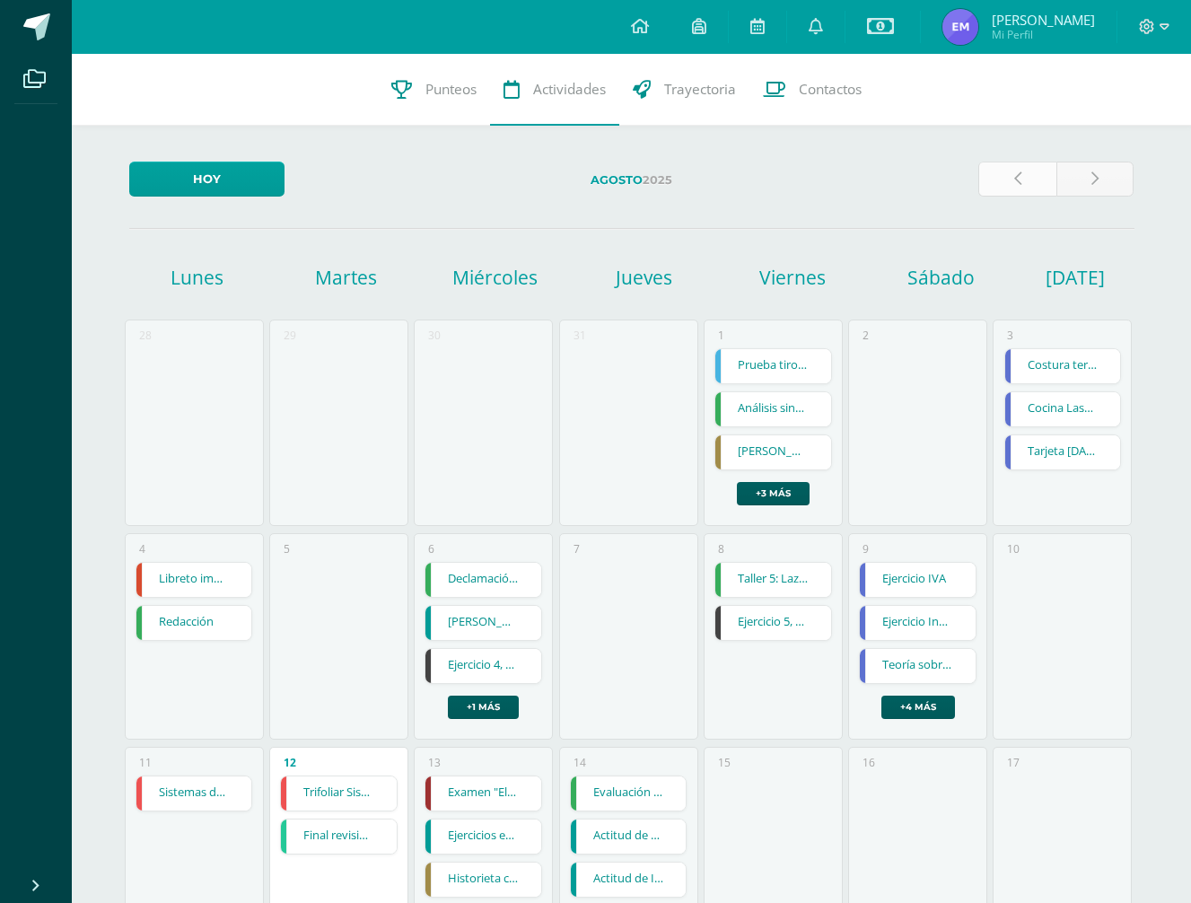
click at [1014, 183] on icon at bounding box center [1017, 178] width 7 height 15
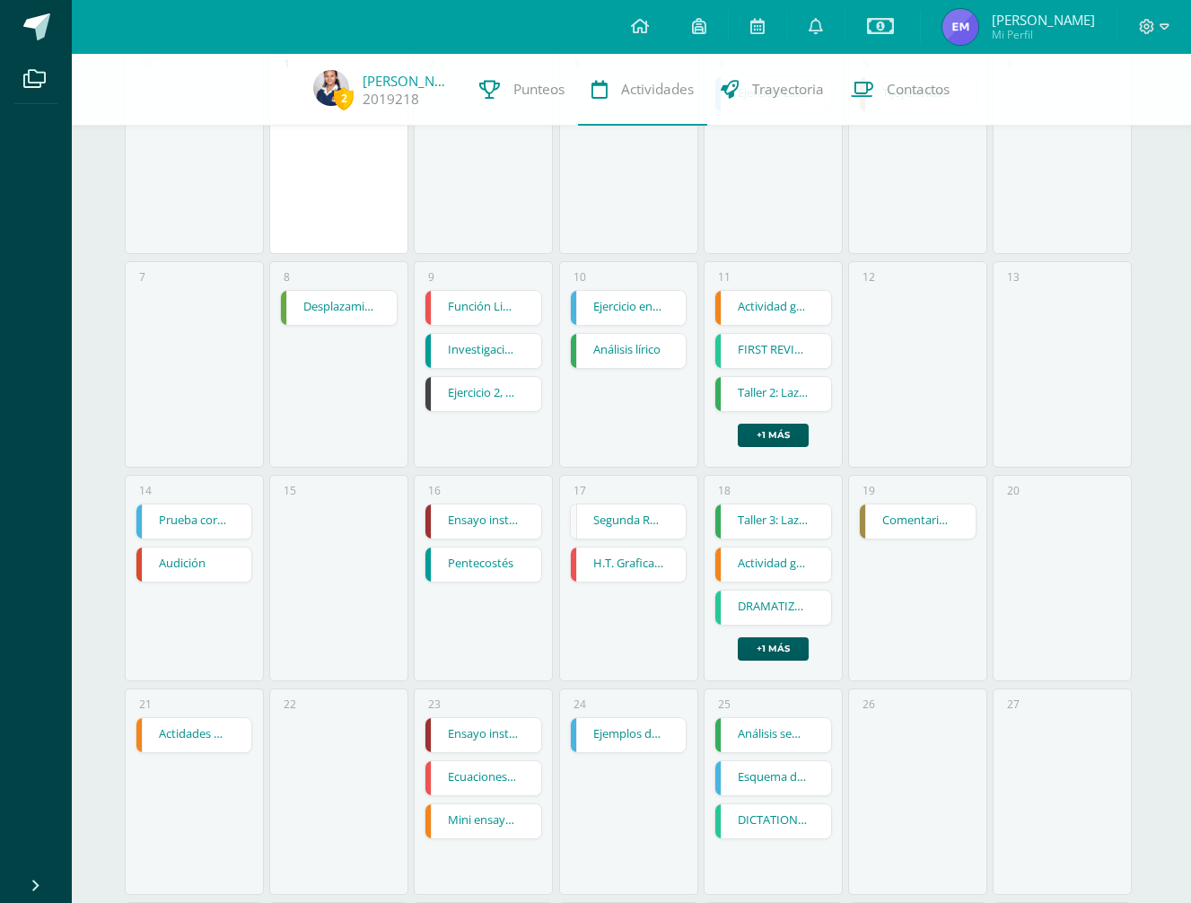
scroll to position [277, 0]
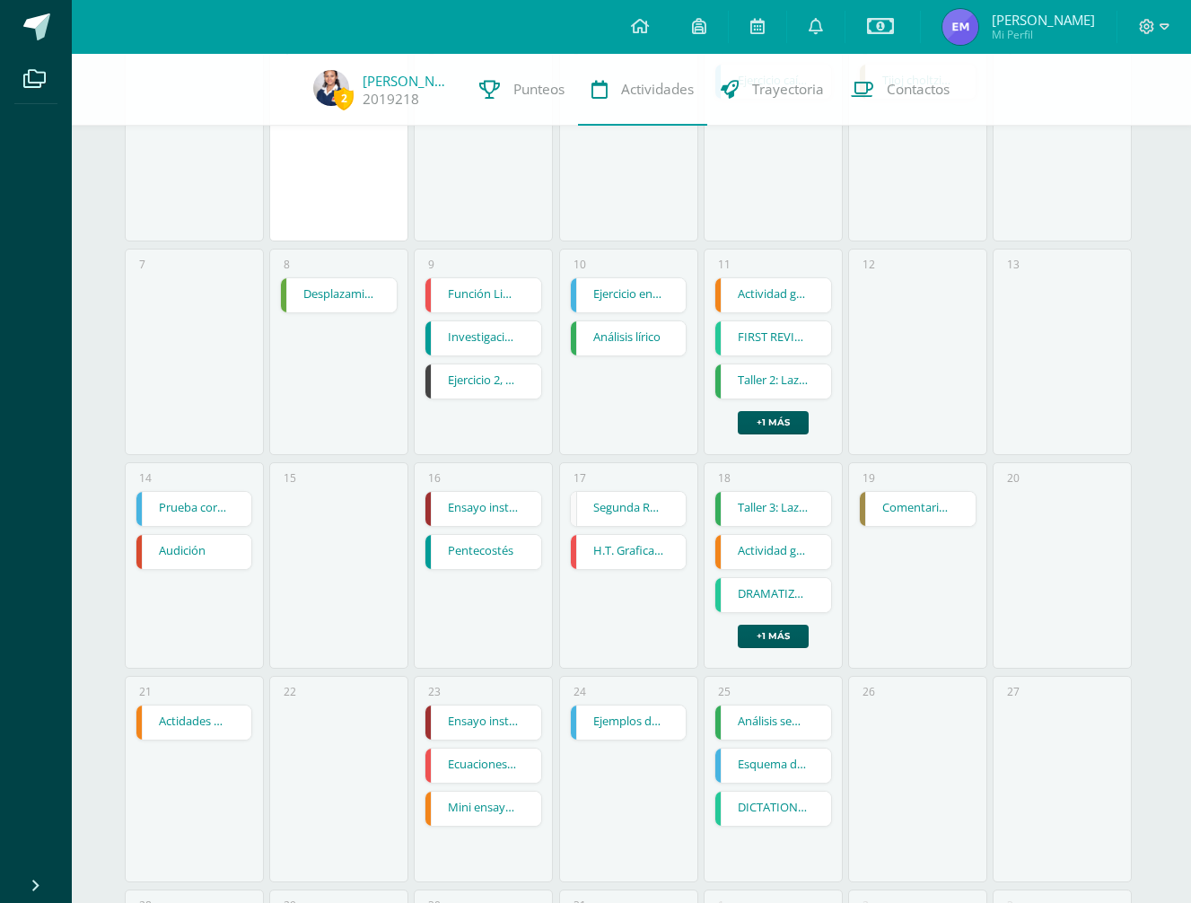
click at [459, 380] on link "Ejercicio 2, página web en word" at bounding box center [483, 381] width 116 height 34
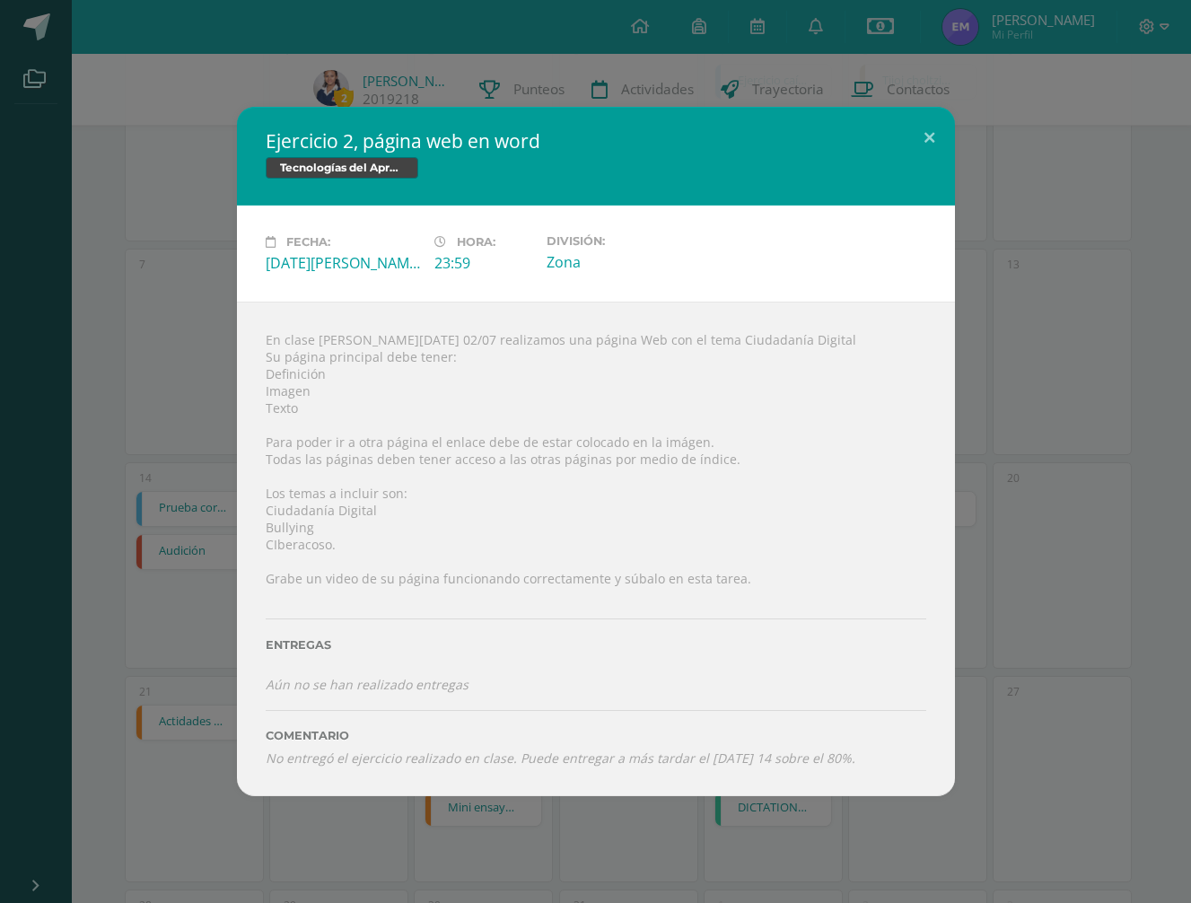
click at [1010, 550] on div "Ejercicio 2, página web en word Tecnologías del Aprendizaje y la Comunicación F…" at bounding box center [595, 451] width 1176 height 688
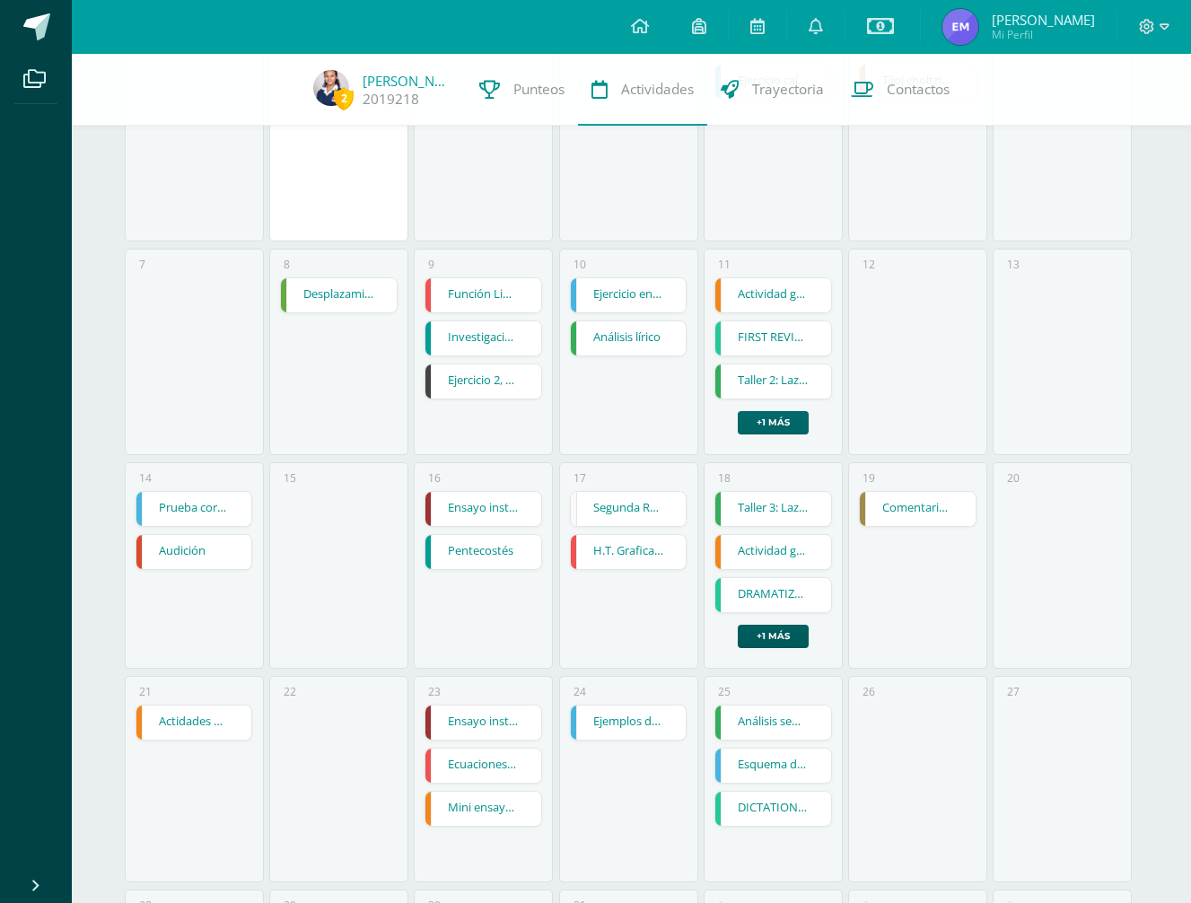
click at [789, 432] on link "+1 más" at bounding box center [773, 422] width 71 height 23
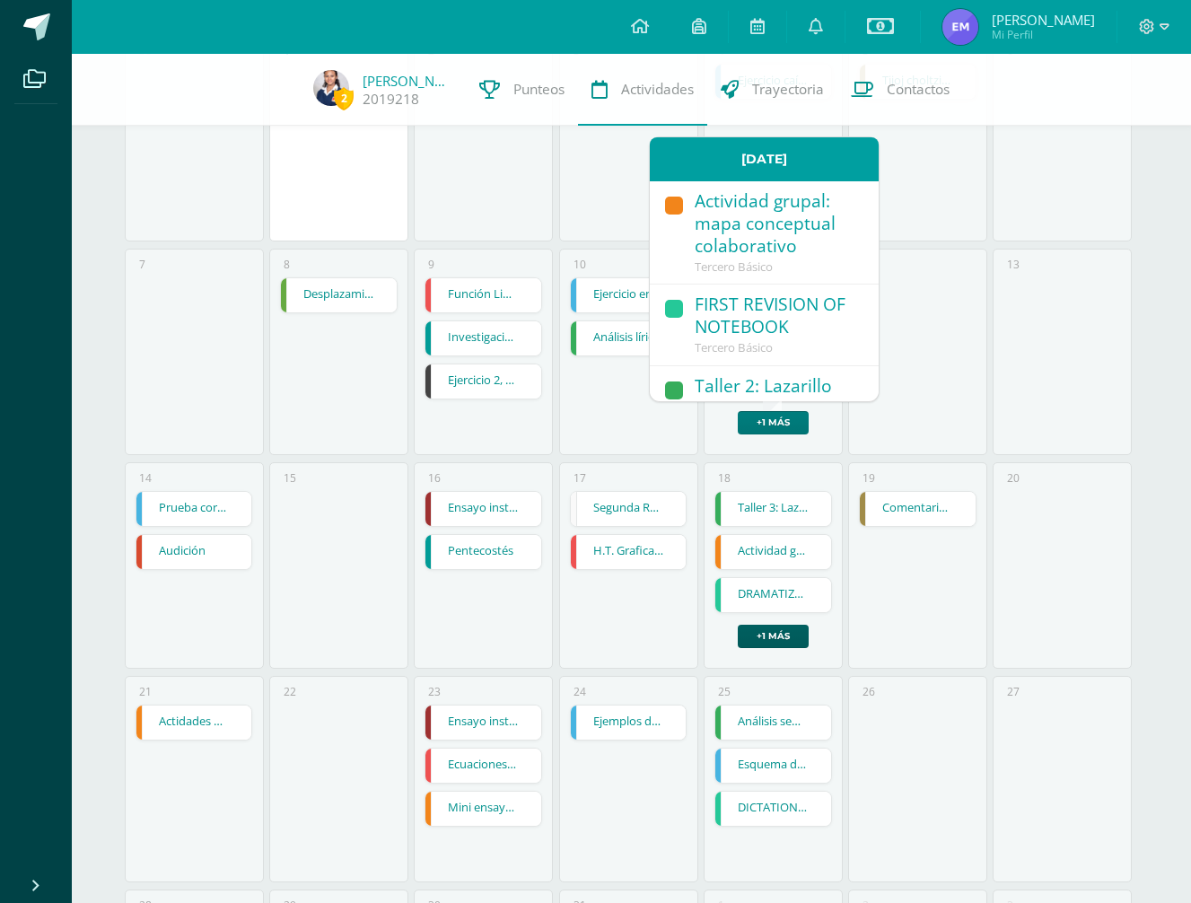
scroll to position [124, 0]
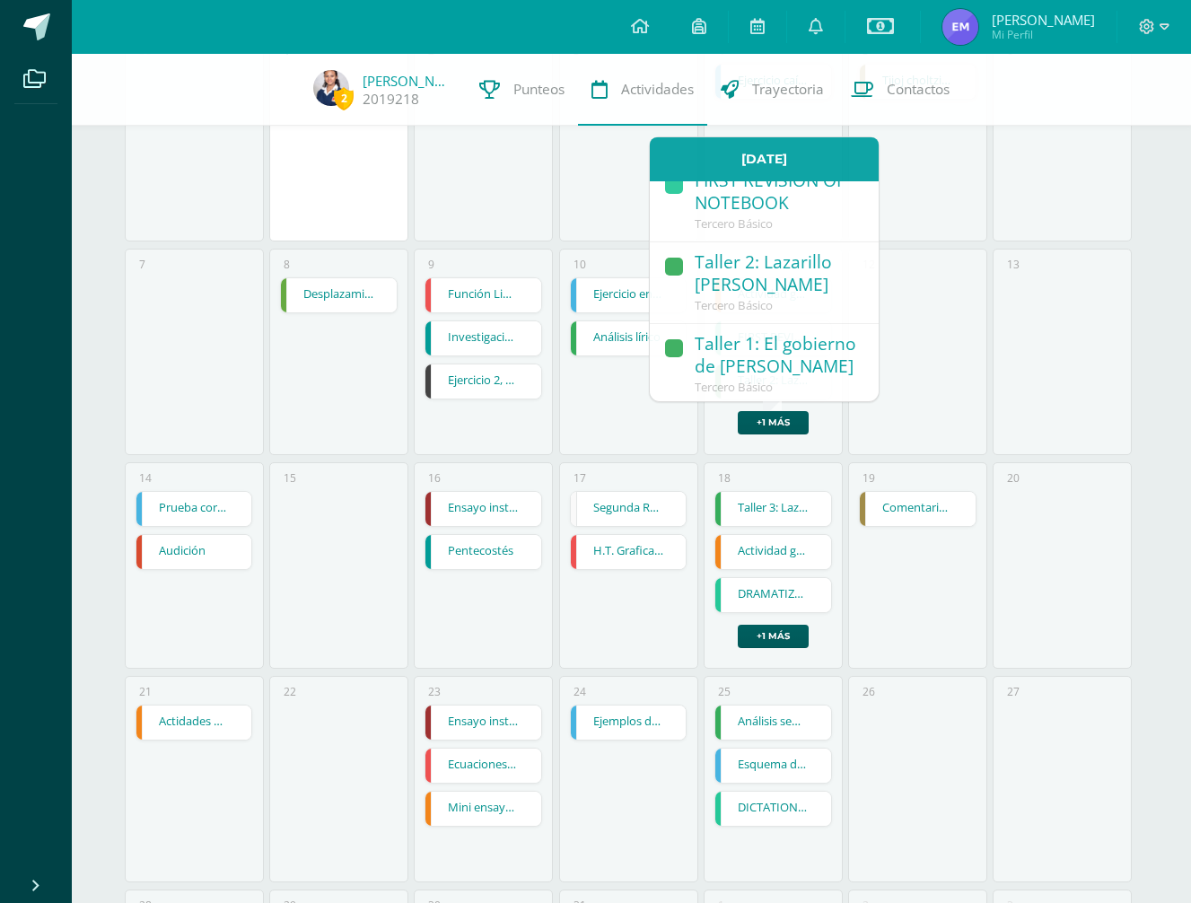
click at [540, 411] on div "9 Función Lineal Función Lineal Matemáticas Cargando contenido Investigación de…" at bounding box center [483, 352] width 139 height 206
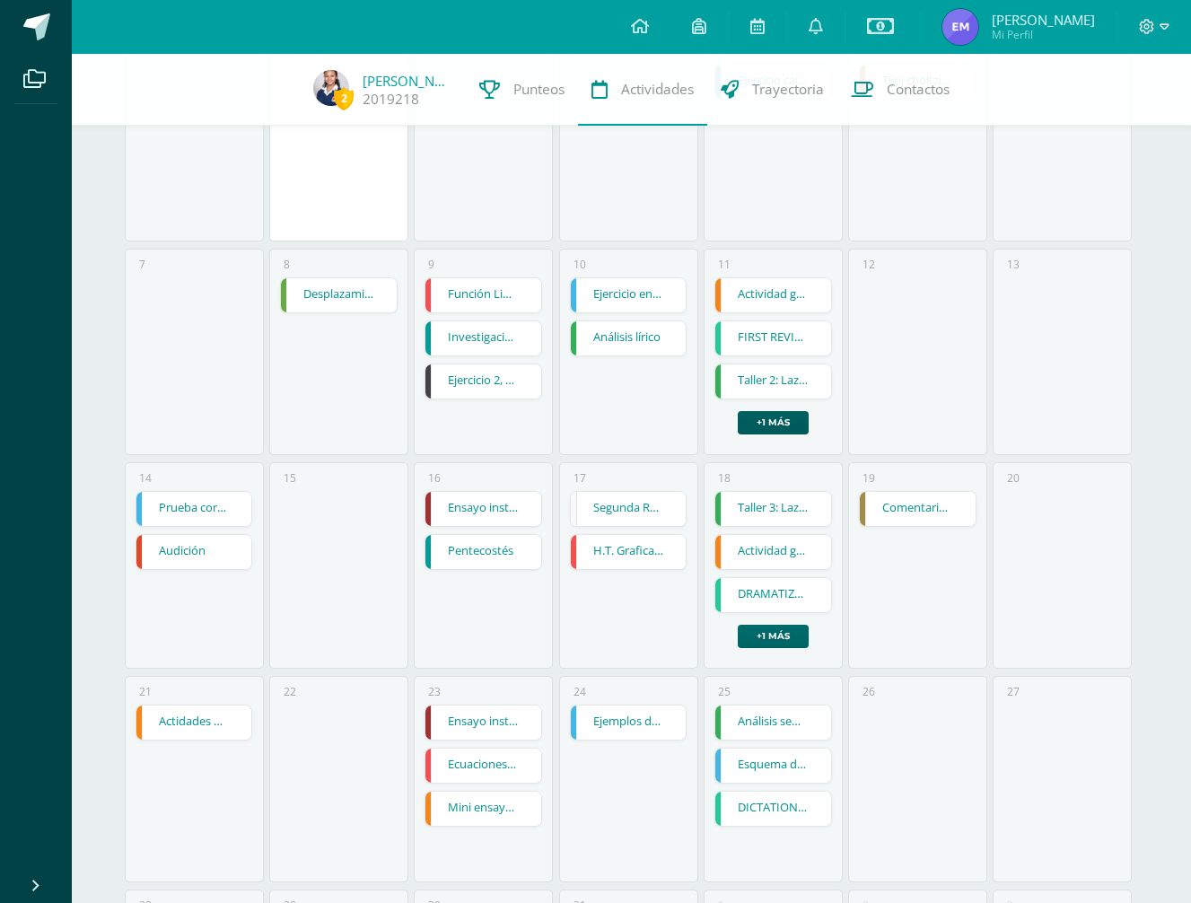
click at [763, 633] on link "+1 más" at bounding box center [773, 635] width 71 height 23
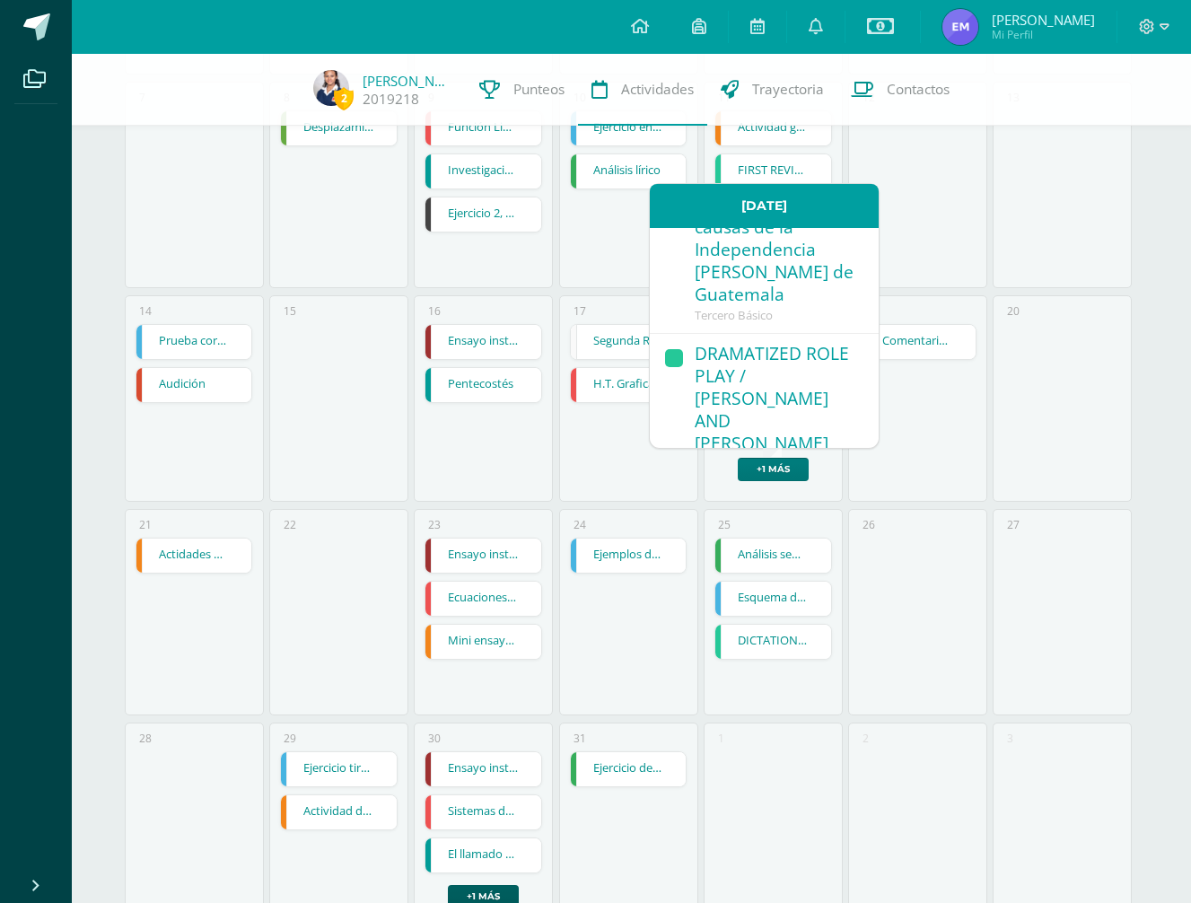
scroll to position [513, 0]
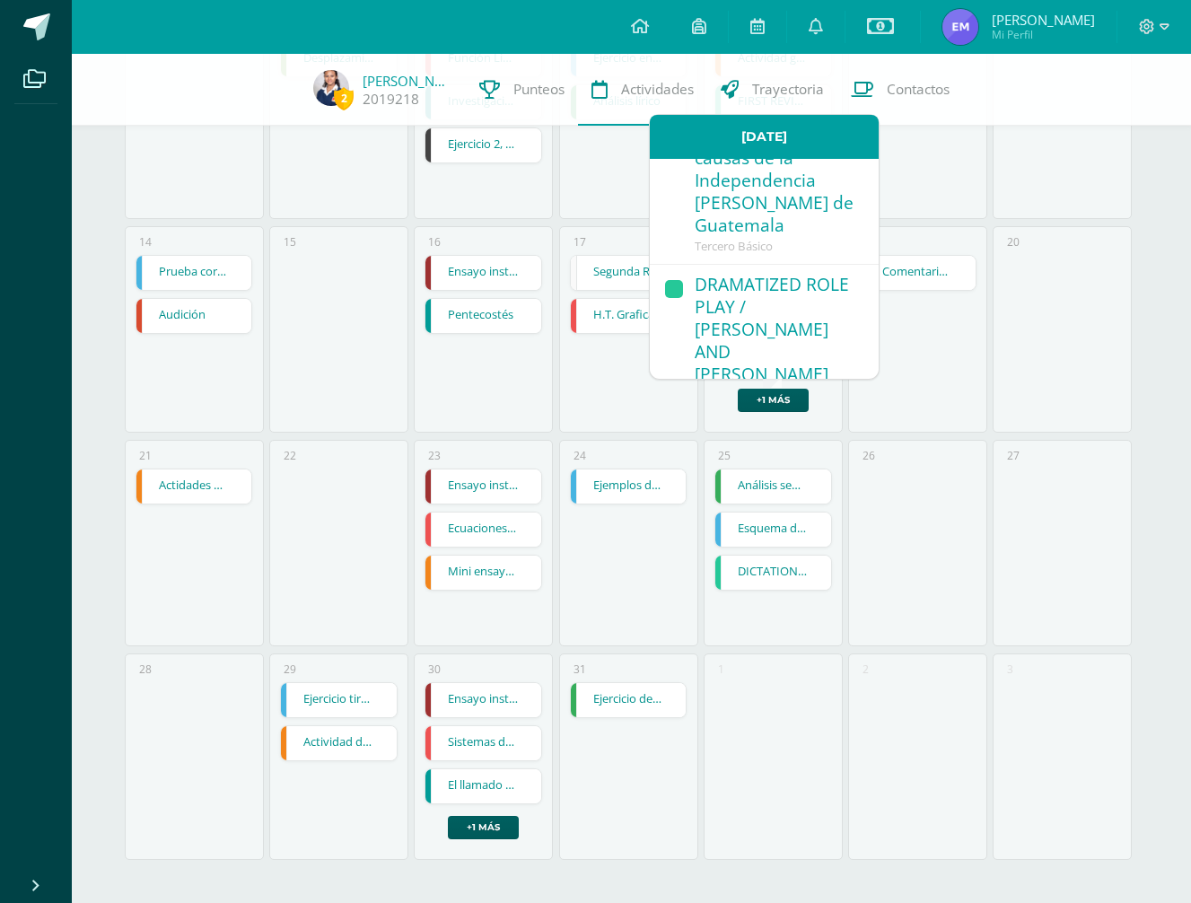
click at [321, 371] on div "15" at bounding box center [338, 329] width 139 height 206
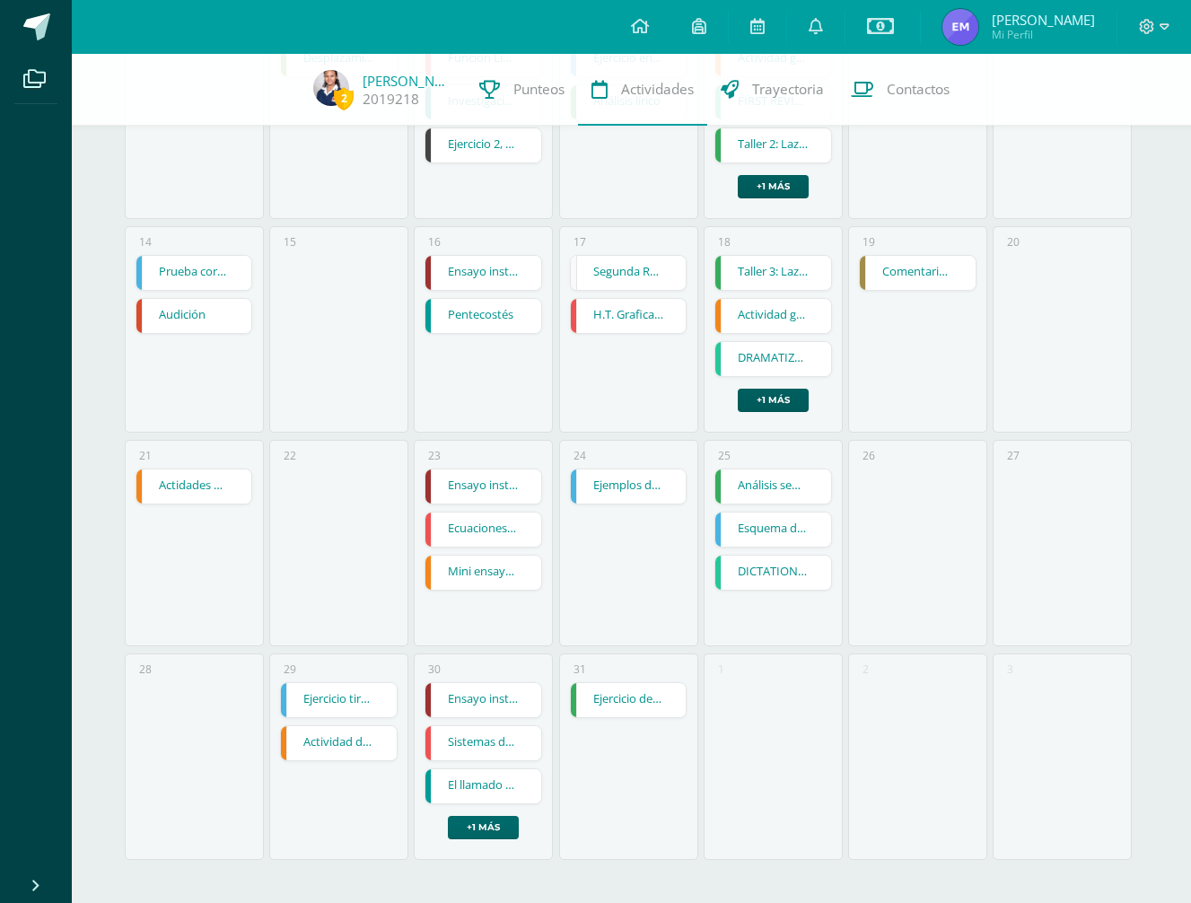
click at [493, 833] on link "+1 más" at bounding box center [483, 827] width 71 height 23
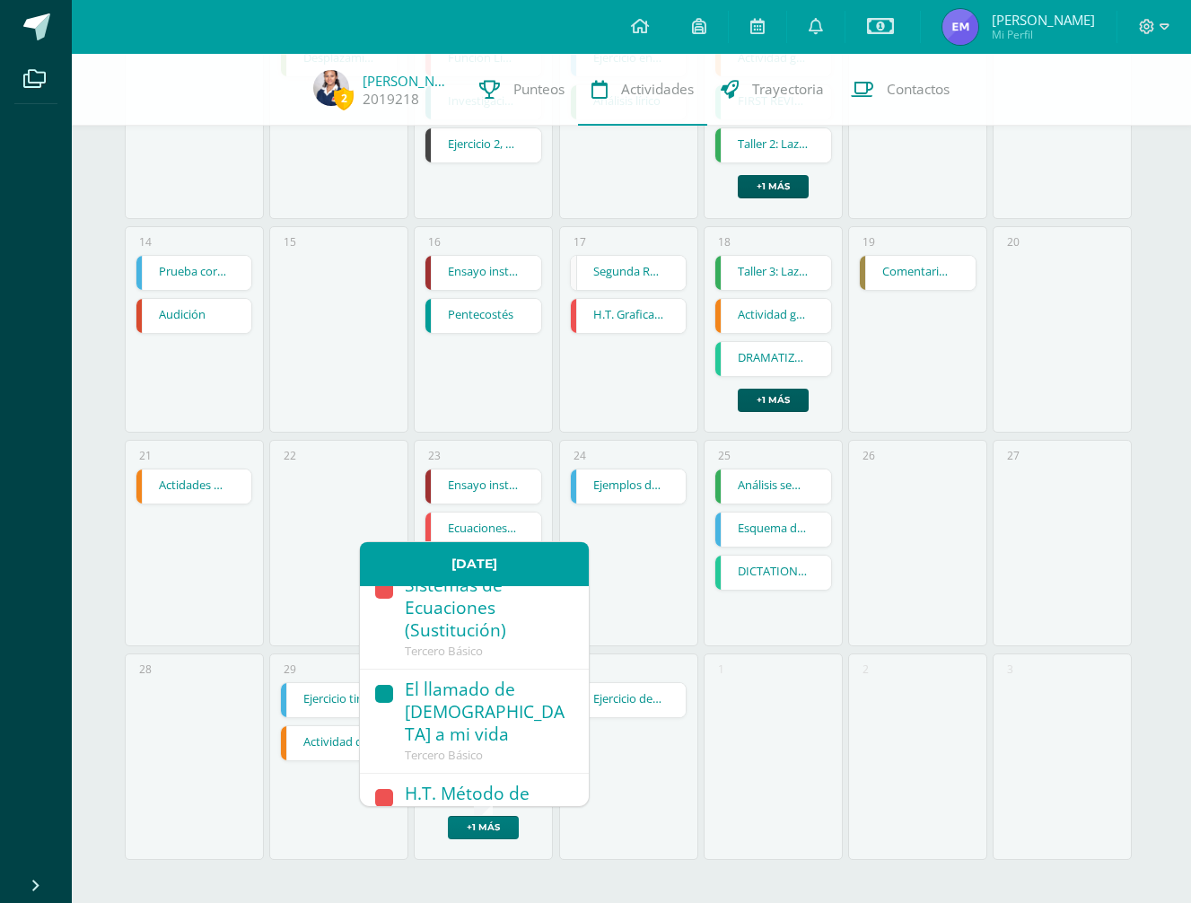
scroll to position [509, 0]
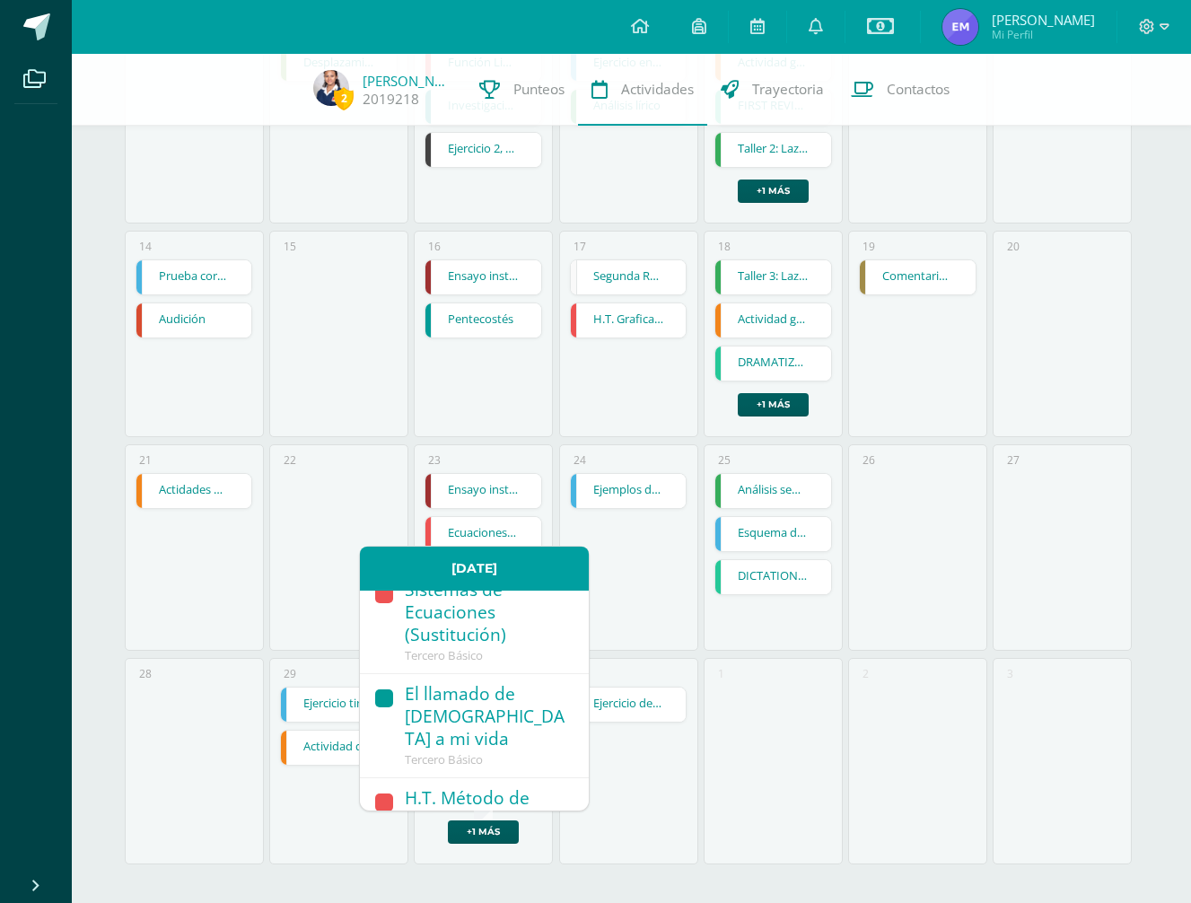
click at [857, 641] on div "26" at bounding box center [917, 547] width 139 height 206
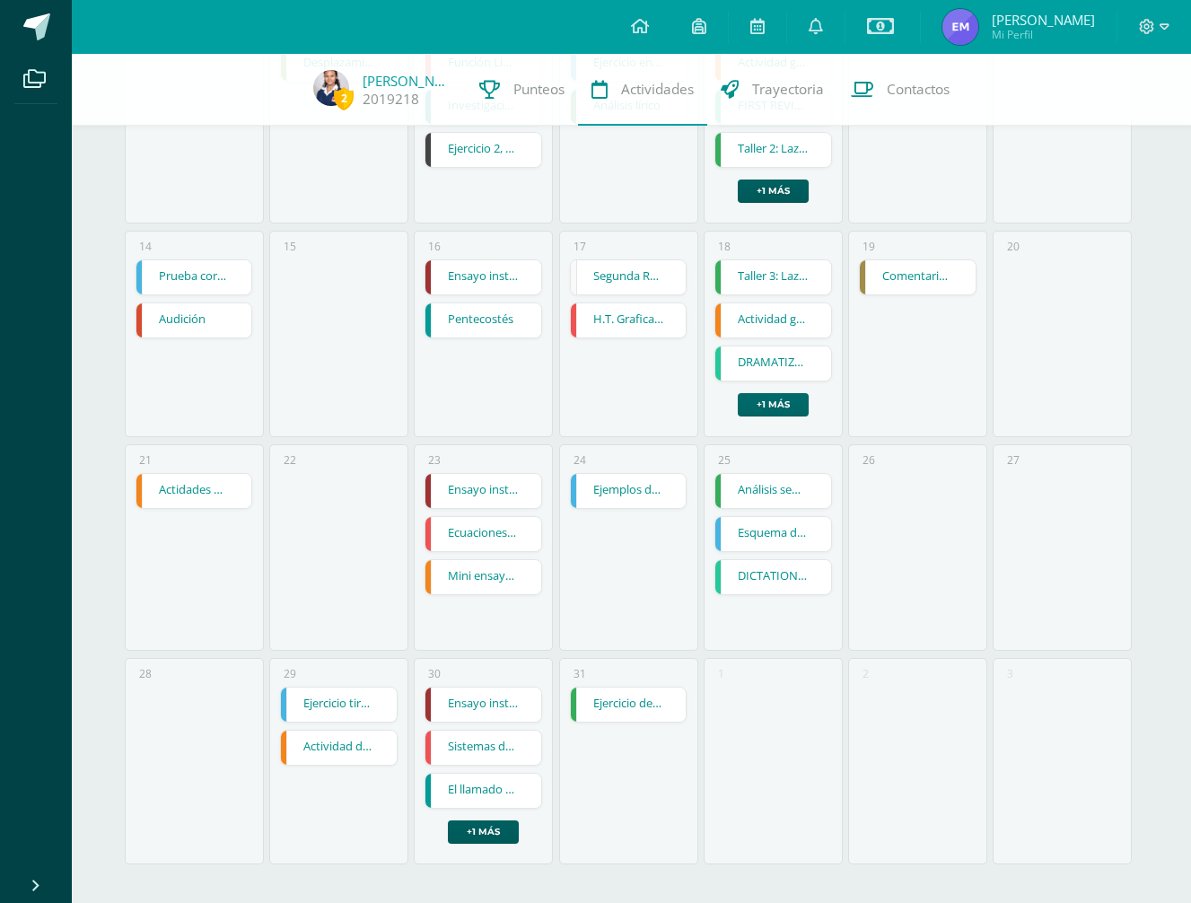
click at [785, 403] on link "+1 más" at bounding box center [773, 404] width 71 height 23
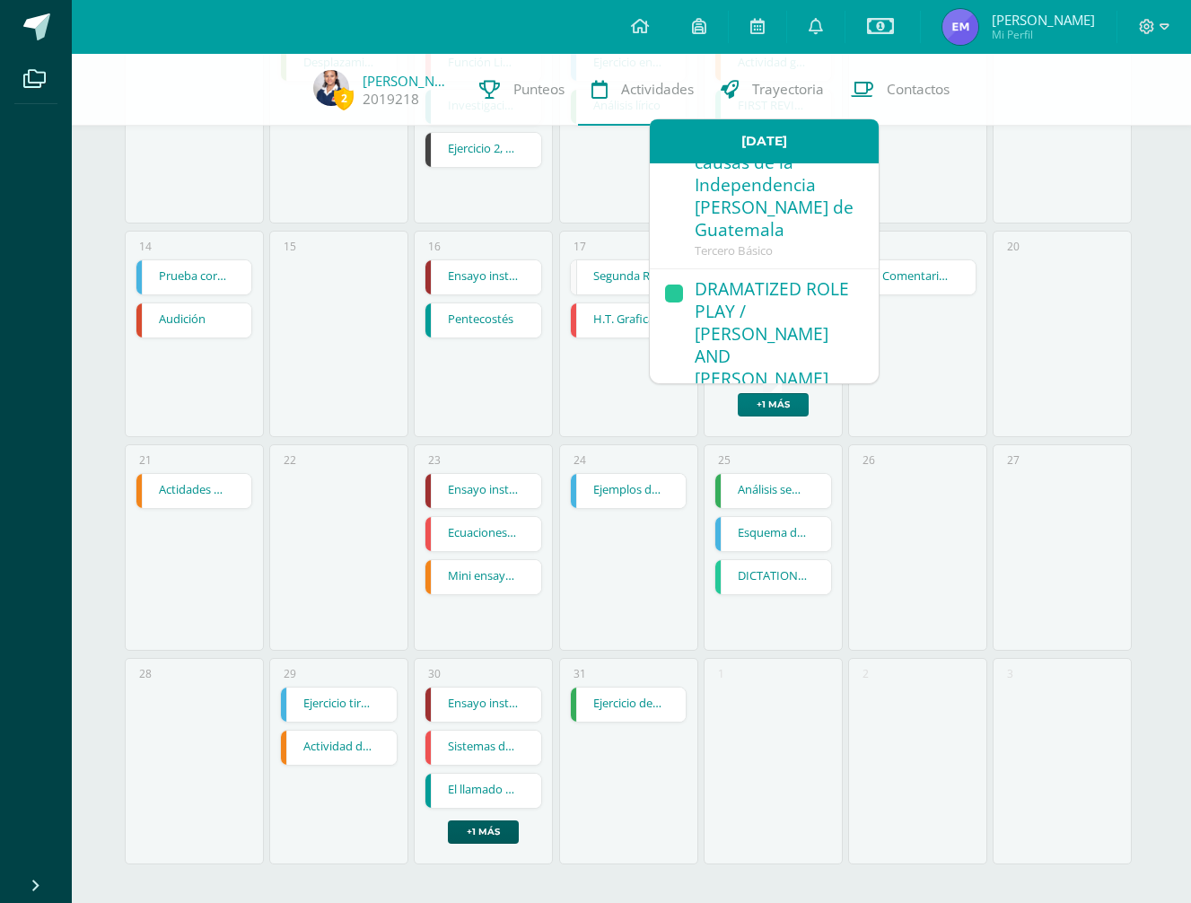
scroll to position [513, 0]
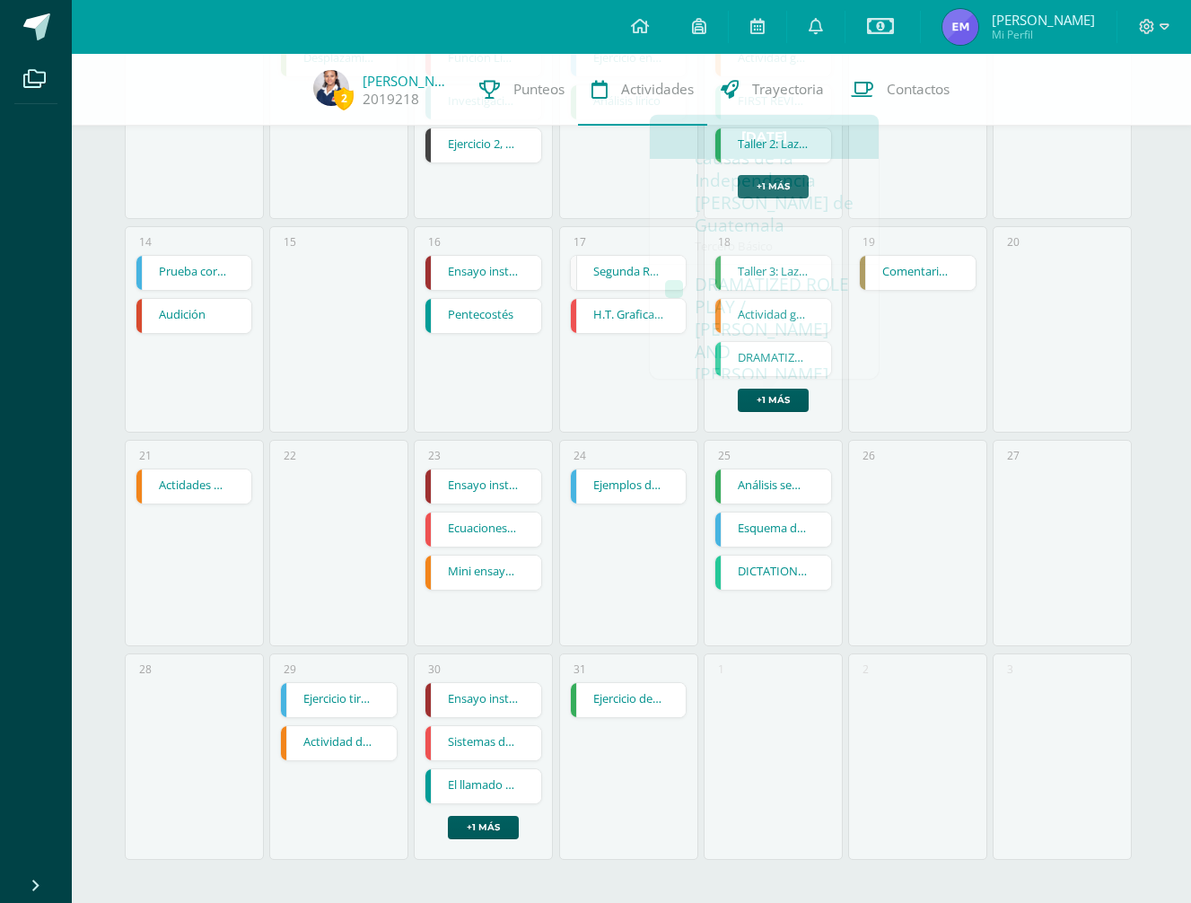
click at [903, 351] on div "19 Comentario Critico sobre reflexión realizada en clase Comentario Critico sob…" at bounding box center [917, 329] width 139 height 206
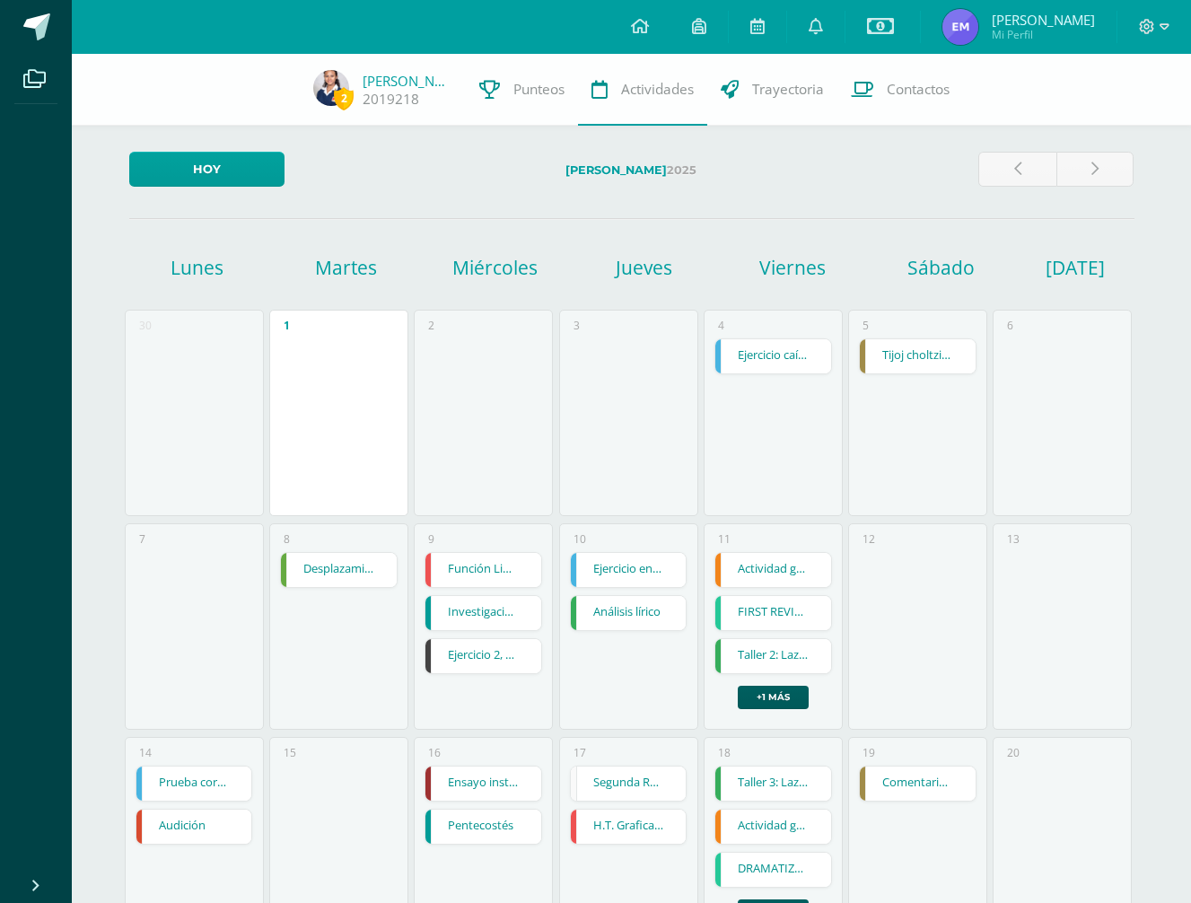
scroll to position [0, 0]
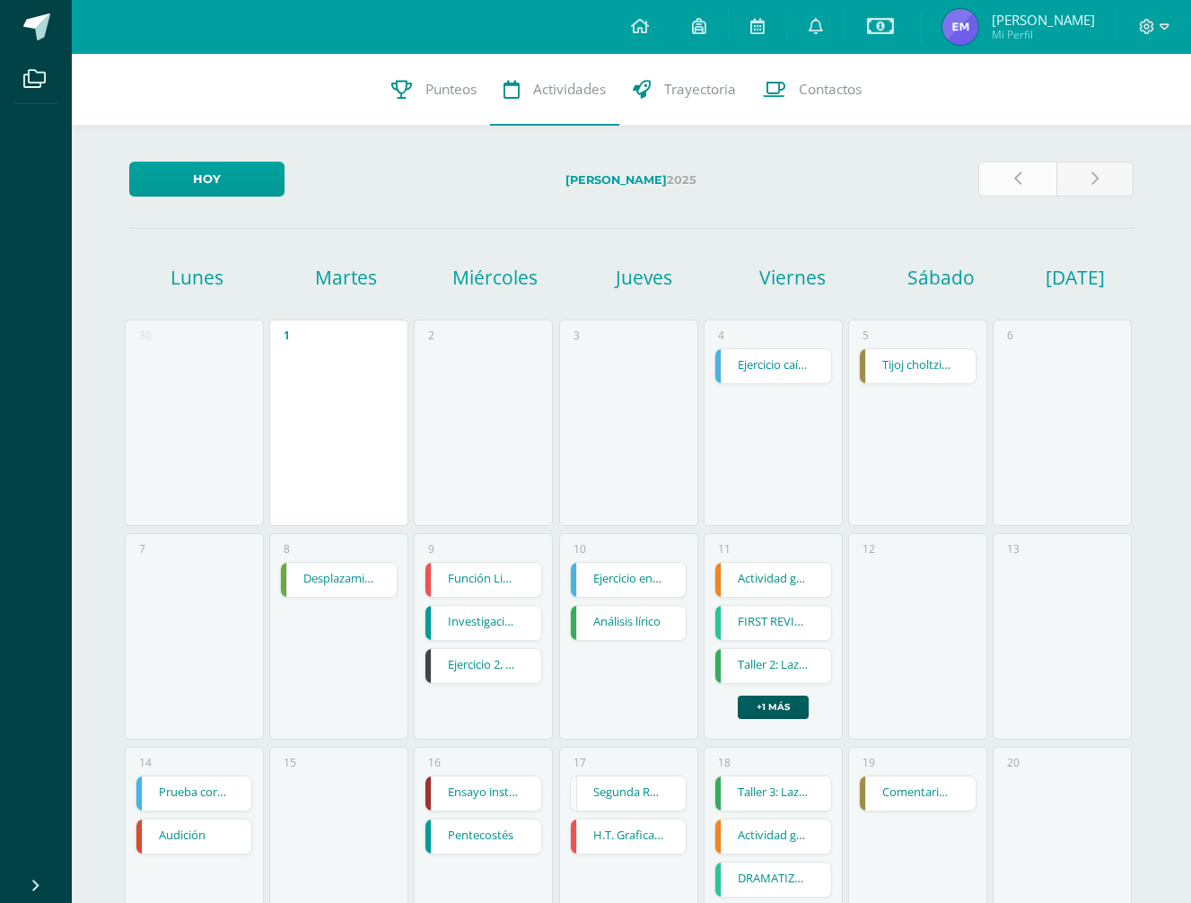
click at [1005, 185] on link at bounding box center [1017, 179] width 78 height 35
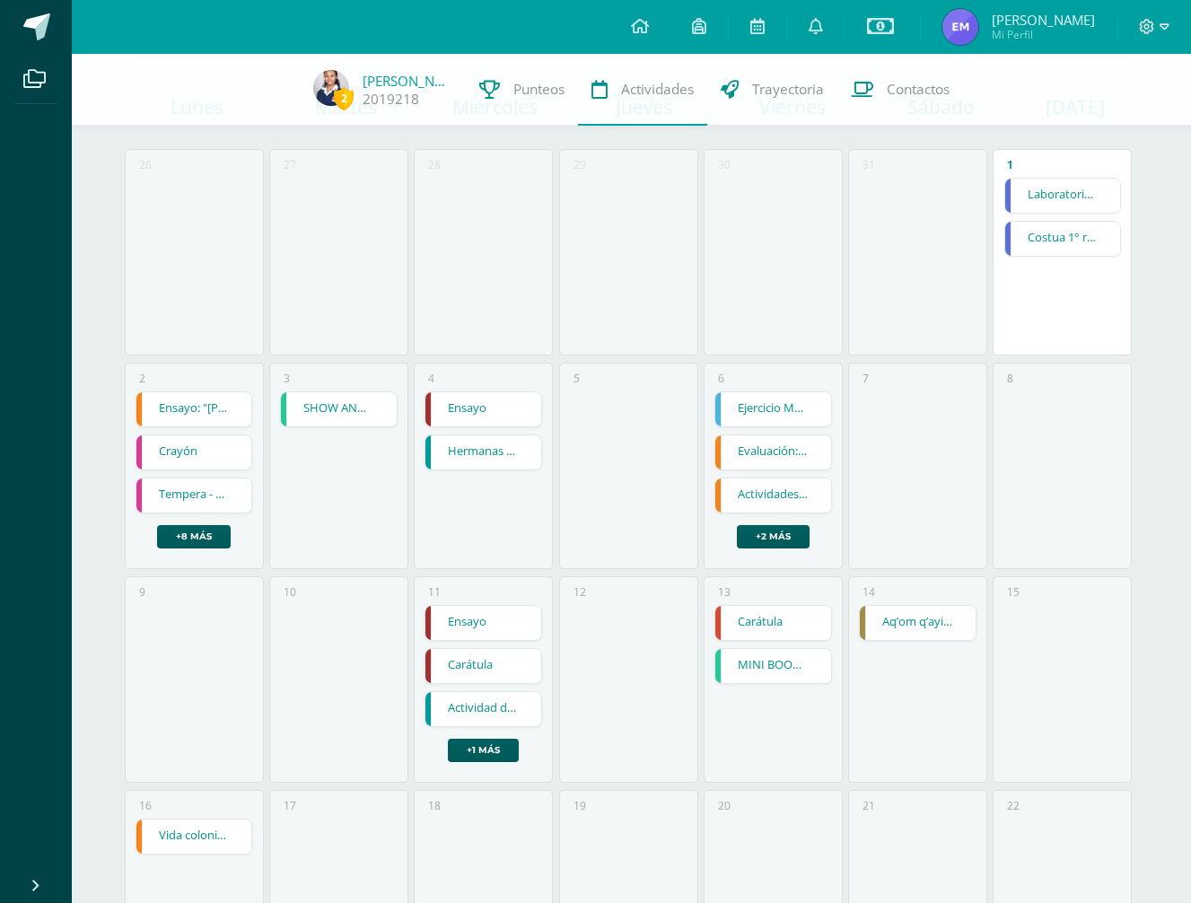
scroll to position [160, 0]
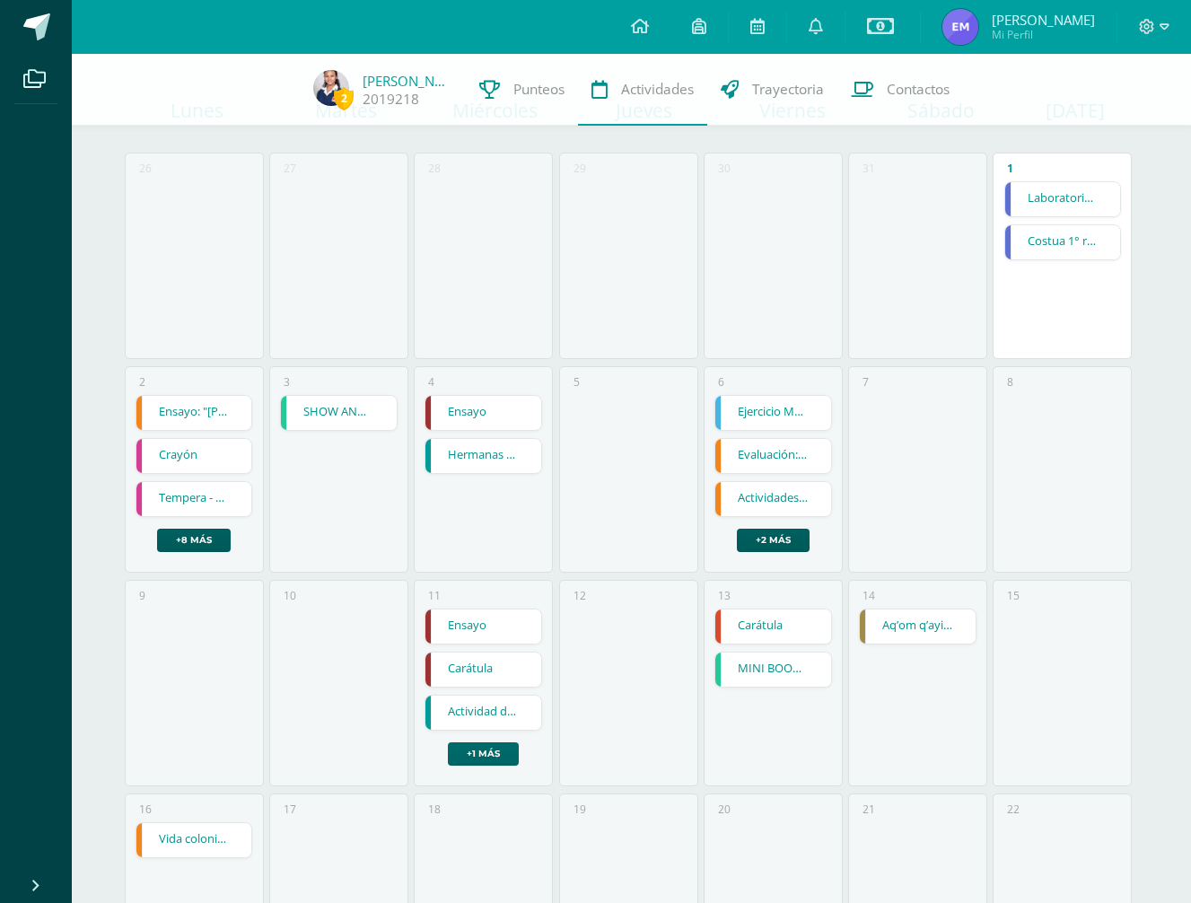
click at [487, 757] on link "+1 más" at bounding box center [483, 753] width 71 height 23
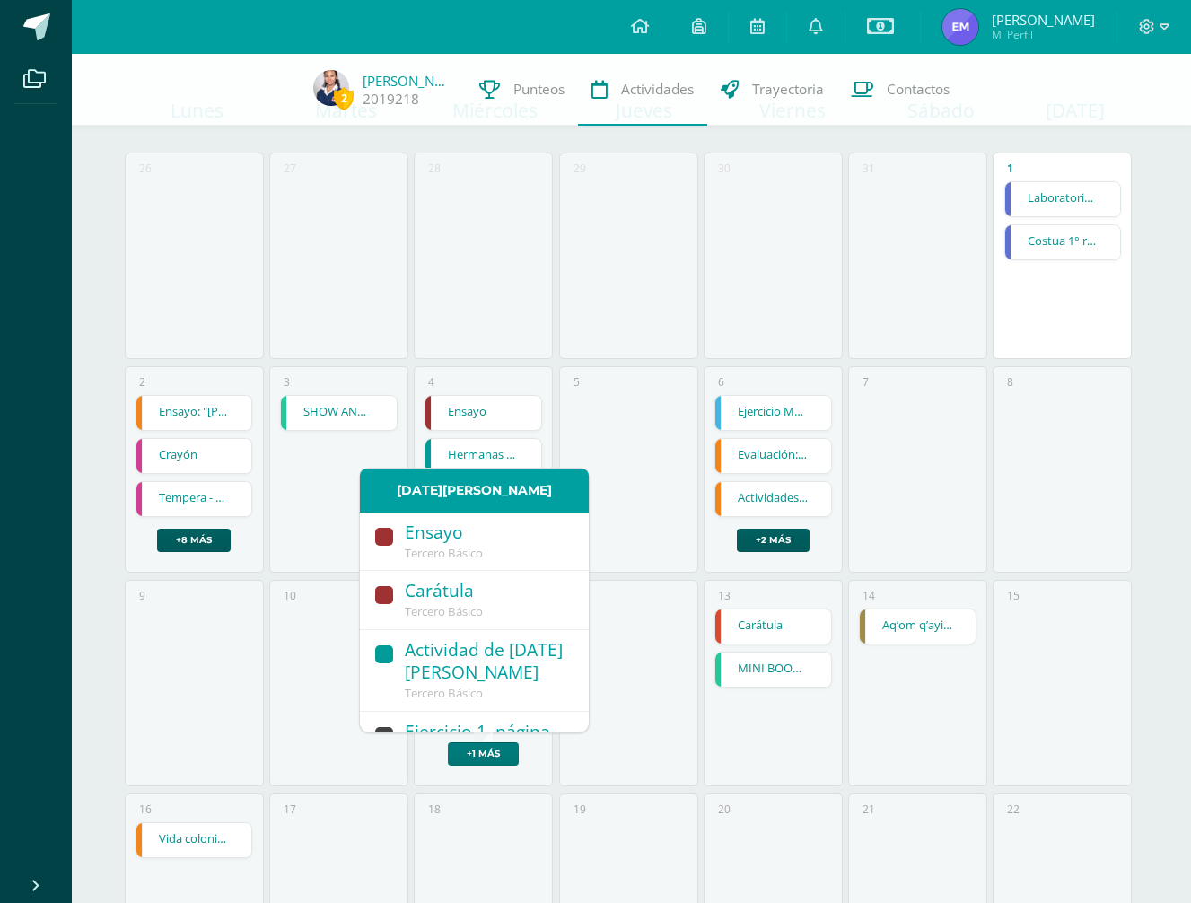
scroll to position [57, 0]
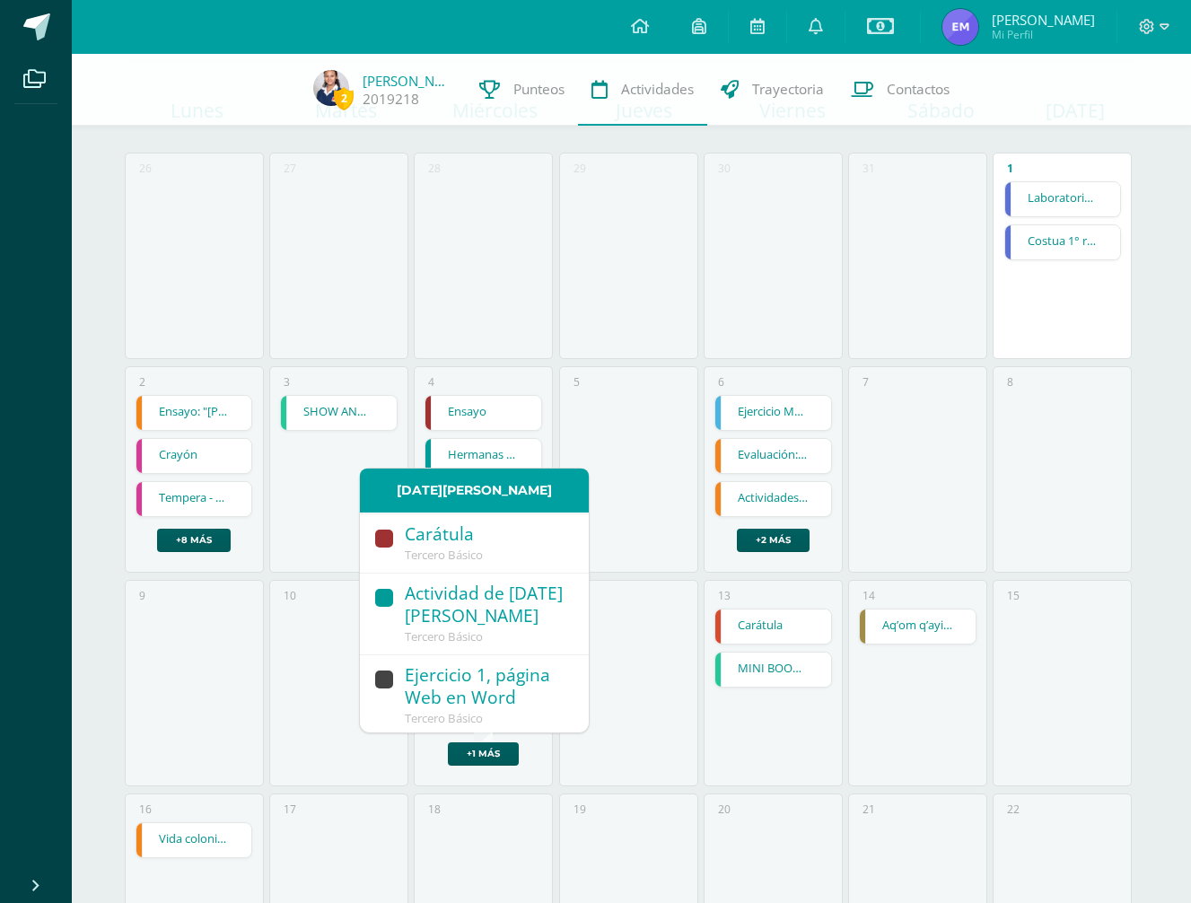
click at [468, 731] on link "Ejercicio 1, página Web en Word Tercero Básico" at bounding box center [474, 695] width 229 height 81
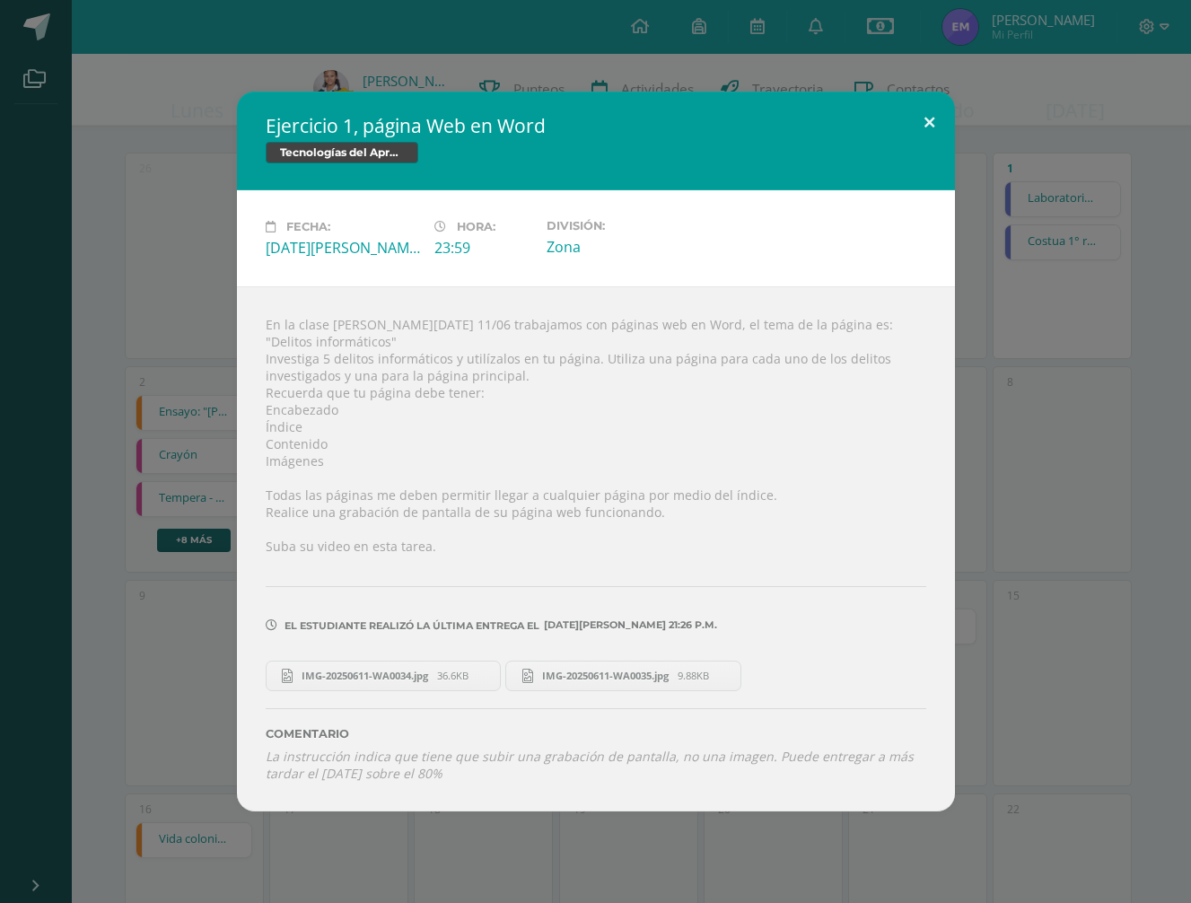
click at [936, 121] on button at bounding box center [929, 122] width 51 height 61
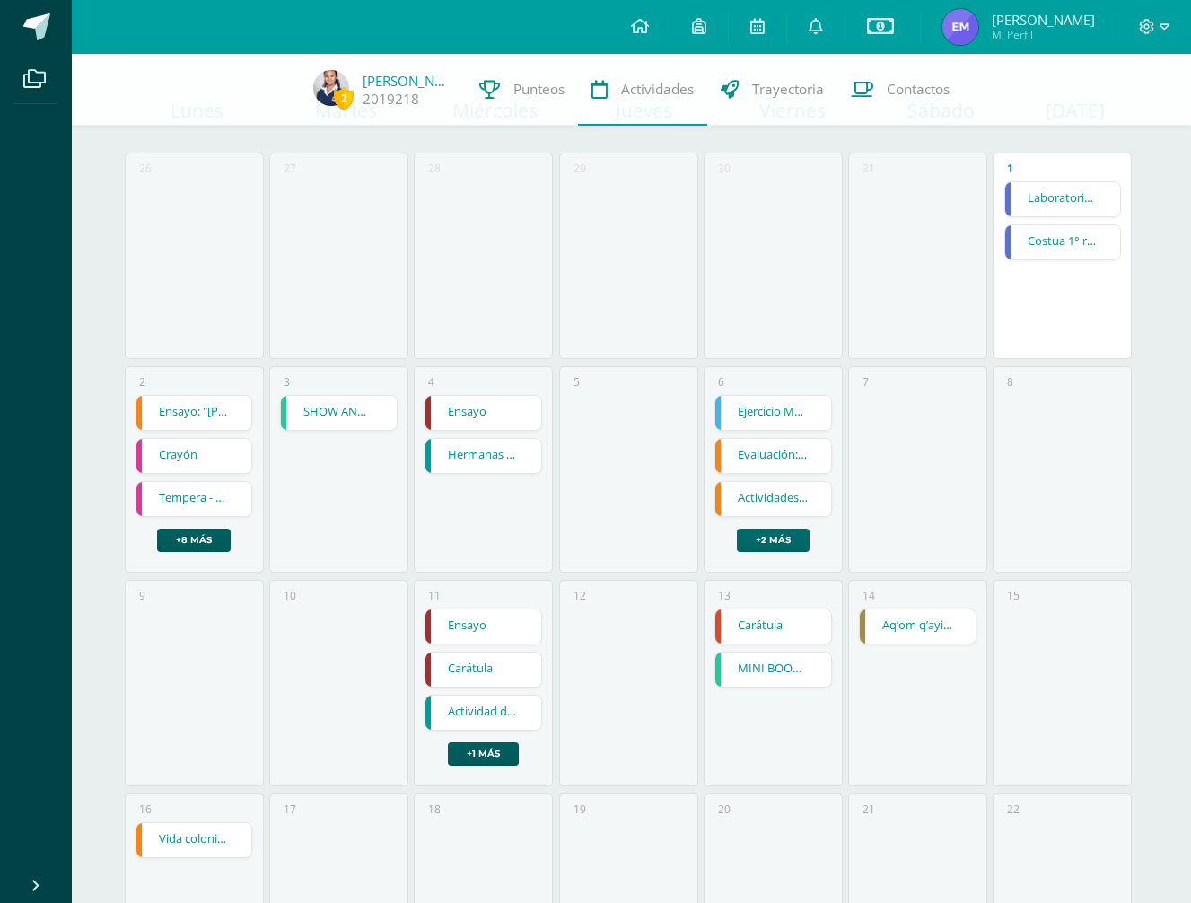
click at [772, 543] on link "+2 más" at bounding box center [773, 539] width 73 height 23
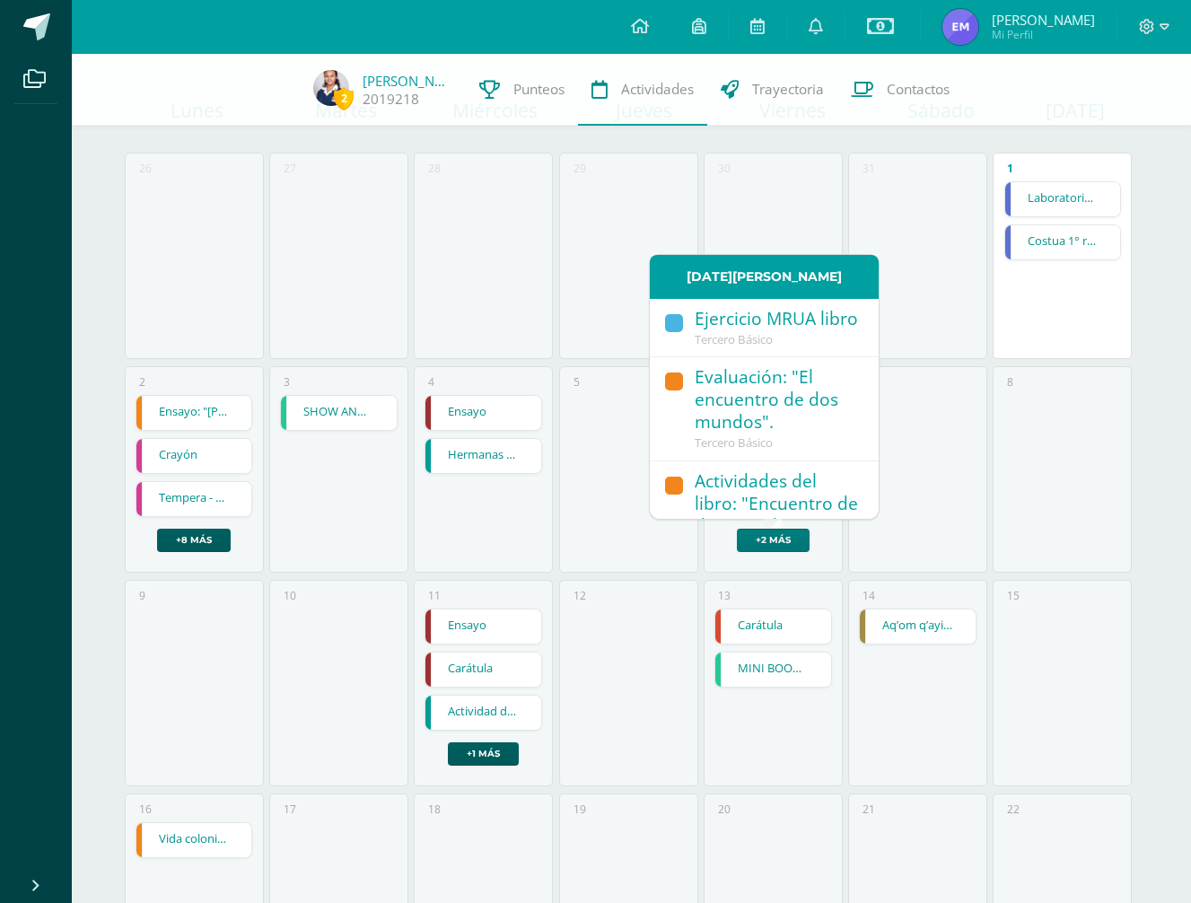
scroll to position [181, 0]
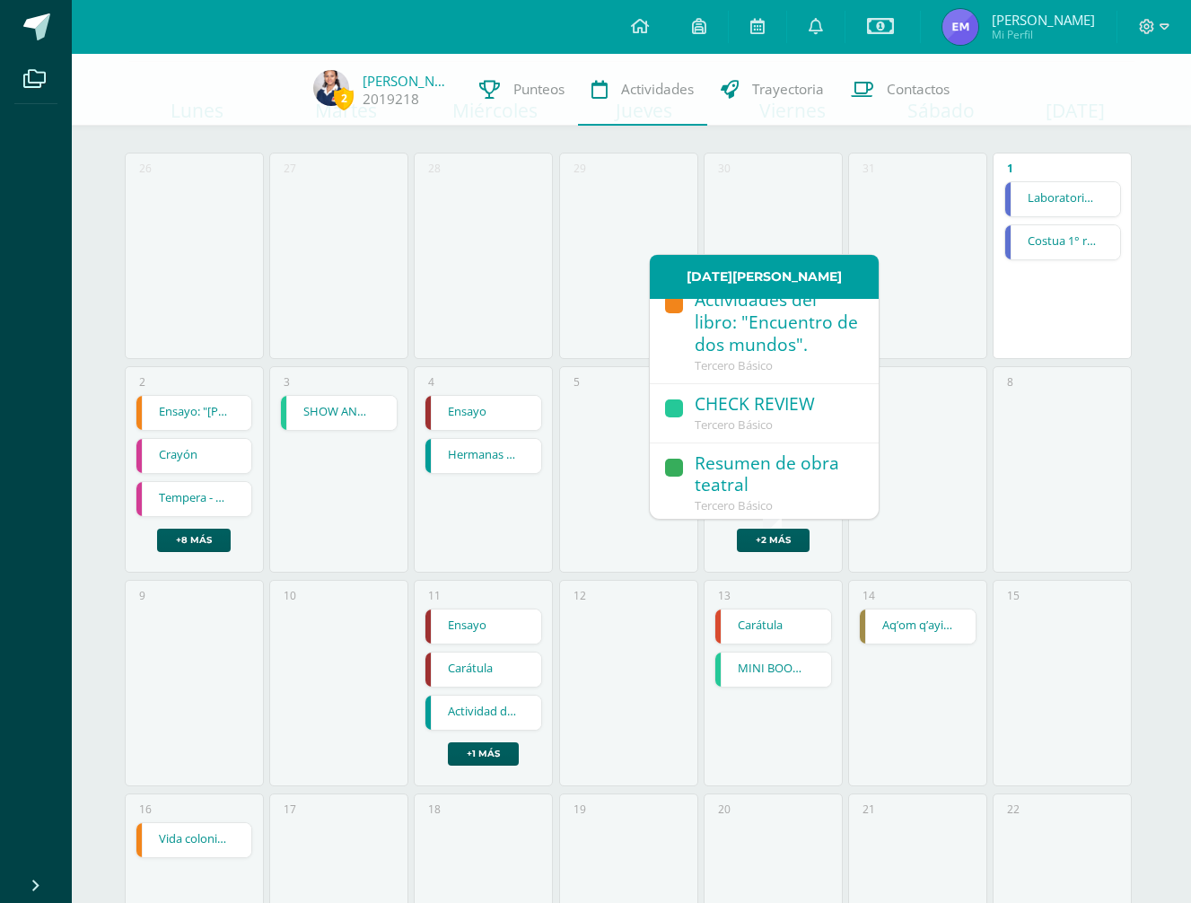
click at [252, 543] on div "2 Ensayo: "[PERSON_NAME], la historia de un enigma". Ensayo: "[PERSON_NAME], la…" at bounding box center [194, 469] width 139 height 206
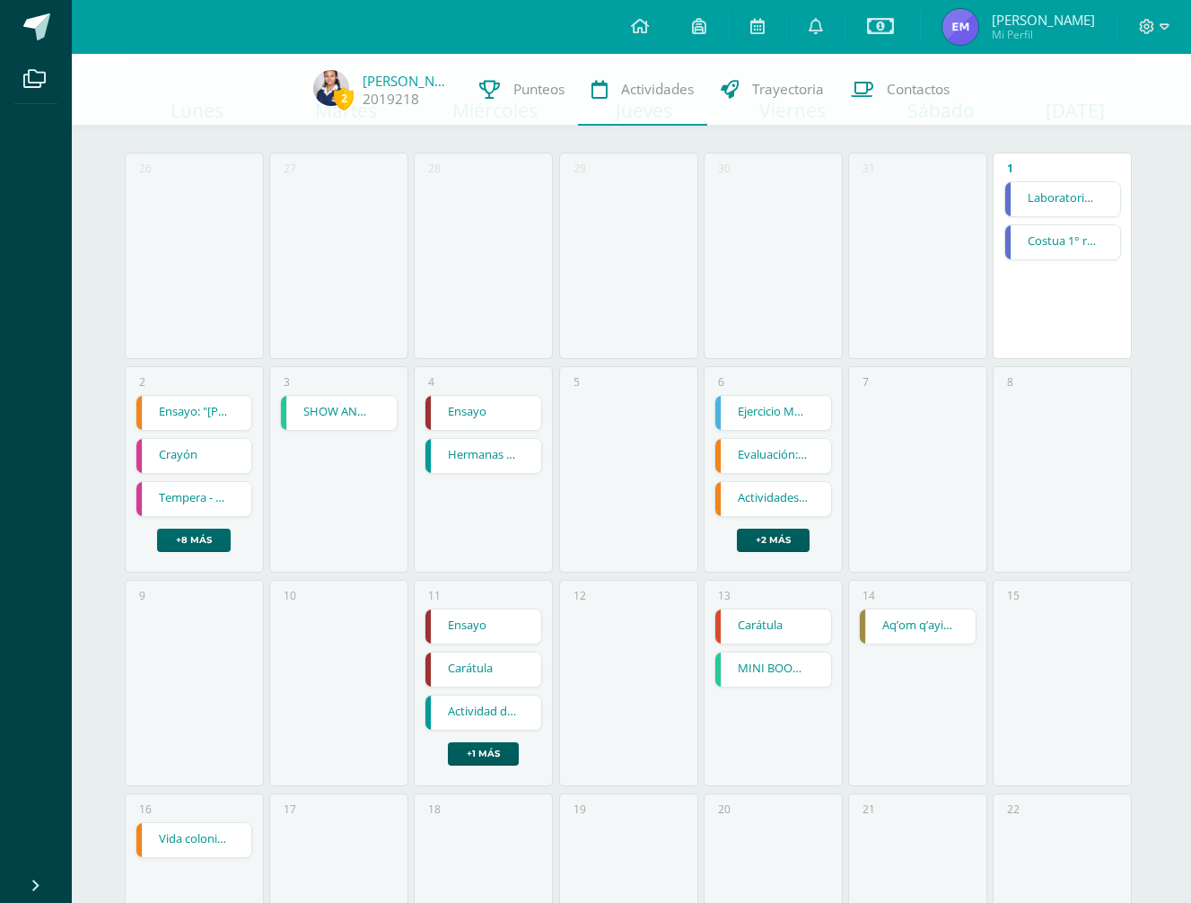
click at [213, 542] on link "+8 más" at bounding box center [194, 539] width 74 height 23
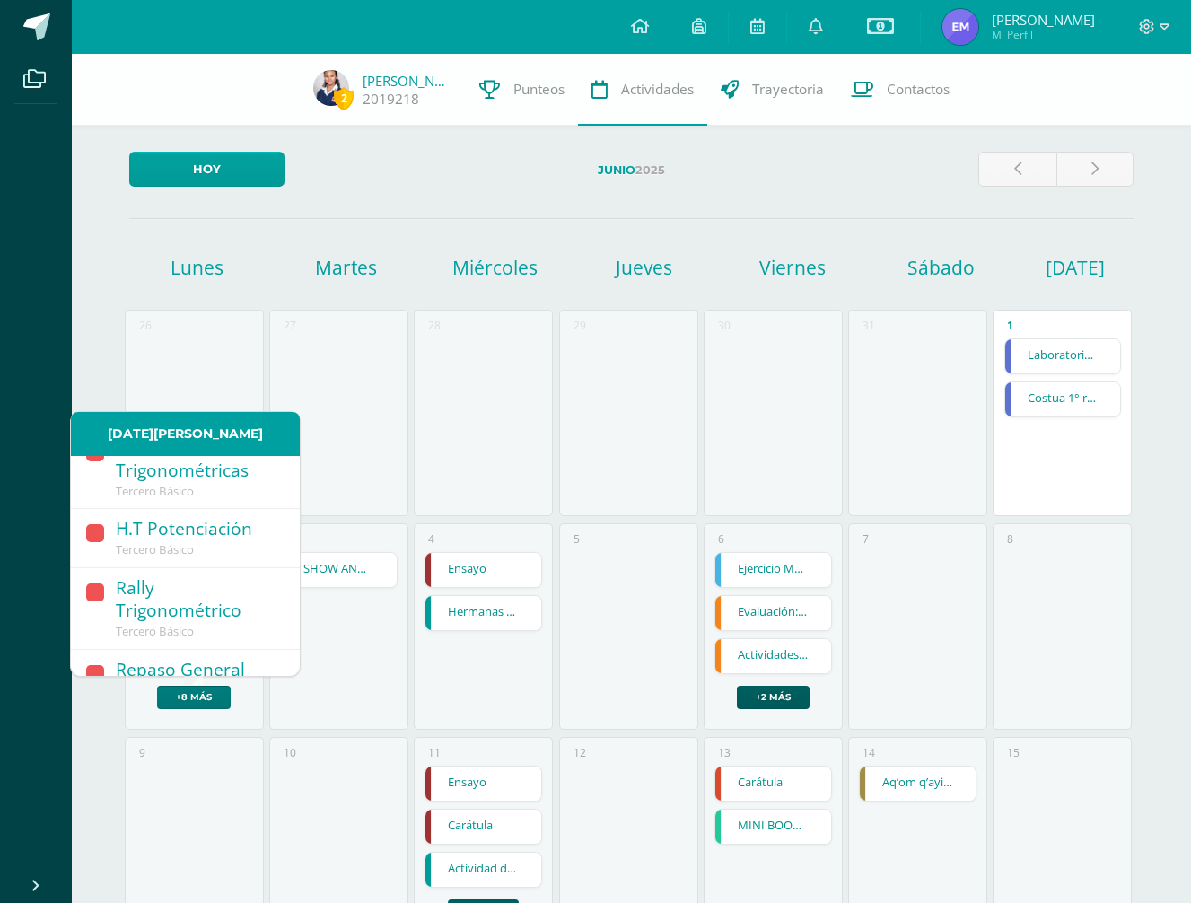
scroll to position [0, 0]
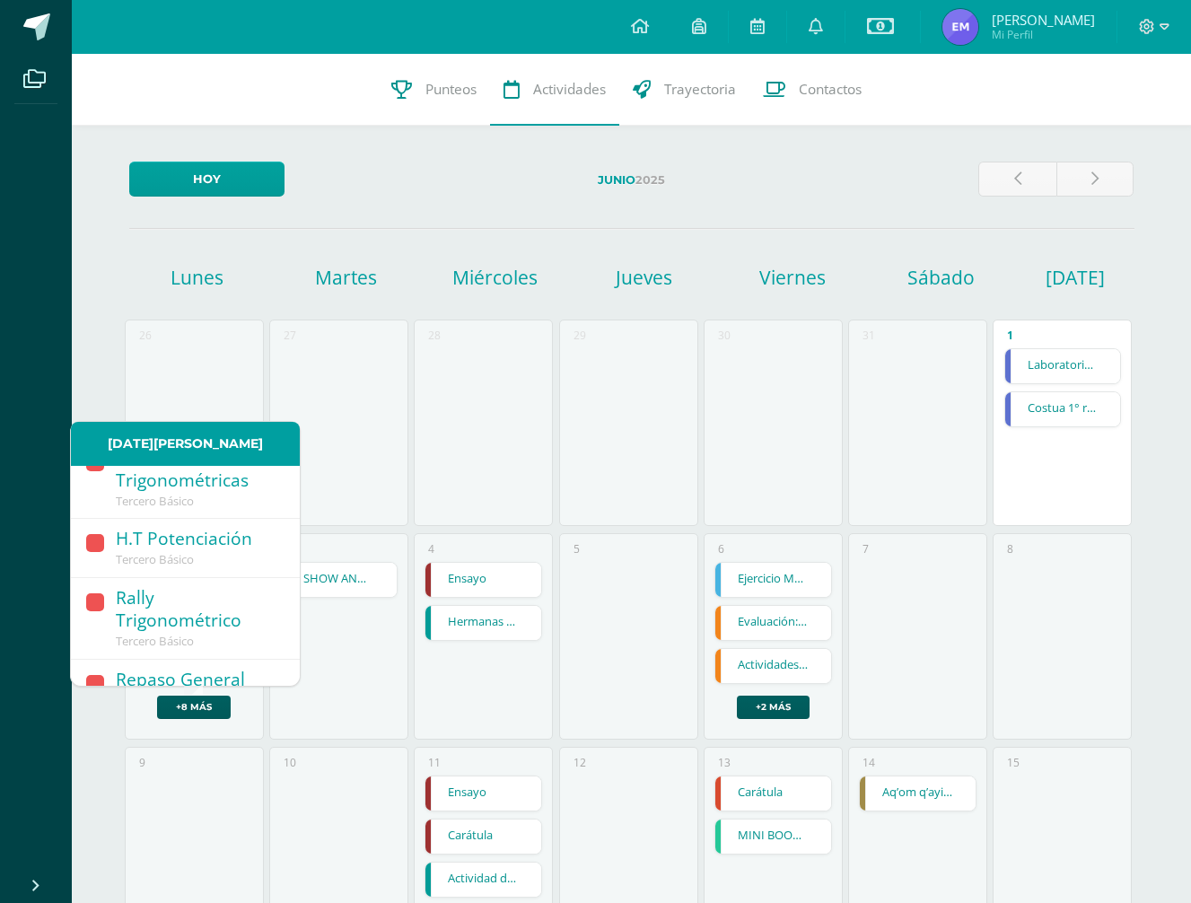
click at [946, 465] on div "31" at bounding box center [917, 422] width 139 height 206
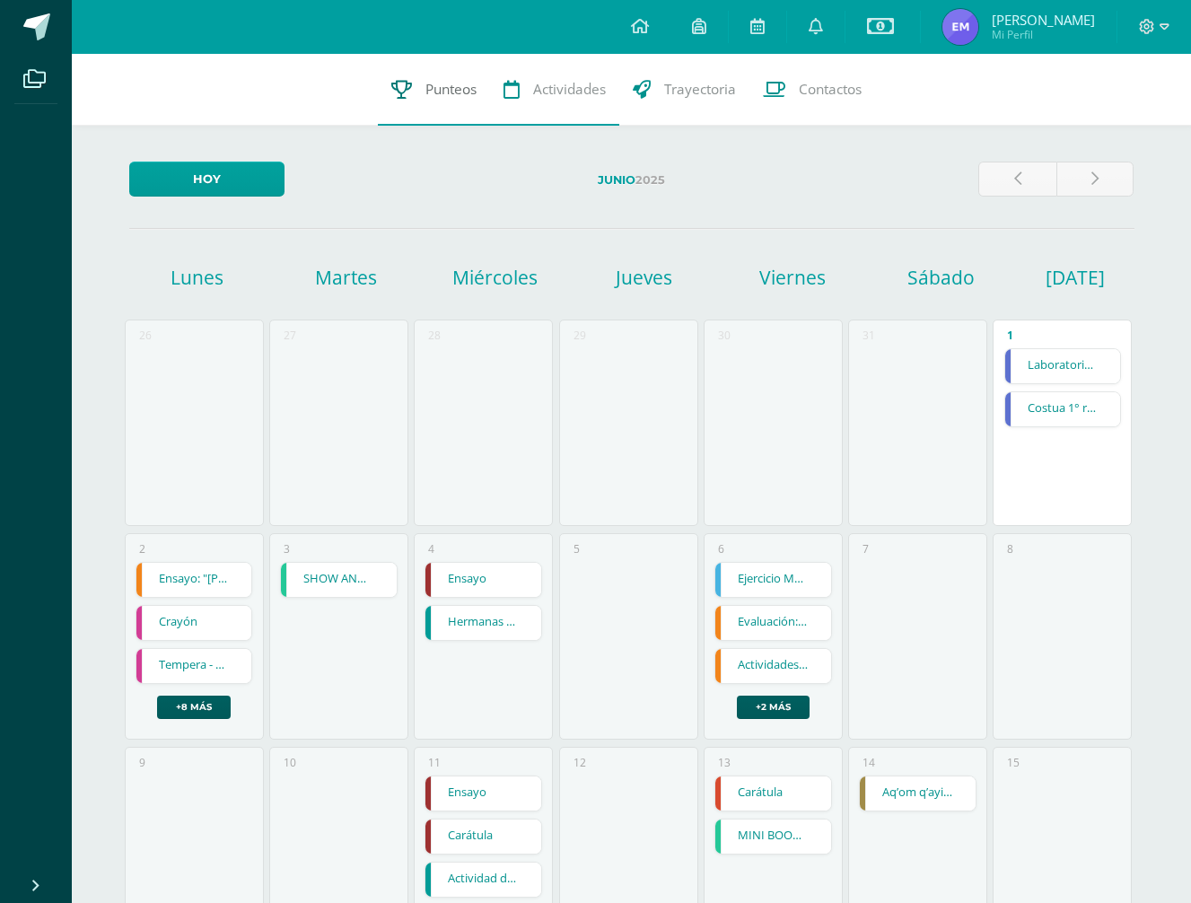
click at [431, 99] on span "Punteos" at bounding box center [450, 89] width 51 height 19
